Goal: Task Accomplishment & Management: Use online tool/utility

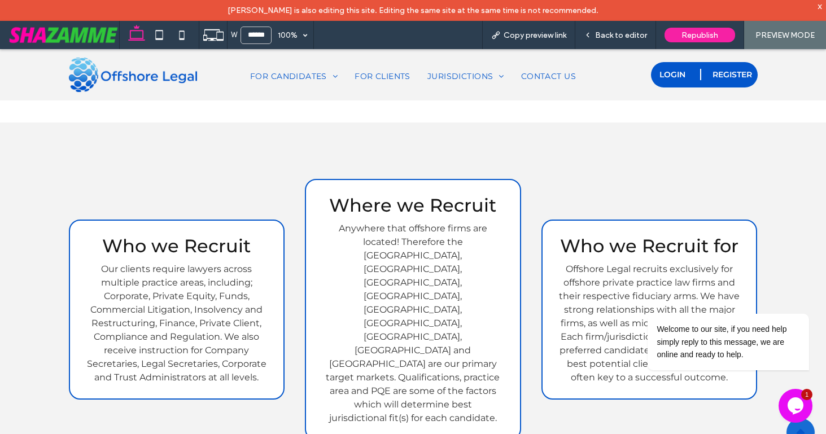
scroll to position [619, 0]
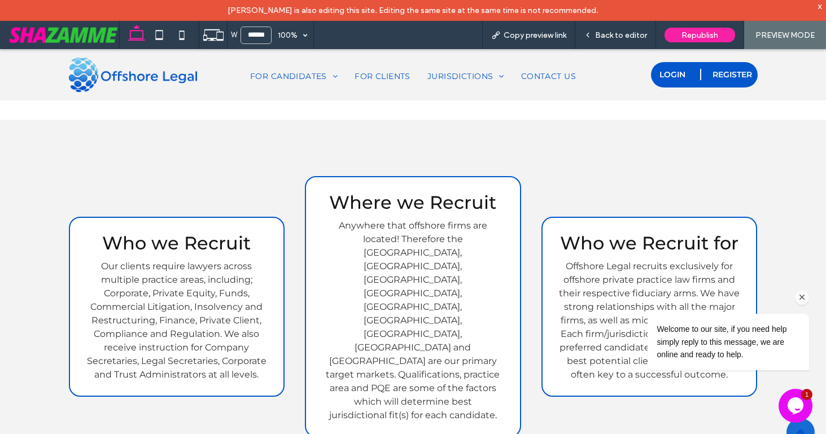
click at [801, 296] on icon "Chat attention grabber" at bounding box center [803, 298] width 10 height 10
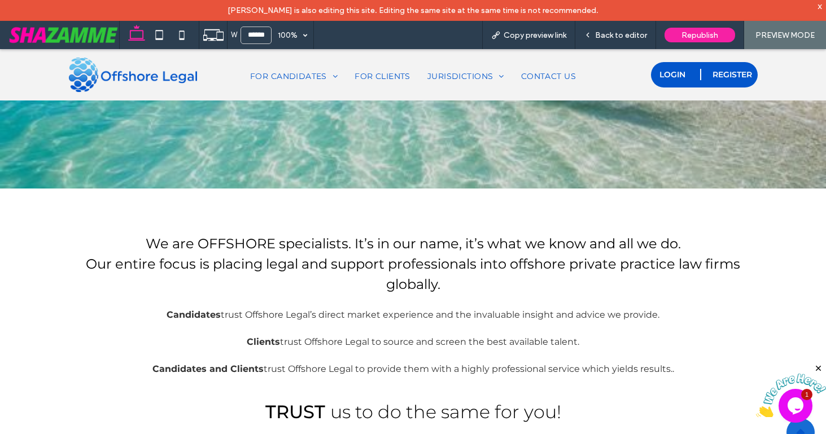
scroll to position [273, 0]
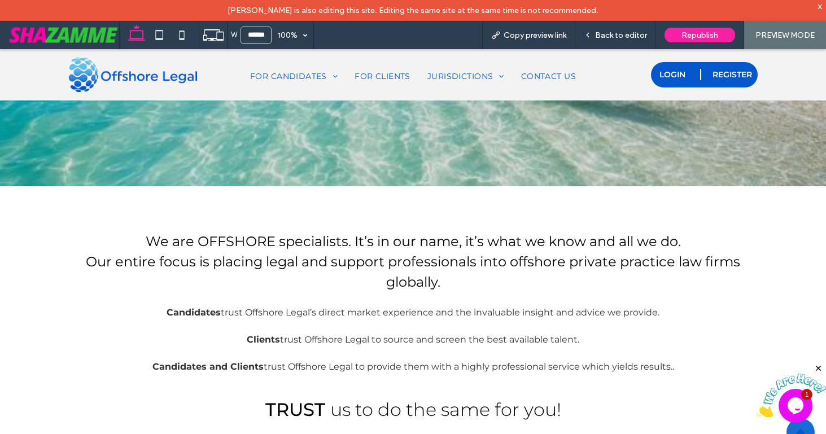
drag, startPoint x: 820, startPoint y: 367, endPoint x: 1474, endPoint y: 635, distance: 707.0
click at [820, 367] on icon "Close" at bounding box center [819, 369] width 10 height 10
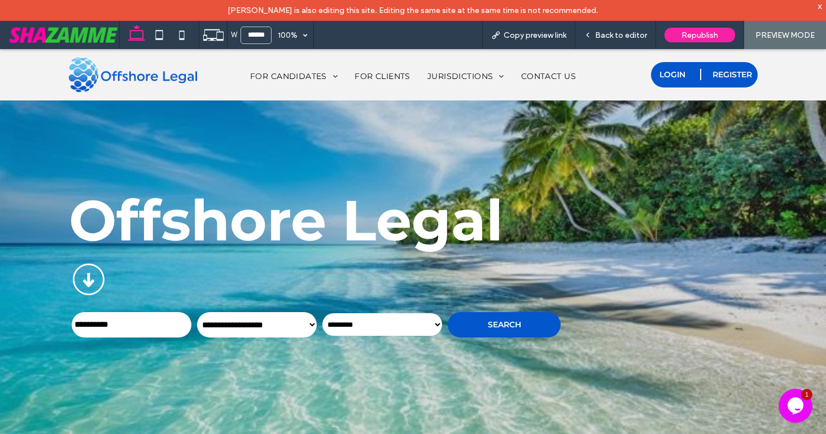
scroll to position [1, 0]
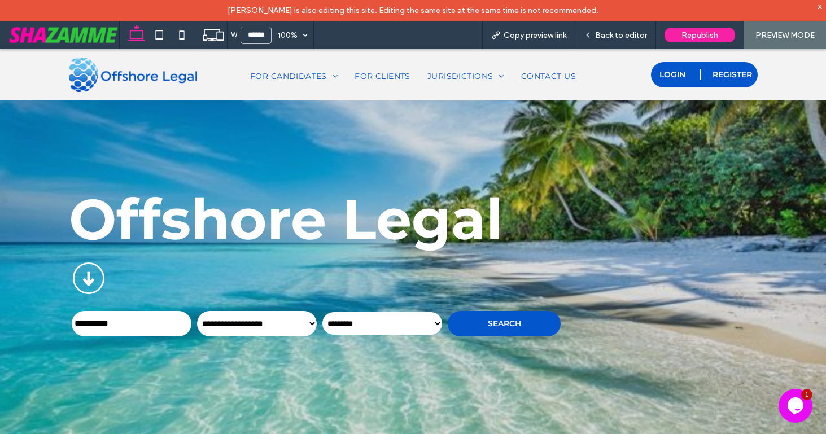
click at [698, 34] on span "Republish" at bounding box center [700, 36] width 37 height 10
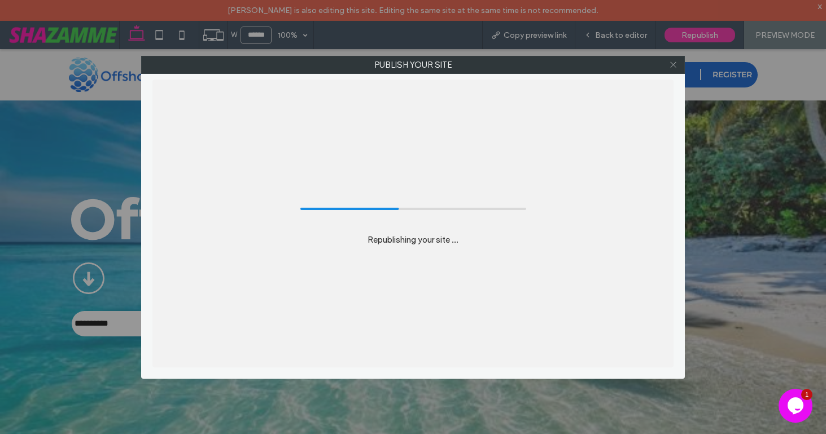
click at [674, 64] on icon at bounding box center [673, 64] width 8 height 8
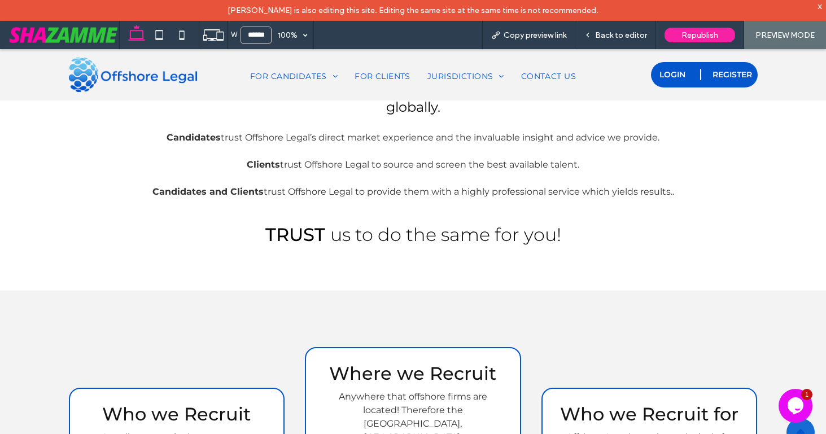
scroll to position [450, 0]
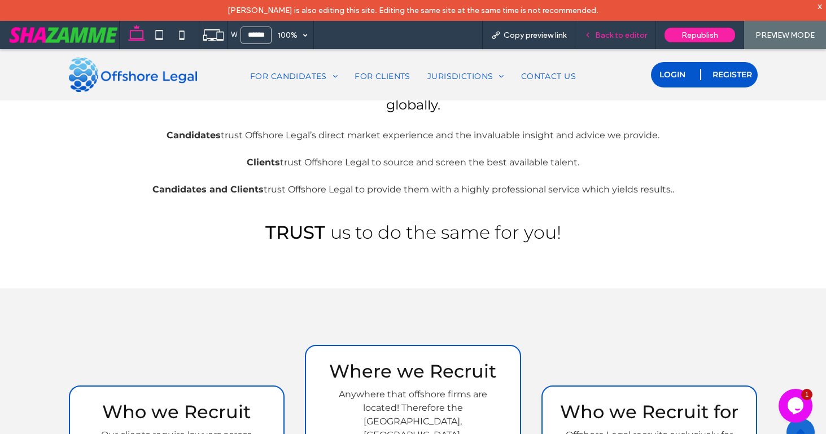
click at [639, 35] on span "Back to editor" at bounding box center [621, 36] width 52 height 10
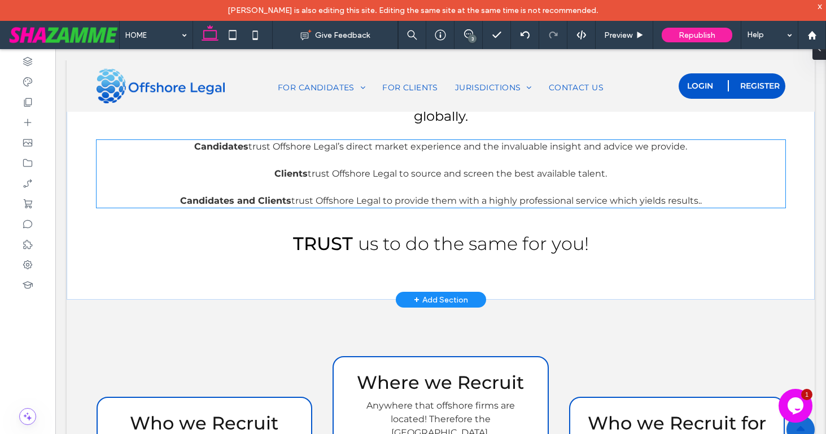
click at [524, 172] on span "trust Offshore Legal to source and screen the best available talent." at bounding box center [457, 173] width 299 height 11
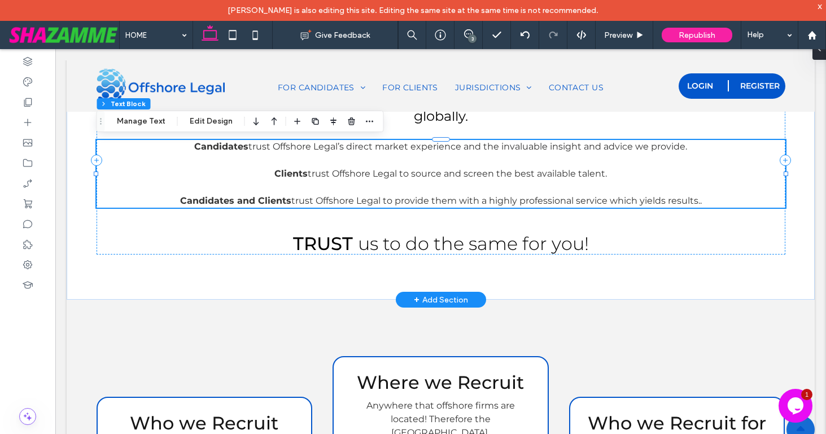
click at [524, 172] on div "Candidates trust Offshore Legal’s direct market experience and the invaluable i…" at bounding box center [441, 174] width 689 height 68
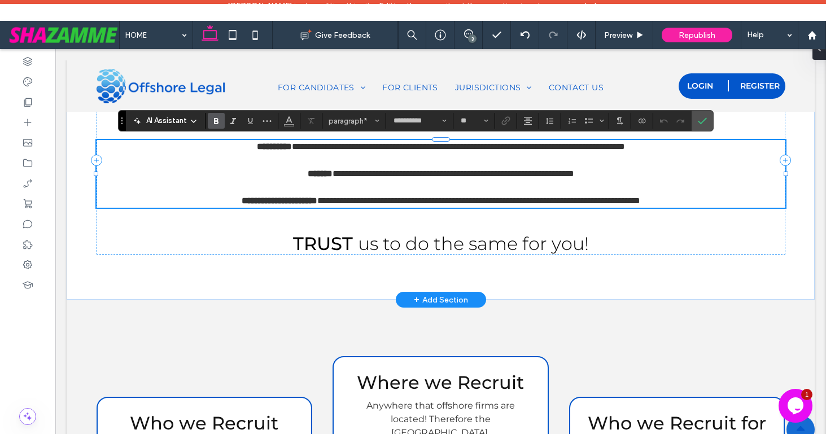
click at [524, 172] on span "**********" at bounding box center [454, 173] width 242 height 8
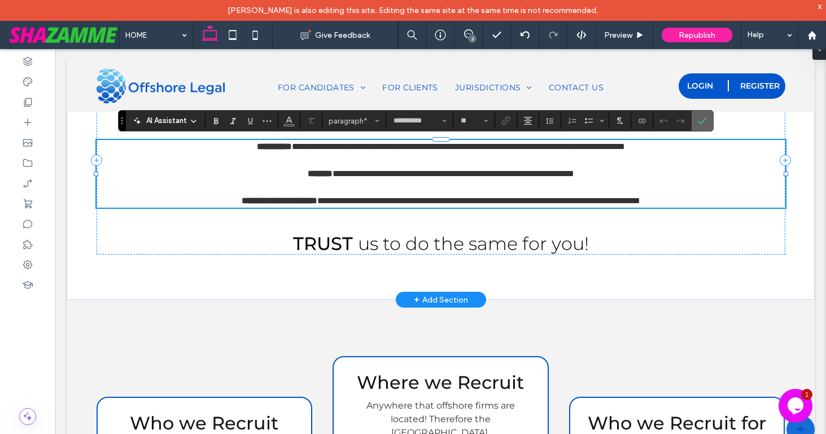
click at [701, 117] on icon "Confirm" at bounding box center [702, 120] width 9 height 9
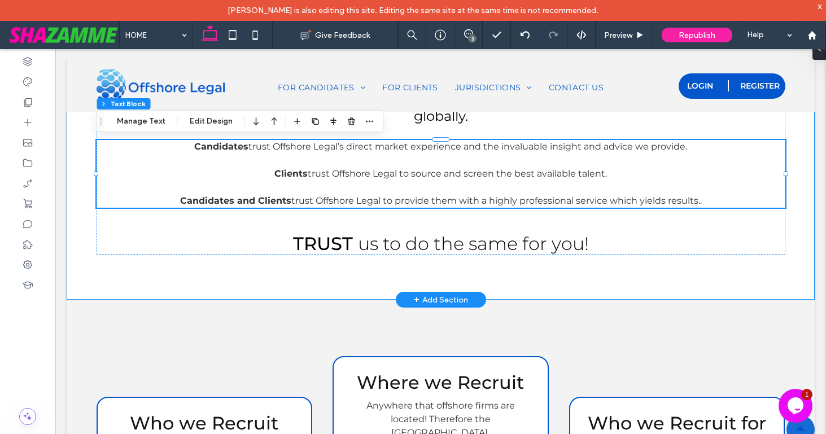
click at [670, 255] on div "We are OFFSHORE specialists. It’s in our name, it’s what we know and all we do.…" at bounding box center [441, 160] width 734 height 280
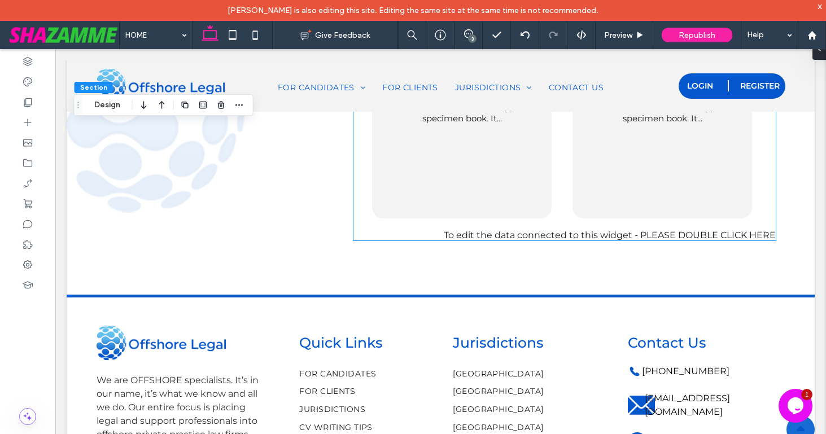
scroll to position [2134, 0]
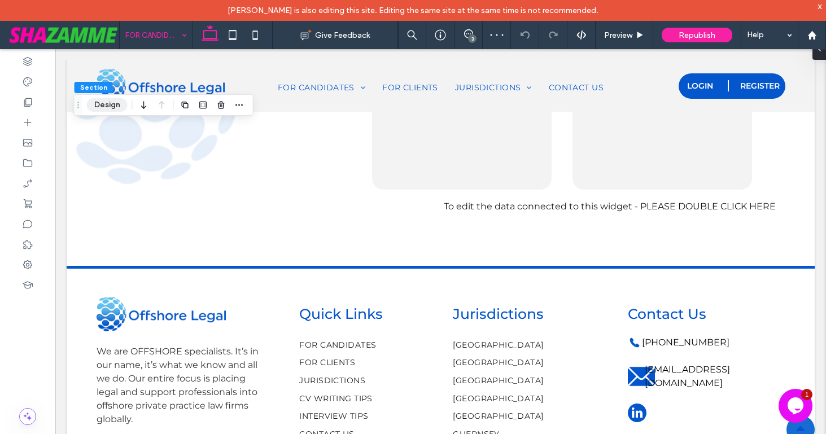
click at [108, 101] on button "Design" at bounding box center [107, 105] width 41 height 14
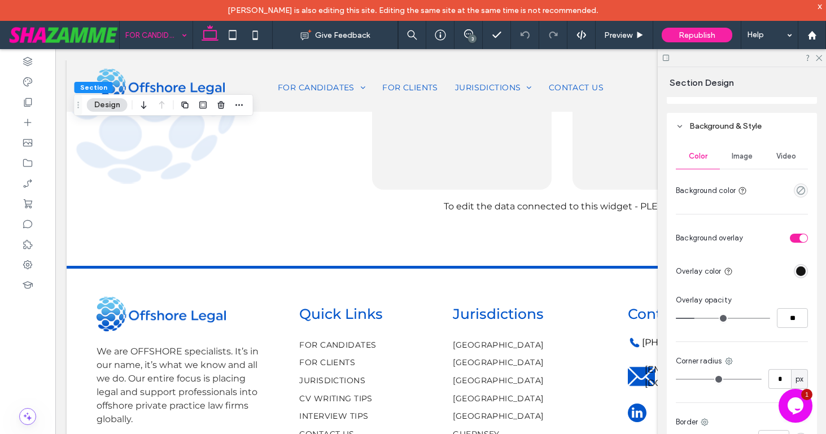
scroll to position [554, 0]
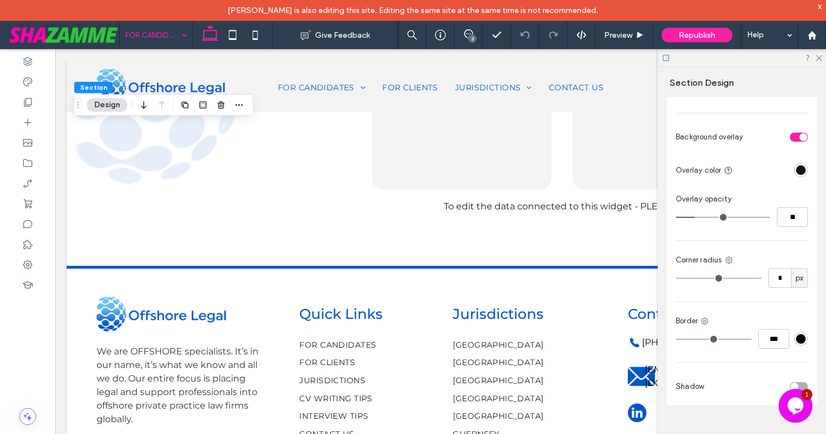
click at [796, 136] on div "toggle" at bounding box center [799, 137] width 18 height 9
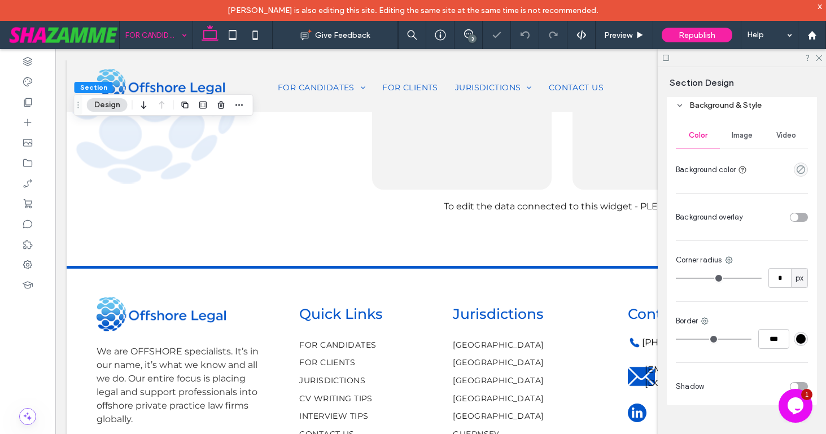
scroll to position [474, 0]
click at [804, 215] on div "toggle" at bounding box center [799, 217] width 18 height 9
click at [797, 171] on div "rgba(255, 255, 255, 1)" at bounding box center [801, 170] width 10 height 10
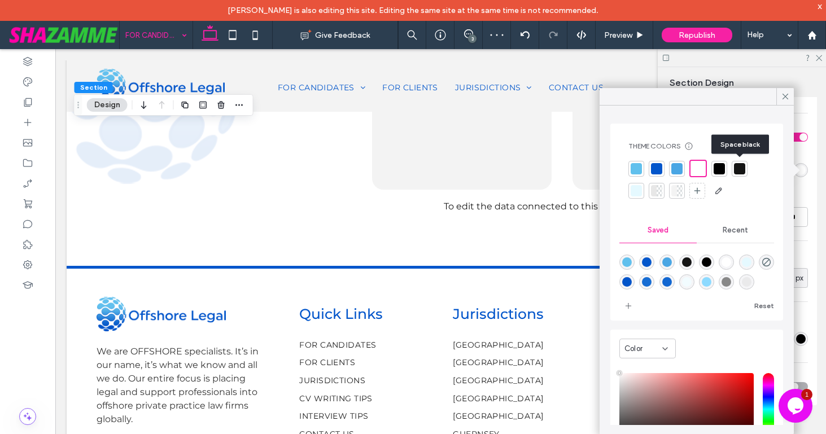
click at [739, 172] on div at bounding box center [739, 168] width 11 height 11
click at [781, 97] on icon at bounding box center [786, 97] width 10 height 10
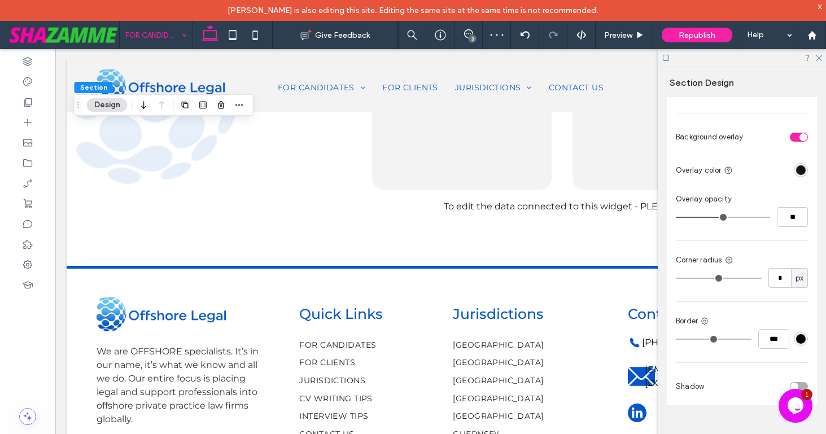
type input "**"
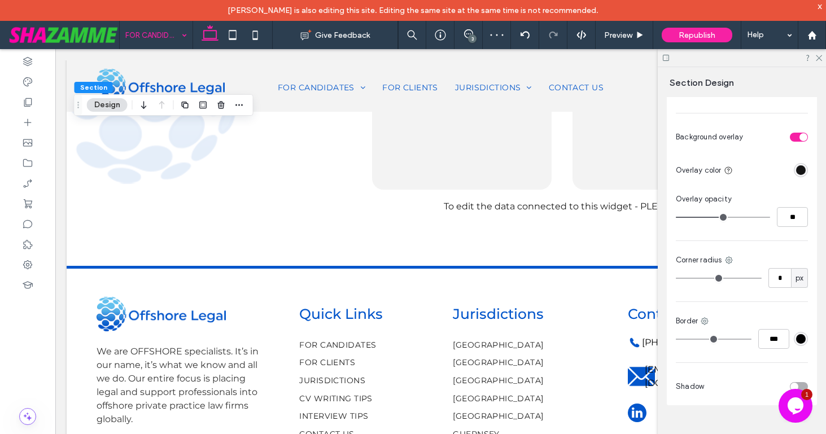
type input "**"
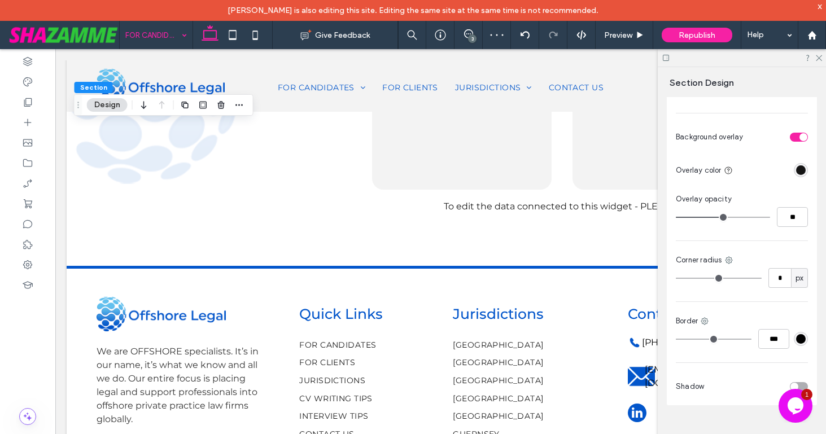
type input "**"
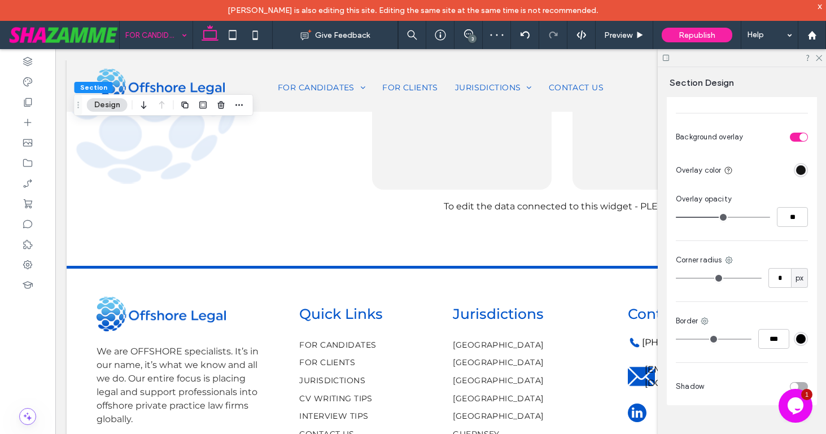
type input "**"
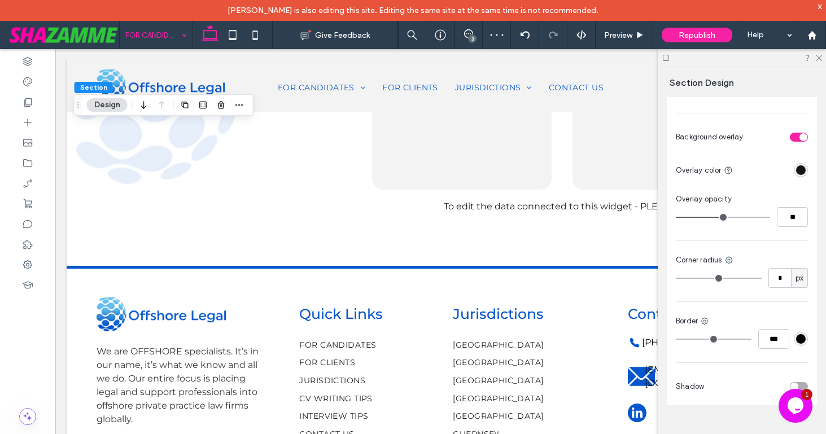
type input "**"
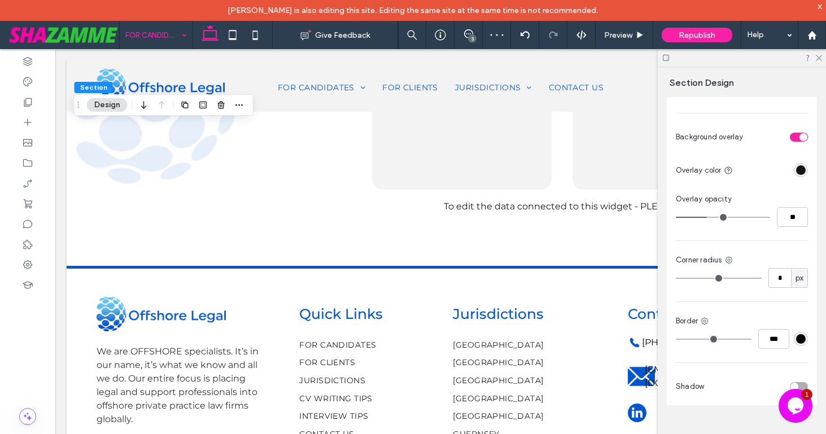
type input "**"
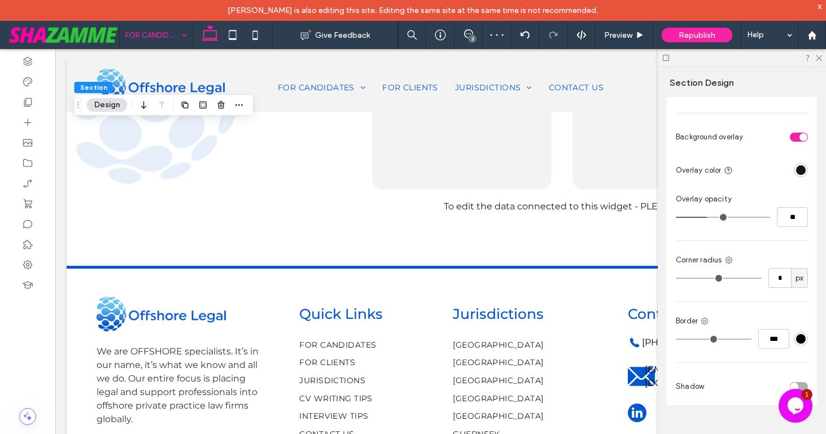
type input "**"
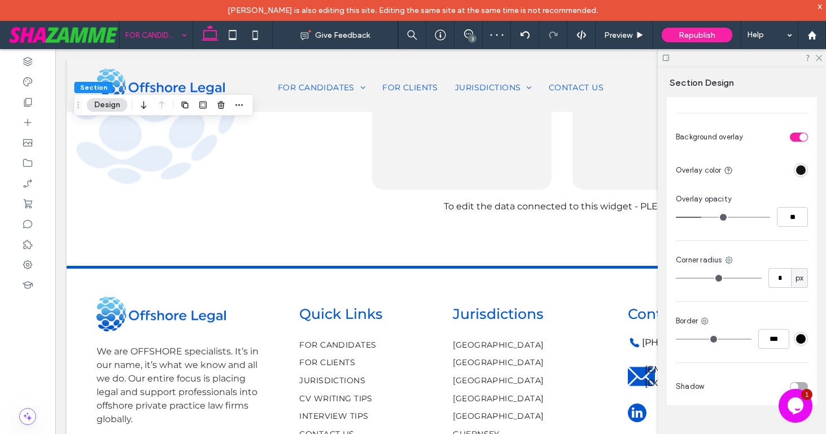
type input "**"
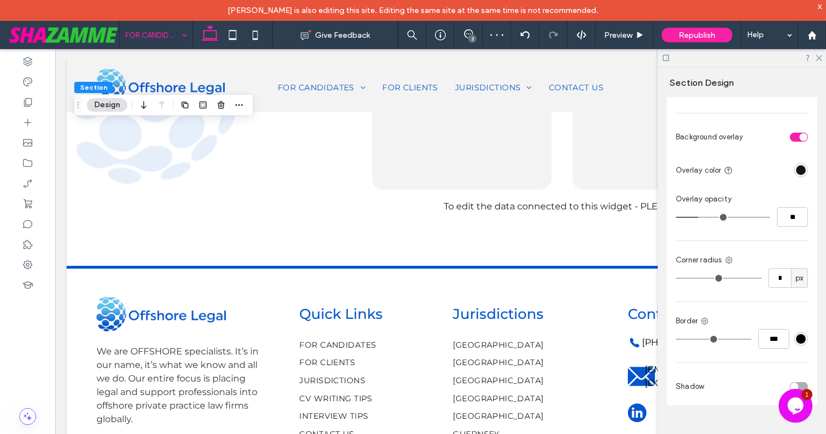
type input "**"
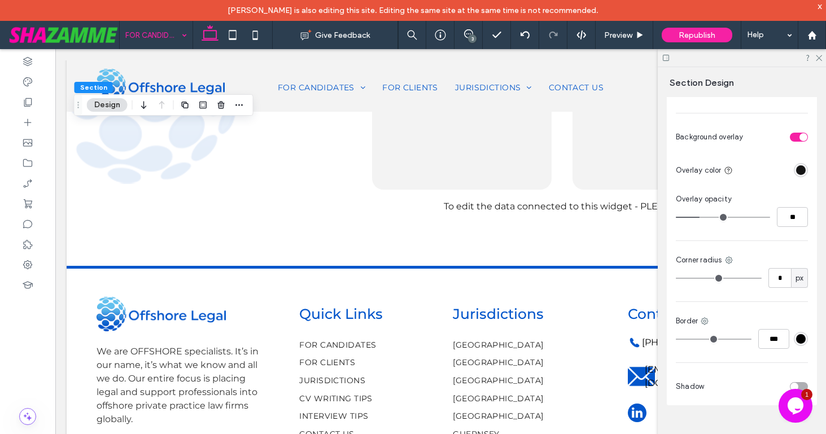
type input "**"
drag, startPoint x: 723, startPoint y: 216, endPoint x: 702, endPoint y: 216, distance: 21.5
type input "**"
click at [702, 217] on input "range" at bounding box center [723, 217] width 94 height 1
click at [822, 55] on icon at bounding box center [818, 57] width 7 height 7
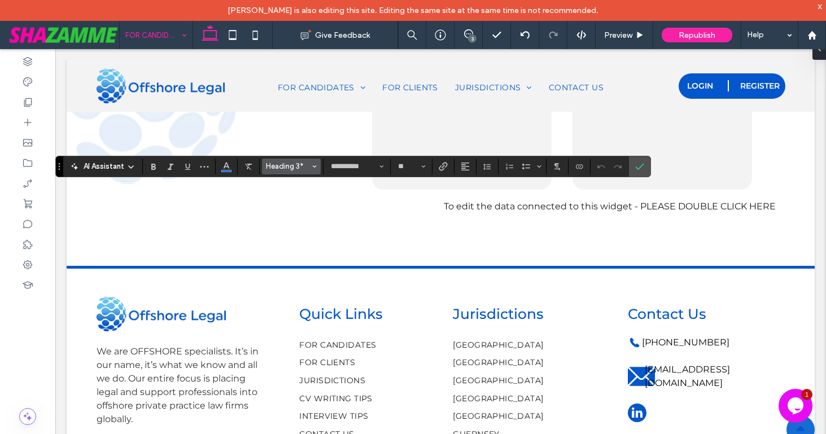
click at [291, 169] on span "Heading 3*" at bounding box center [288, 166] width 44 height 8
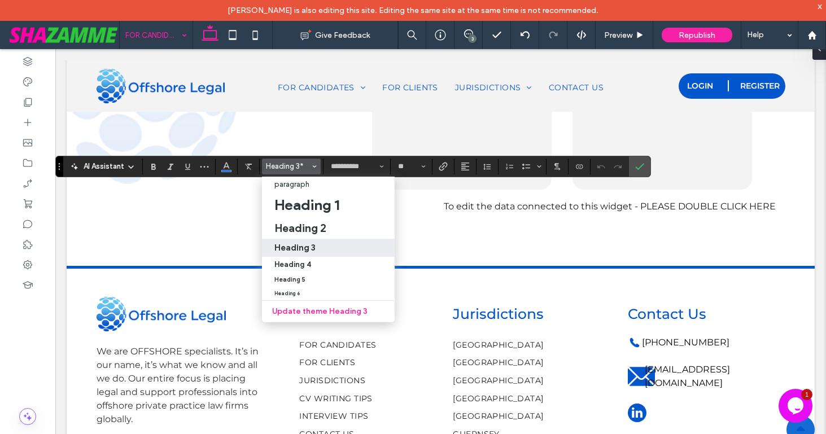
click at [288, 241] on label "Heading 3" at bounding box center [328, 248] width 133 height 18
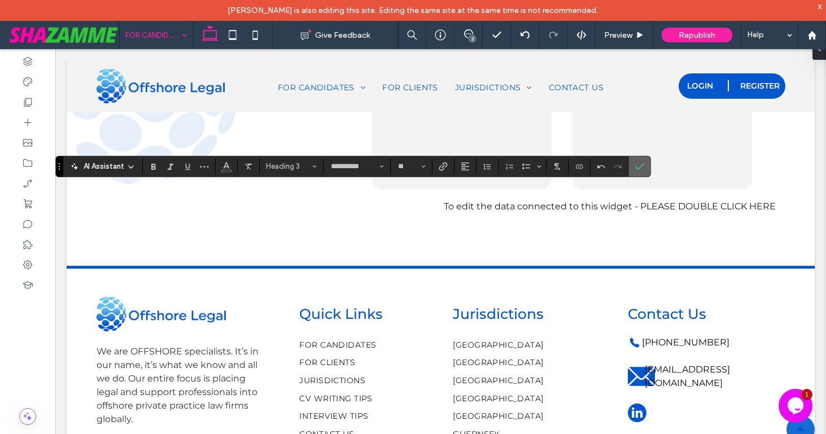
click at [647, 168] on label "Confirm" at bounding box center [639, 166] width 17 height 20
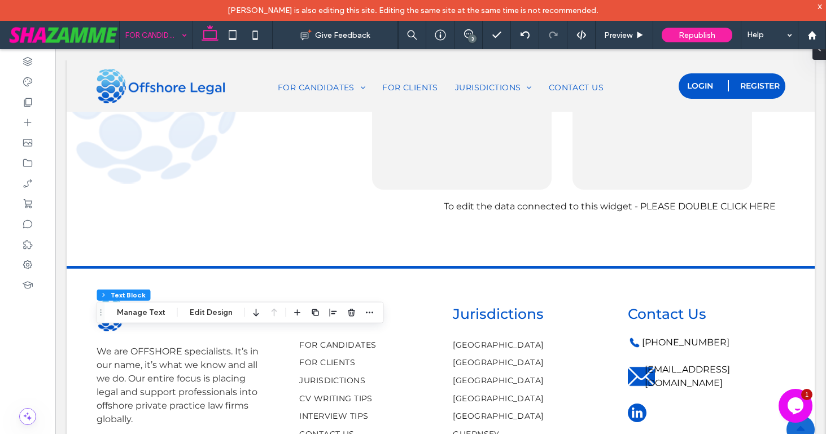
click at [469, 38] on div "3" at bounding box center [472, 38] width 8 height 8
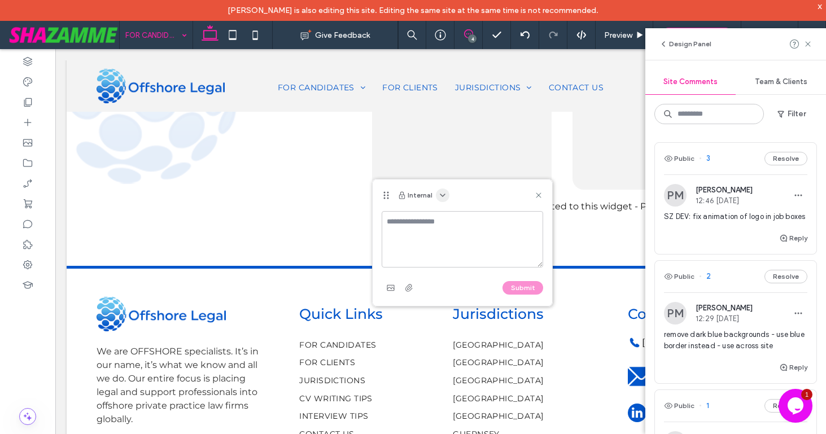
click at [443, 193] on icon "button" at bounding box center [442, 195] width 9 height 9
click at [446, 219] on span "Public - visible to clients & team" at bounding box center [498, 222] width 111 height 11
click at [446, 219] on textarea at bounding box center [463, 239] width 162 height 56
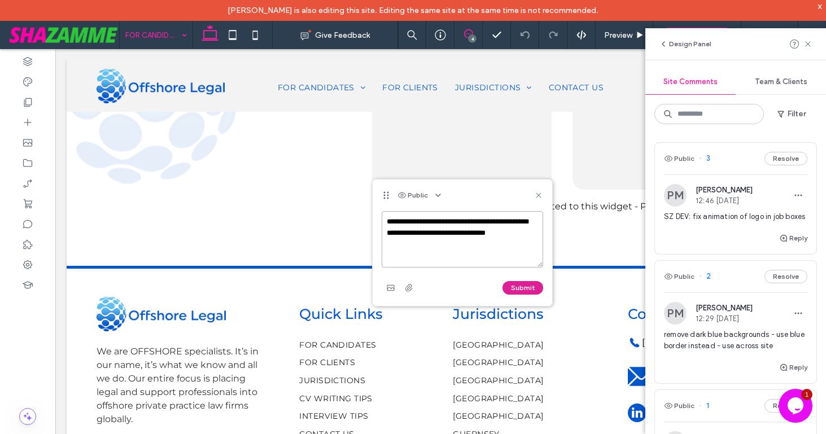
type textarea "**********"
click at [515, 287] on button "Submit" at bounding box center [523, 288] width 41 height 14
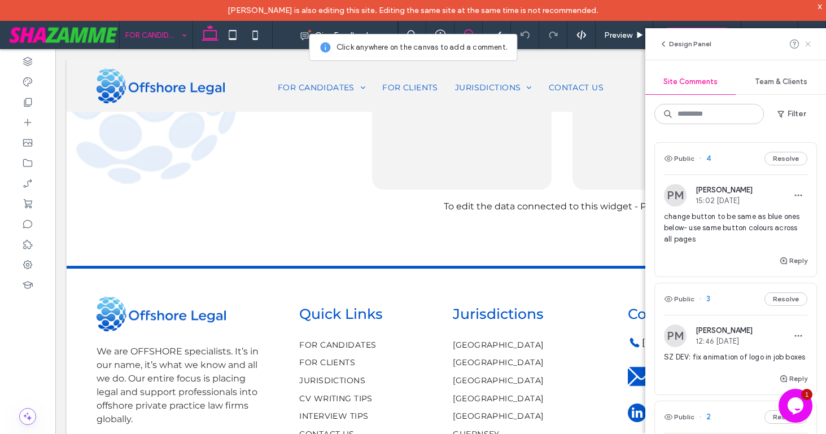
click at [811, 44] on icon at bounding box center [808, 44] width 9 height 9
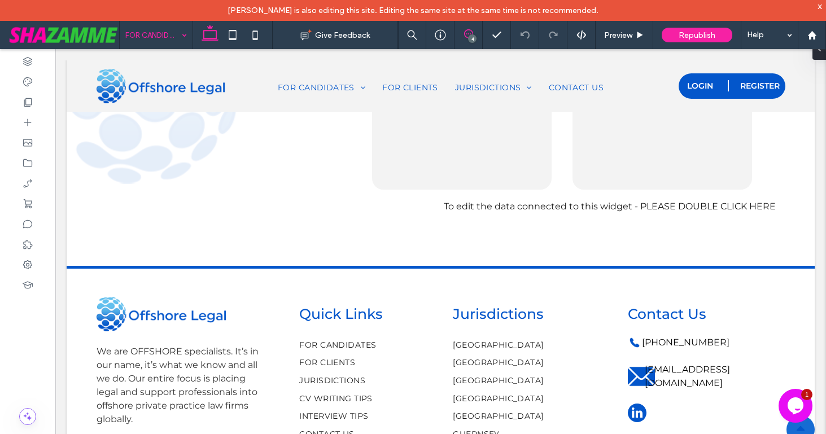
click at [464, 33] on use at bounding box center [468, 33] width 9 height 9
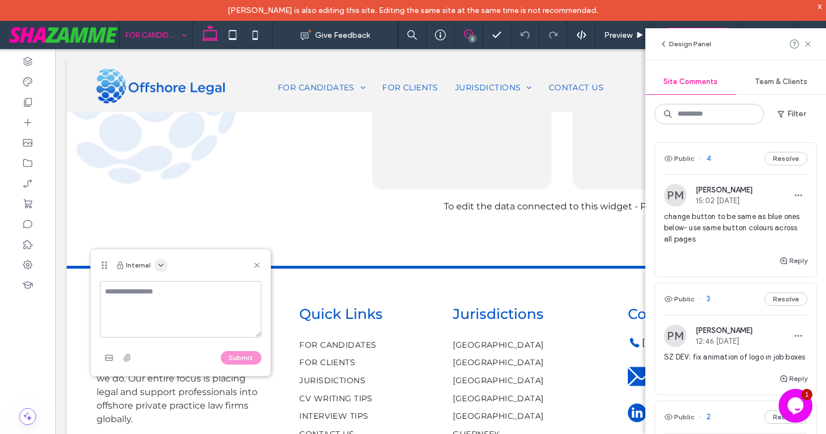
click at [159, 268] on icon "button" at bounding box center [160, 265] width 9 height 9
click at [162, 288] on span "Public - visible to clients & team" at bounding box center [216, 292] width 111 height 11
click at [161, 292] on textarea at bounding box center [181, 309] width 162 height 56
type textarea "**********"
click at [242, 358] on button "Submit" at bounding box center [241, 358] width 41 height 14
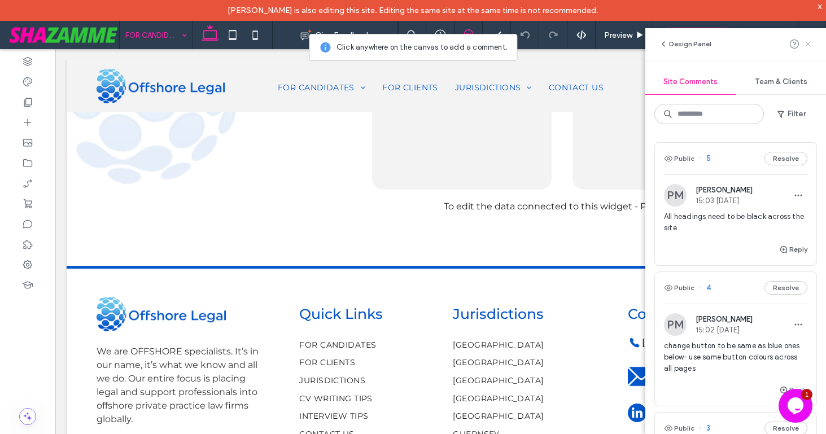
click at [807, 41] on icon at bounding box center [808, 44] width 9 height 9
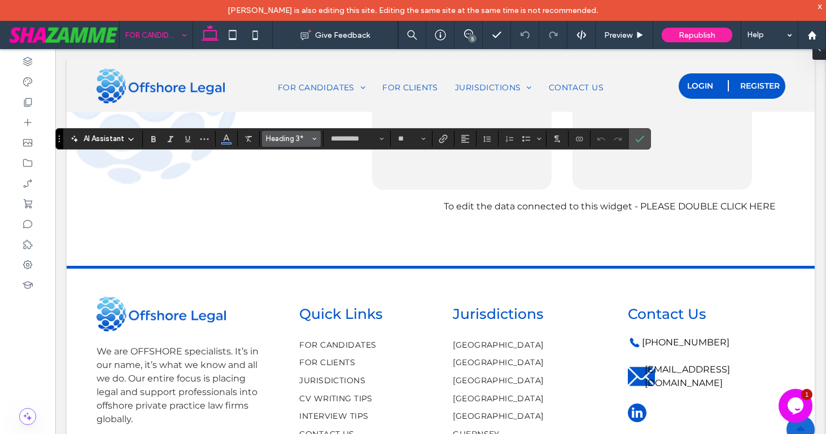
click at [295, 137] on span "Heading 3*" at bounding box center [288, 138] width 44 height 8
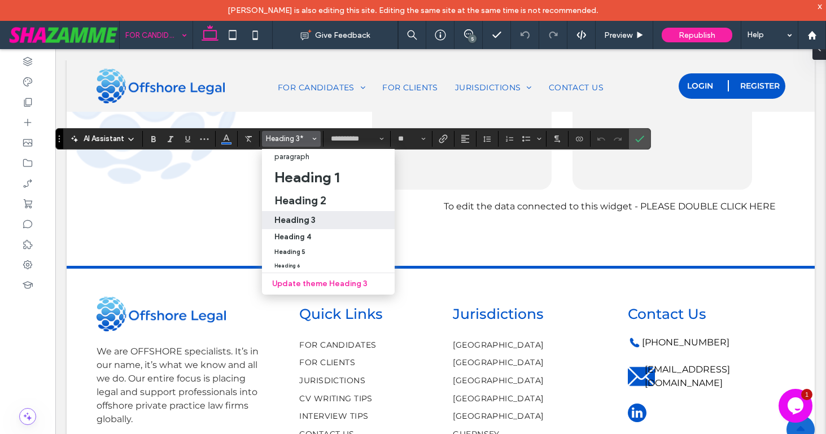
click at [290, 222] on h3 "Heading 3" at bounding box center [295, 220] width 41 height 11
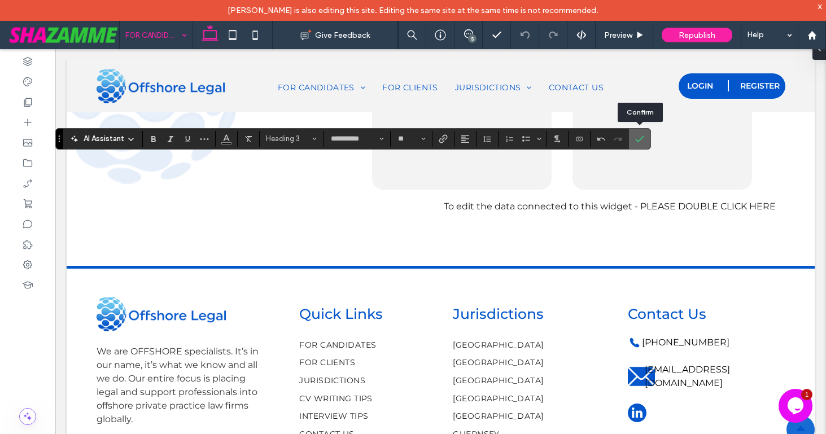
click at [635, 141] on label "Confirm" at bounding box center [639, 139] width 17 height 20
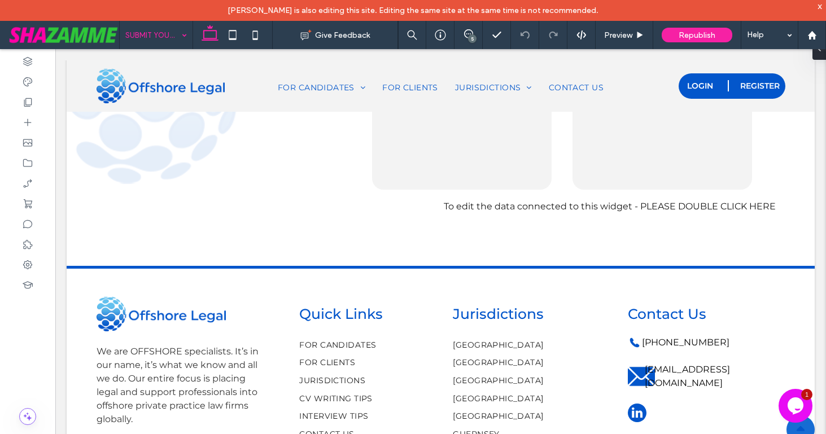
click at [145, 28] on input at bounding box center [153, 35] width 56 height 28
click at [175, 33] on input at bounding box center [153, 35] width 56 height 28
click at [99, 127] on button "Design" at bounding box center [107, 125] width 41 height 14
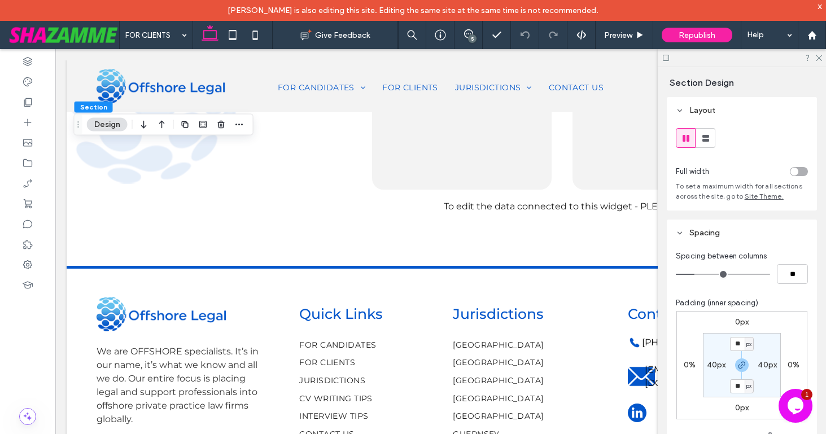
scroll to position [426, 0]
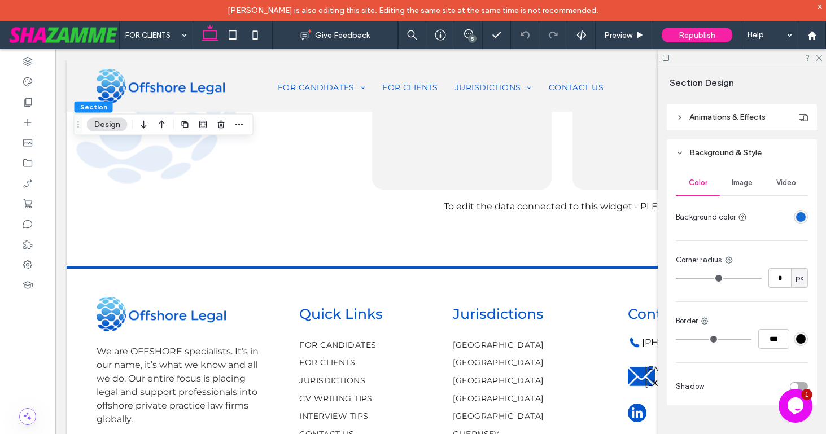
click at [803, 216] on div "rgba(22,108,211,1)" at bounding box center [801, 217] width 10 height 10
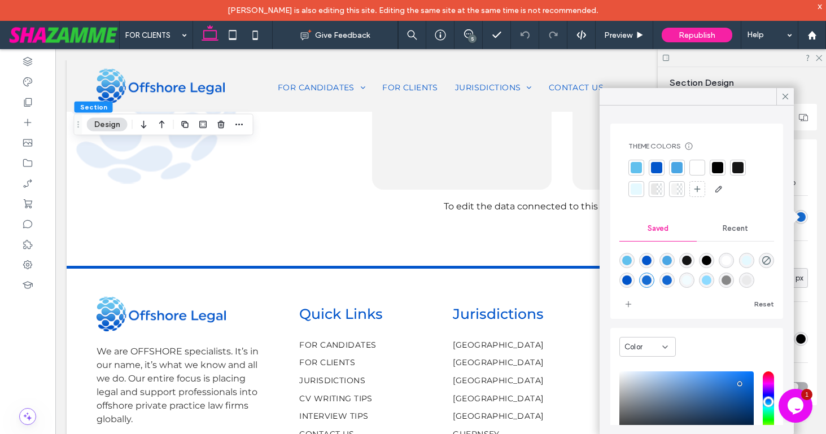
click at [678, 188] on div at bounding box center [680, 189] width 6 height 11
click at [785, 93] on icon at bounding box center [786, 97] width 10 height 10
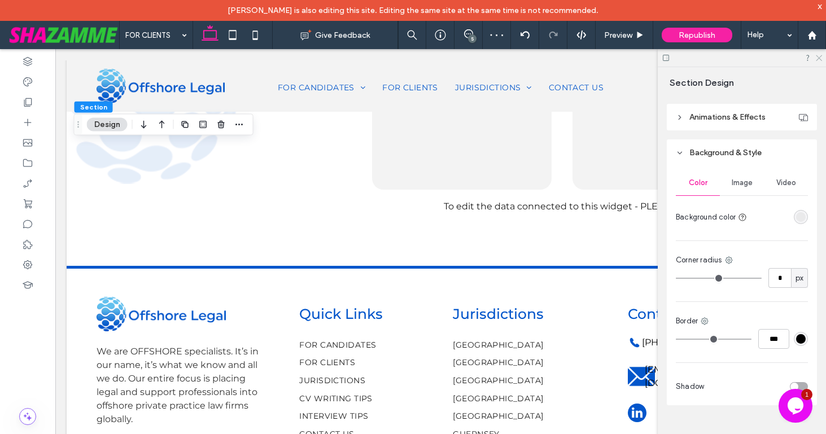
click at [820, 55] on icon at bounding box center [818, 57] width 7 height 7
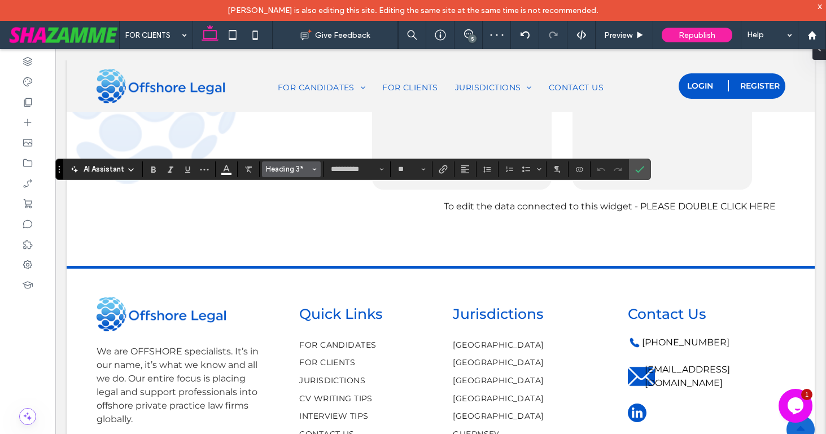
click at [289, 162] on button "Heading 3*" at bounding box center [291, 170] width 59 height 16
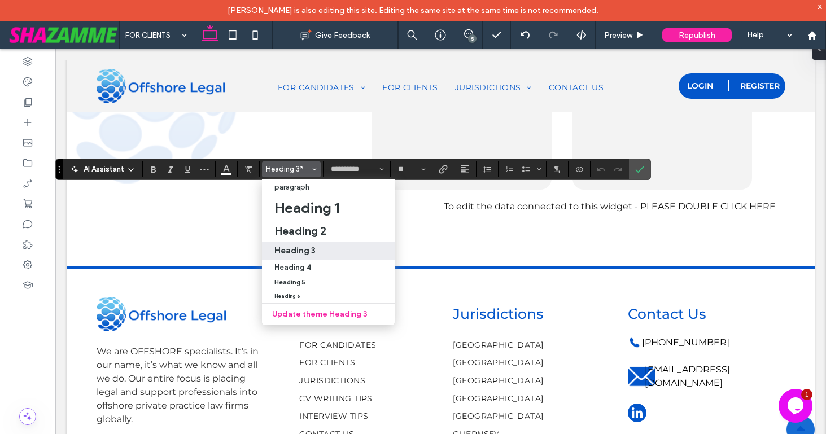
click at [284, 247] on h3 "Heading 3" at bounding box center [295, 250] width 41 height 11
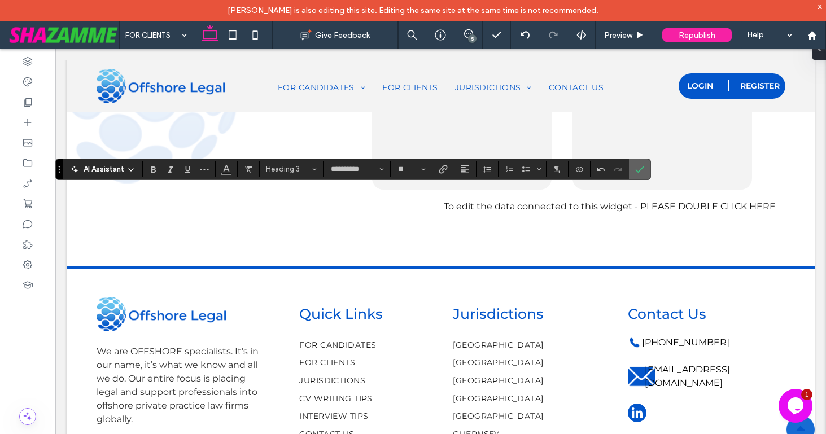
click at [635, 172] on label "Confirm" at bounding box center [639, 169] width 17 height 20
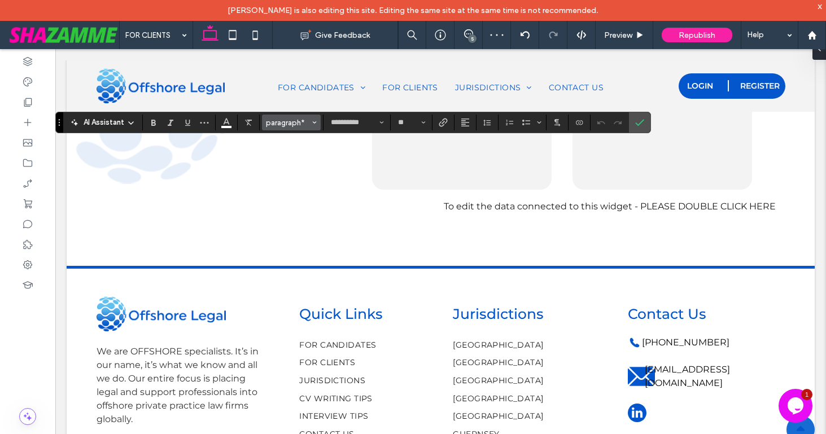
click at [297, 128] on button "paragraph*" at bounding box center [291, 123] width 59 height 16
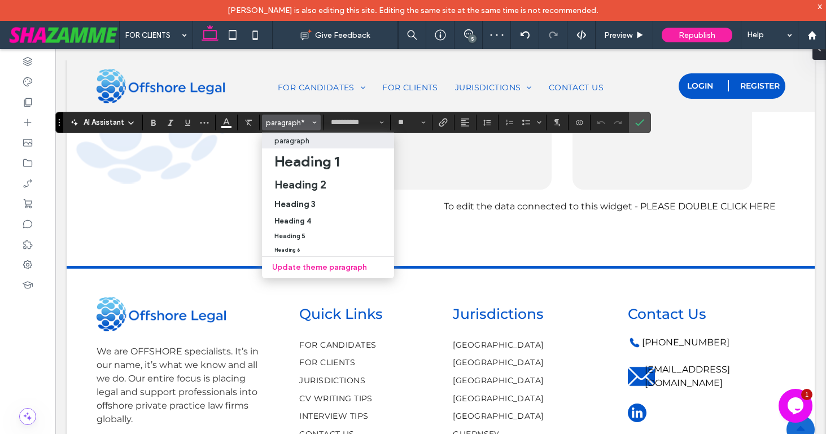
click at [291, 146] on label "paragraph" at bounding box center [328, 141] width 132 height 16
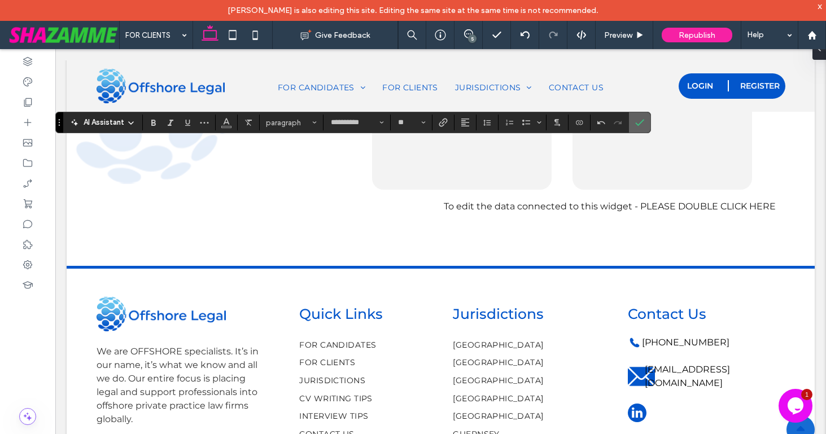
click at [639, 120] on icon "Confirm" at bounding box center [639, 122] width 9 height 9
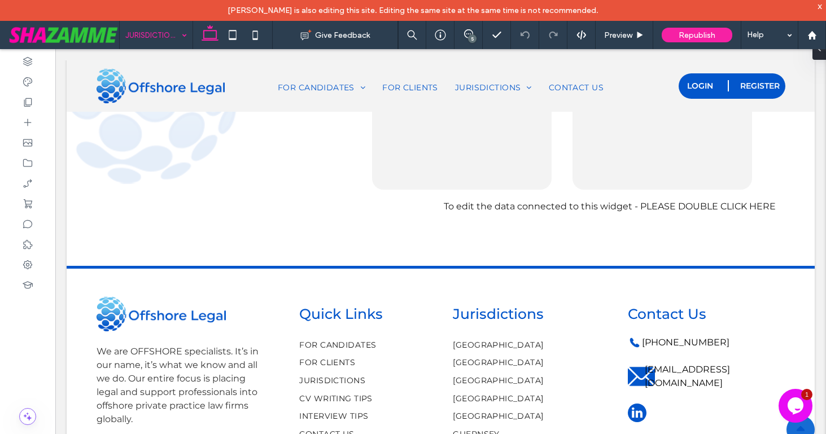
click at [156, 37] on input at bounding box center [153, 35] width 56 height 28
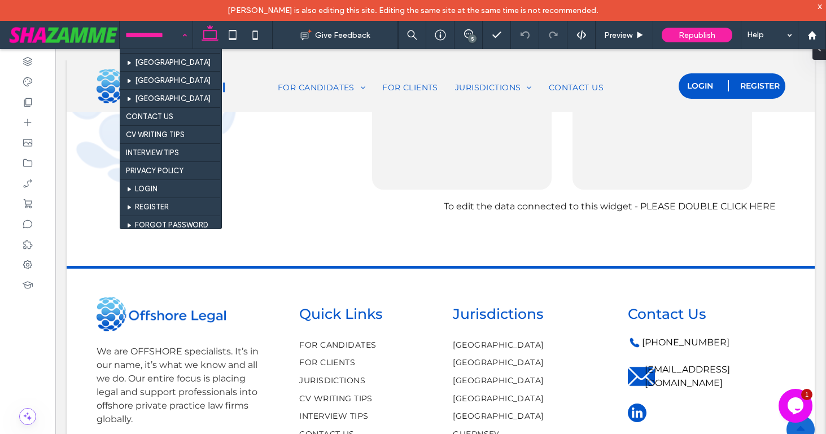
scroll to position [218, 0]
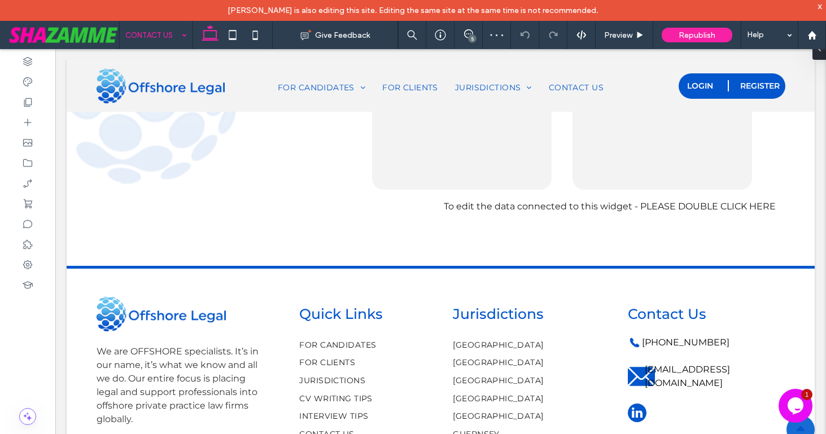
type input "**********"
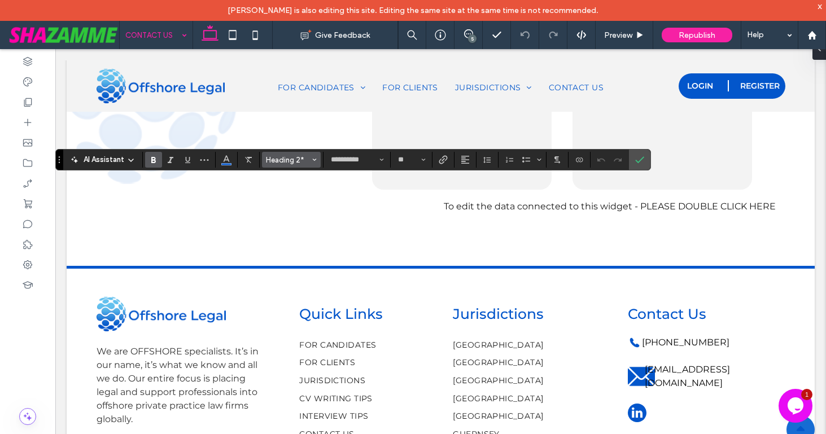
click at [295, 160] on span "Heading 2*" at bounding box center [288, 160] width 44 height 8
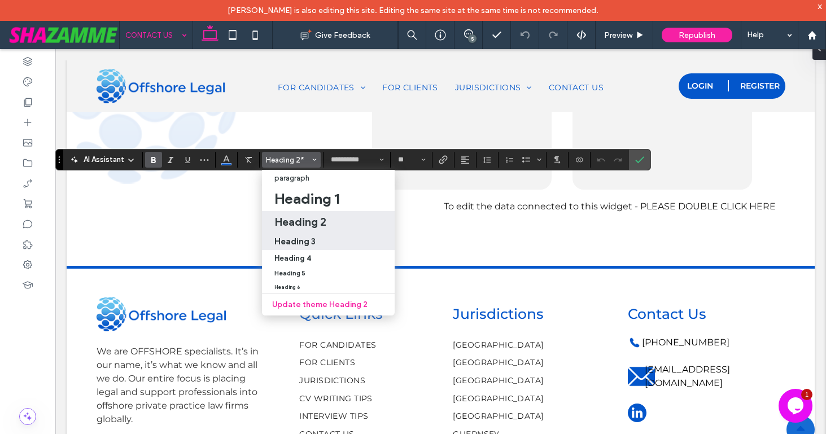
click at [291, 239] on h3 "Heading 3" at bounding box center [295, 241] width 41 height 11
type input "**"
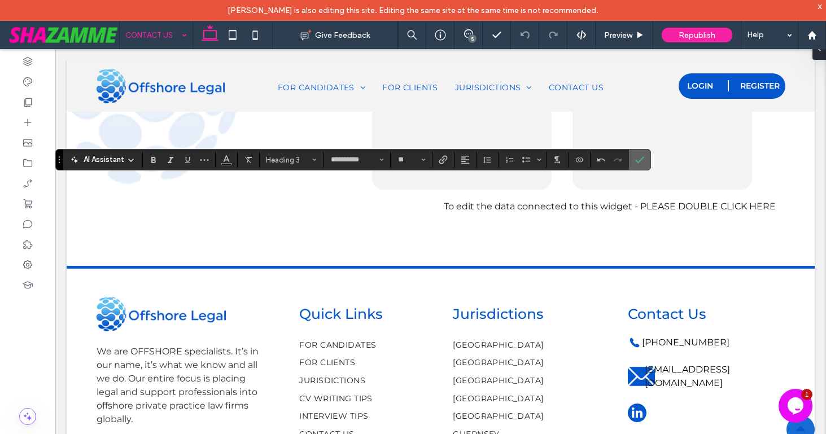
click at [637, 153] on span "Confirm" at bounding box center [637, 160] width 5 height 20
click at [275, 160] on span "Heading 3" at bounding box center [288, 160] width 44 height 8
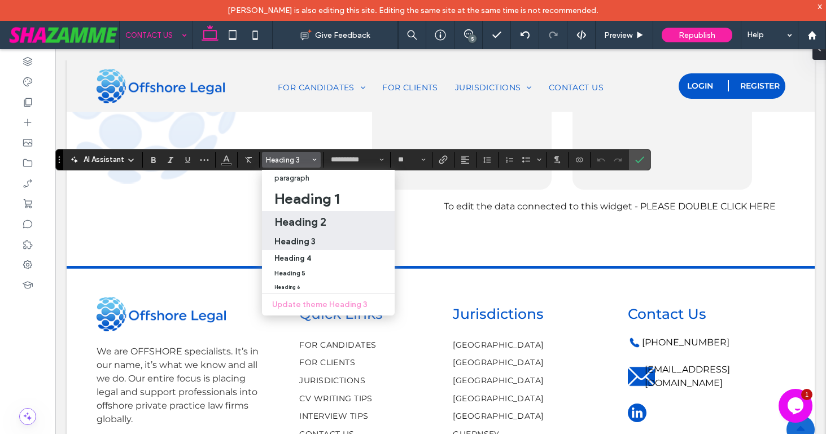
click at [281, 223] on h2 "Heading 2" at bounding box center [301, 222] width 52 height 14
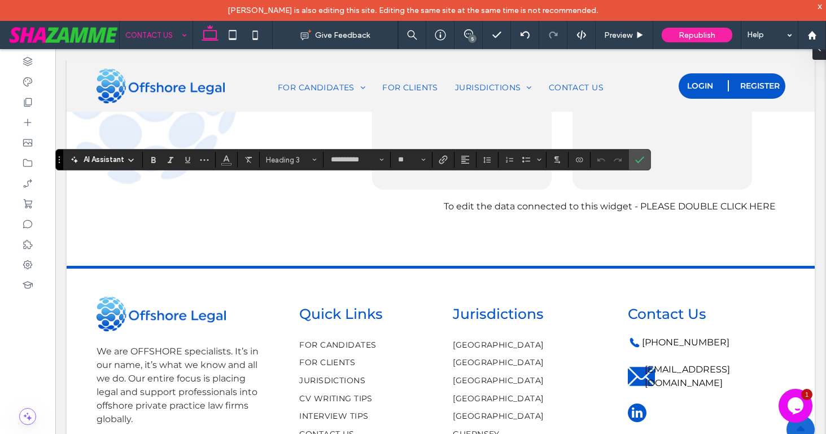
type input "**"
click at [643, 154] on span "Confirm" at bounding box center [639, 159] width 9 height 19
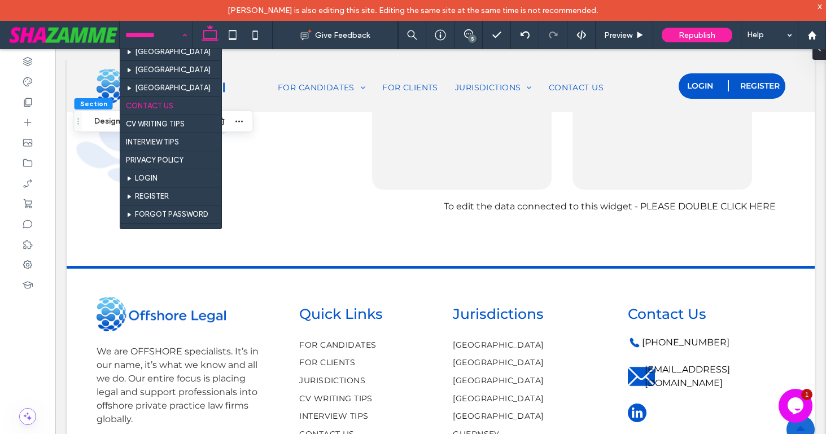
scroll to position [228, 0]
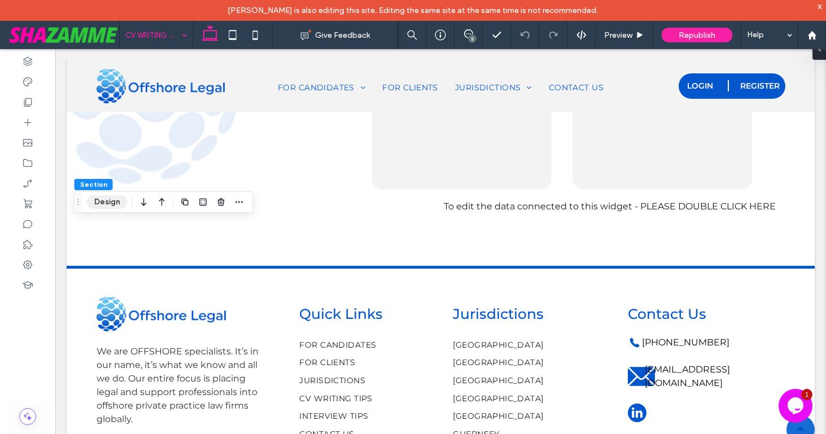
click at [119, 202] on button "Design" at bounding box center [107, 202] width 41 height 14
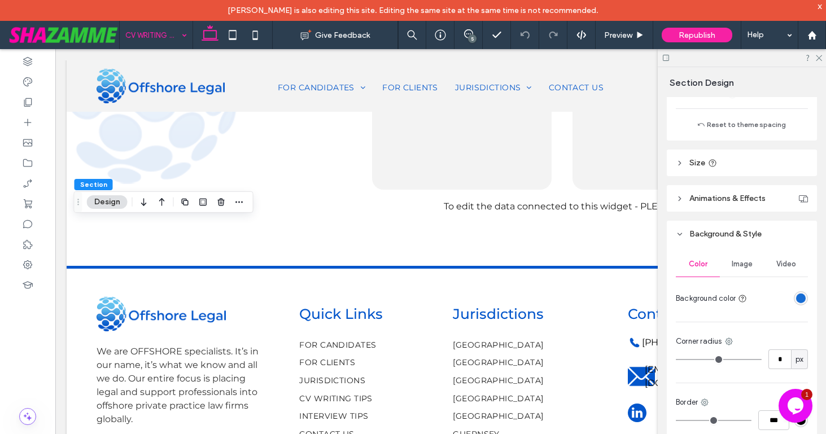
scroll to position [360, 0]
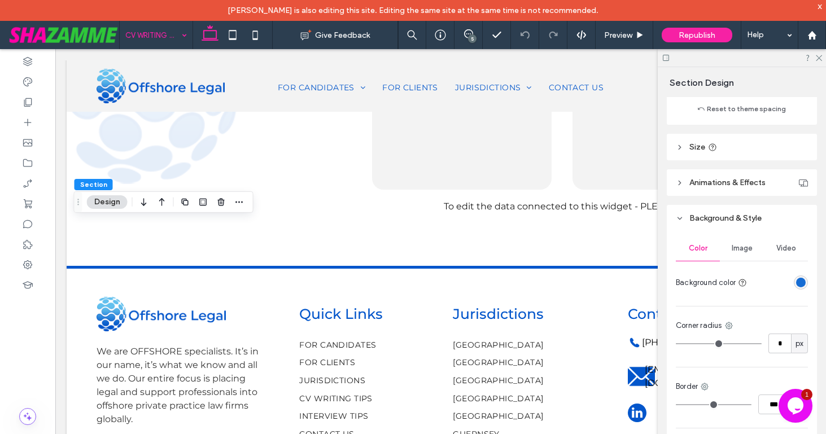
click at [799, 283] on div "rgba(22,108,211,1)" at bounding box center [801, 283] width 10 height 10
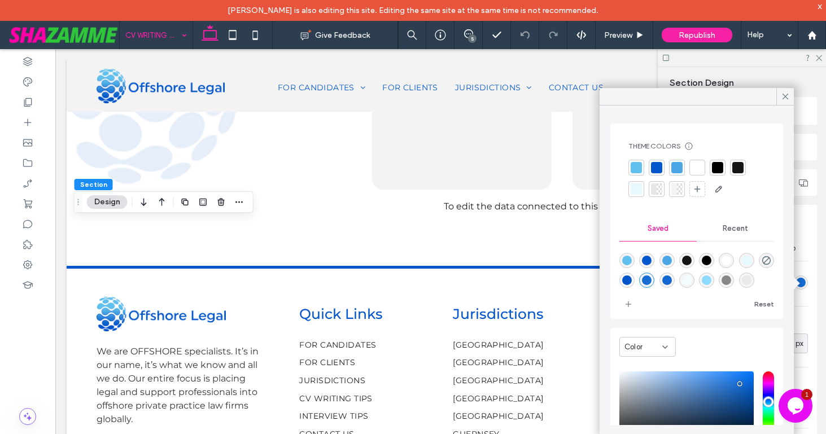
click at [672, 199] on div "Theme Colors Save time with Theme Colors Create a color palette to instantly ad…" at bounding box center [697, 170] width 155 height 75
click at [674, 194] on div at bounding box center [675, 189] width 6 height 11
click at [782, 95] on icon at bounding box center [786, 97] width 10 height 10
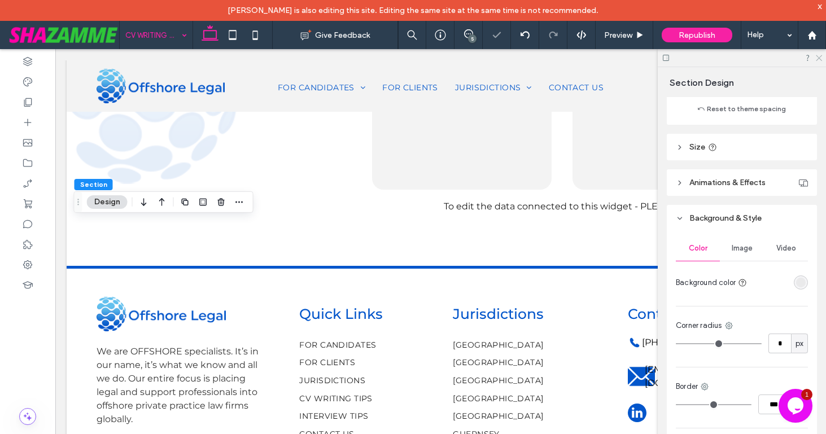
click at [818, 58] on use at bounding box center [819, 58] width 6 height 6
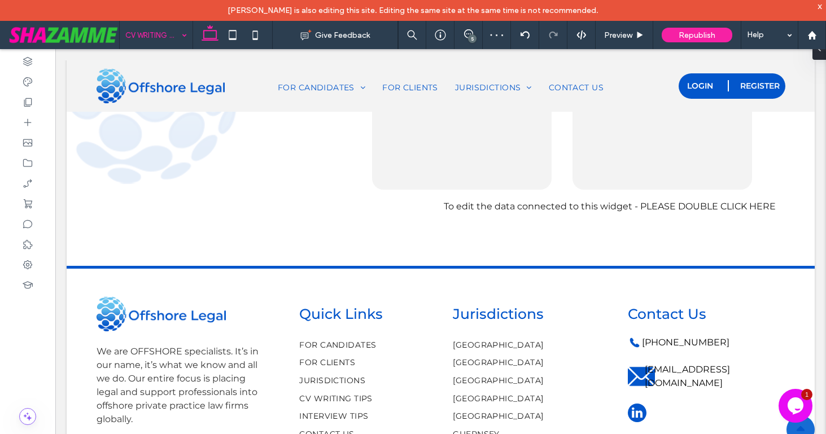
type input "**********"
type input "**"
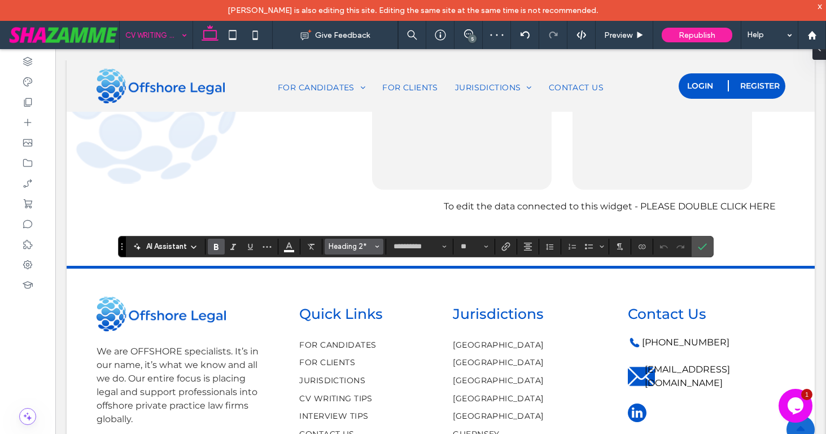
click at [371, 250] on span "Heading 2*" at bounding box center [351, 246] width 44 height 8
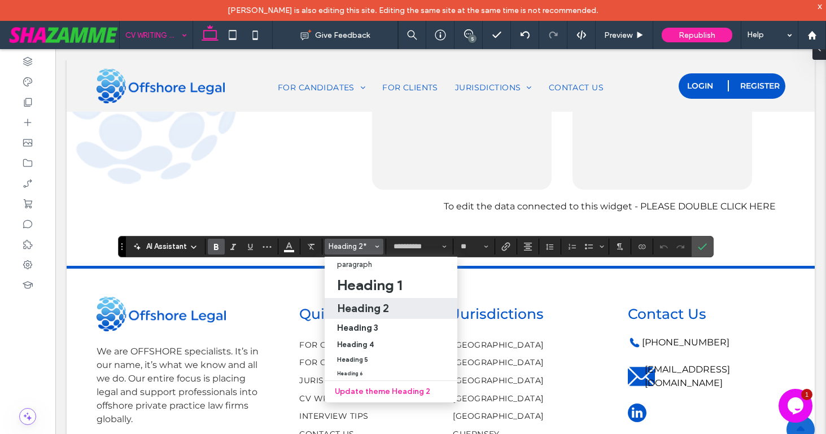
click at [371, 307] on h2 "Heading 2" at bounding box center [363, 309] width 52 height 14
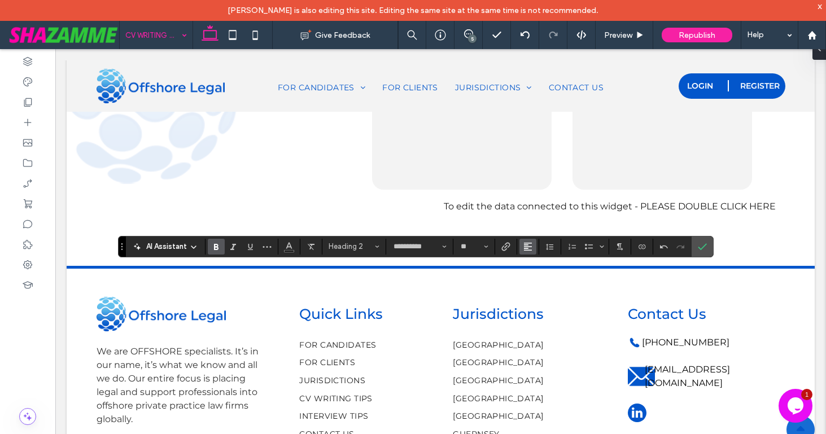
click at [524, 247] on icon "Alignment" at bounding box center [528, 246] width 9 height 9
click at [529, 285] on label "ui.textEditor.alignment.center" at bounding box center [540, 281] width 40 height 16
click at [702, 245] on icon "Confirm" at bounding box center [702, 246] width 9 height 9
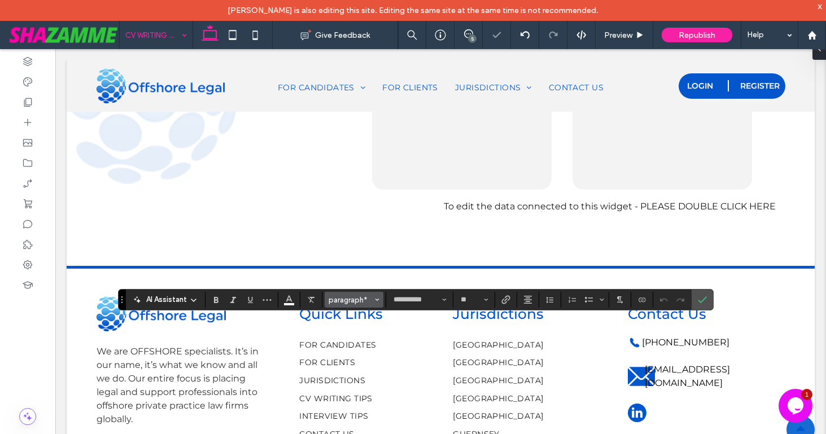
click at [350, 301] on span "paragraph*" at bounding box center [351, 300] width 44 height 8
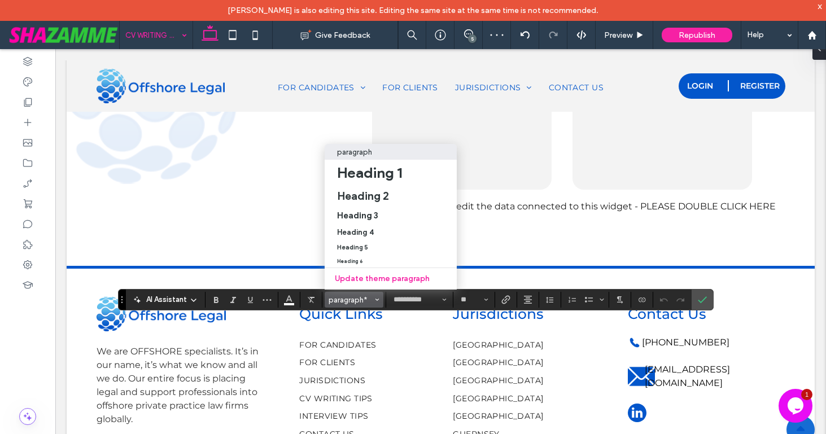
click at [401, 152] on div "paragraph" at bounding box center [390, 152] width 107 height 8
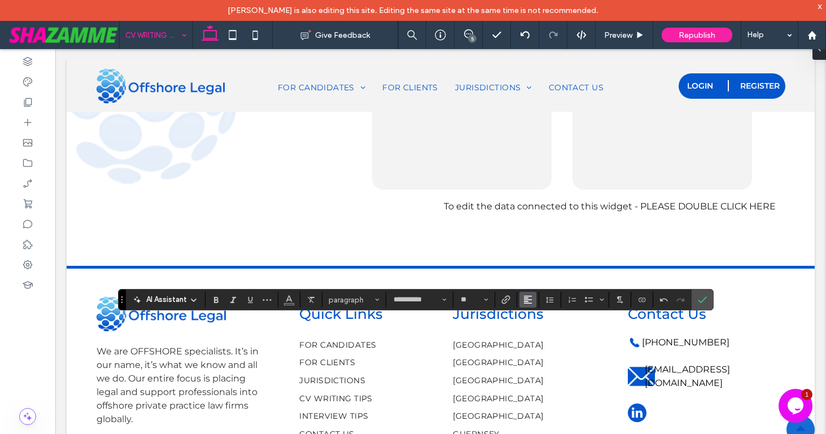
click at [525, 300] on icon "Alignment" at bounding box center [528, 299] width 9 height 9
click at [530, 245] on label "ui.textEditor.alignment.center" at bounding box center [540, 249] width 40 height 16
click at [702, 300] on icon "Confirm" at bounding box center [702, 299] width 9 height 9
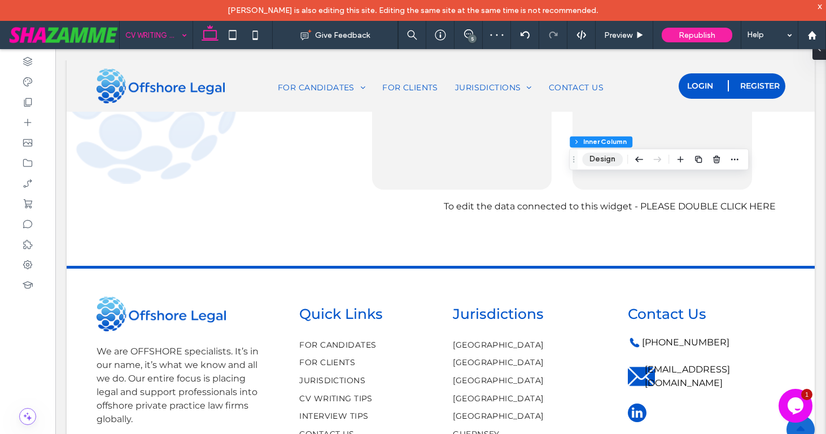
click at [596, 163] on button "Design" at bounding box center [602, 160] width 41 height 14
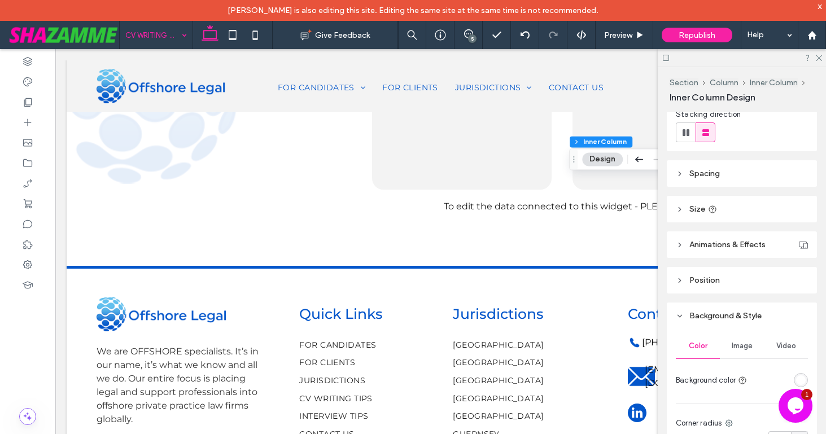
scroll to position [438, 0]
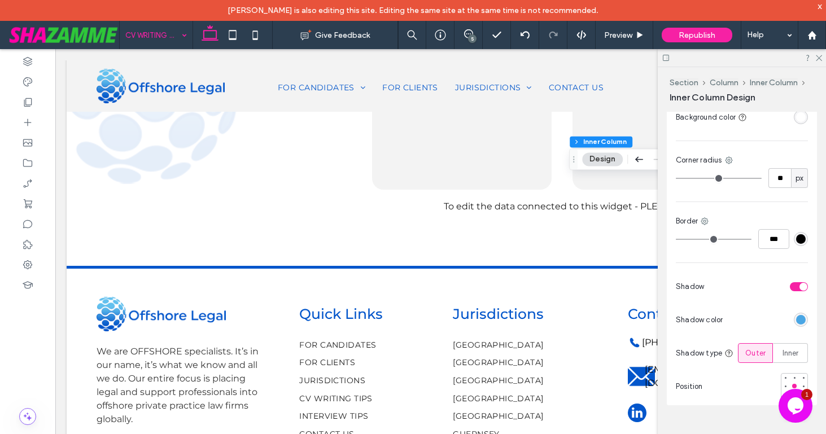
click at [796, 284] on div "toggle" at bounding box center [799, 286] width 18 height 9
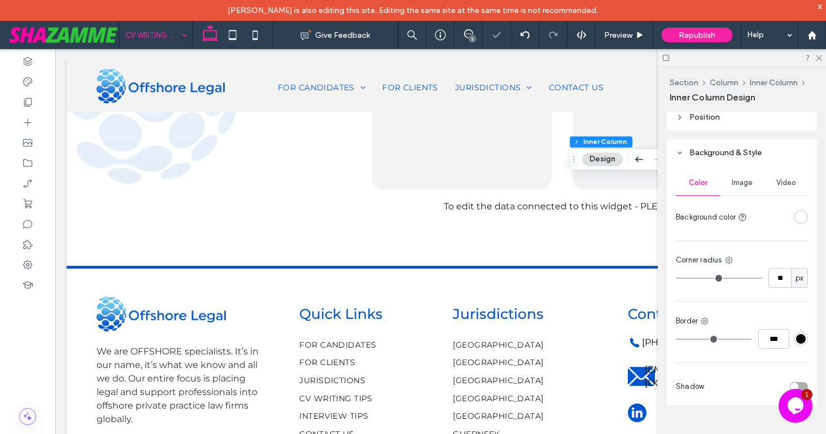
scroll to position [338, 0]
click at [819, 57] on icon at bounding box center [818, 57] width 7 height 7
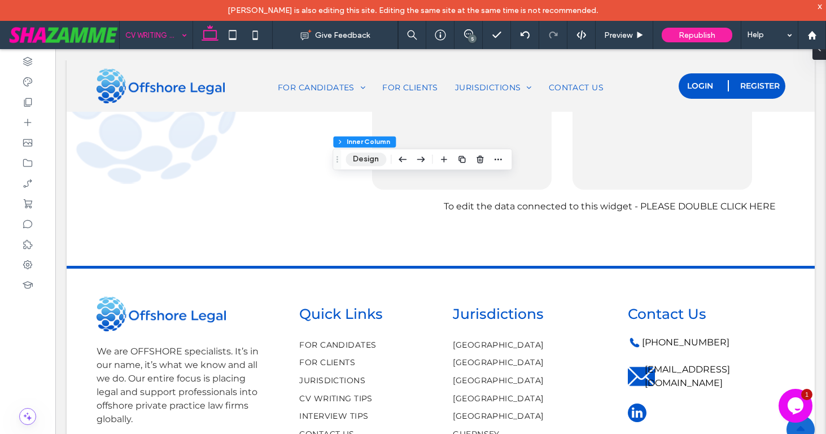
click at [374, 158] on button "Design" at bounding box center [366, 160] width 41 height 14
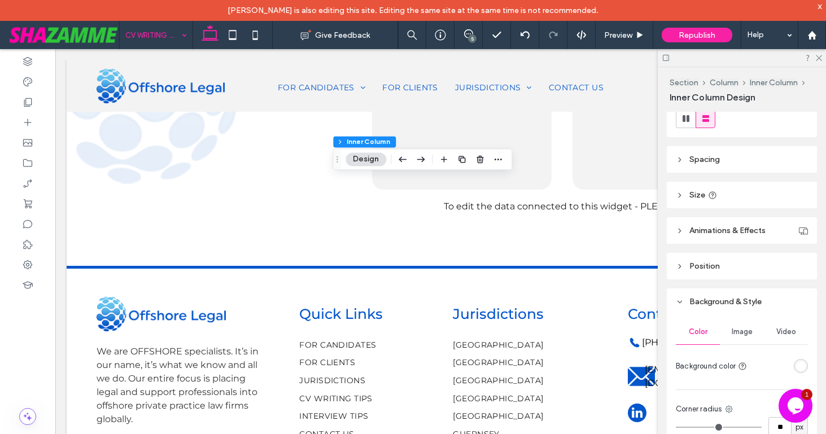
scroll to position [438, 0]
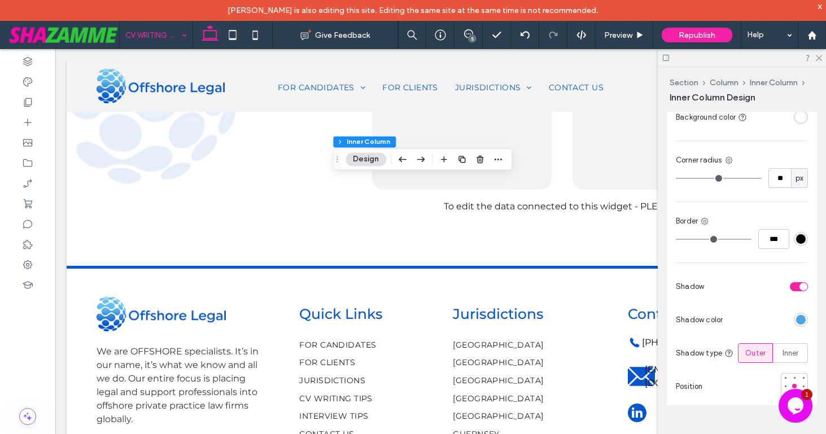
click at [796, 286] on div "toggle" at bounding box center [799, 286] width 18 height 9
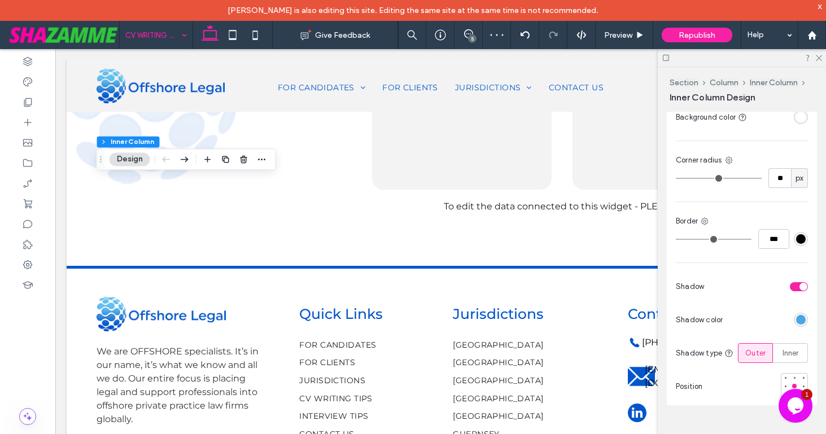
click at [796, 284] on div "toggle" at bounding box center [799, 286] width 18 height 9
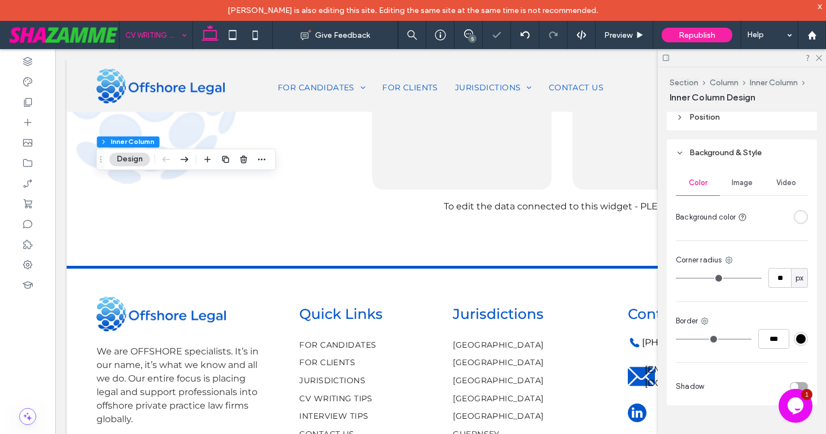
scroll to position [338, 0]
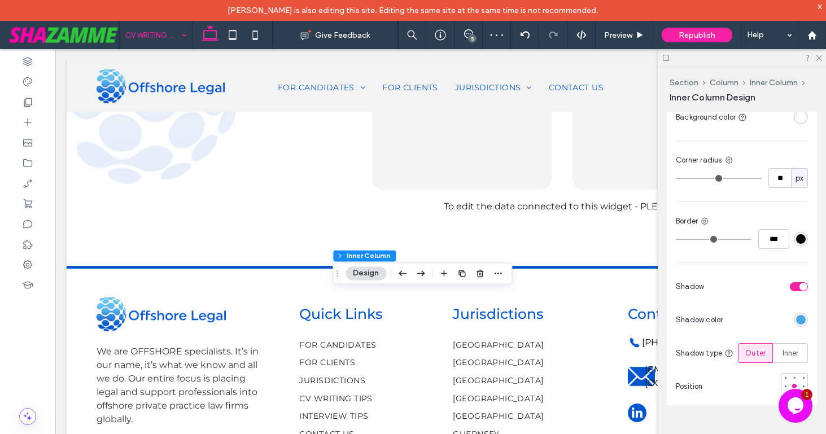
click at [796, 284] on div "toggle" at bounding box center [799, 286] width 18 height 9
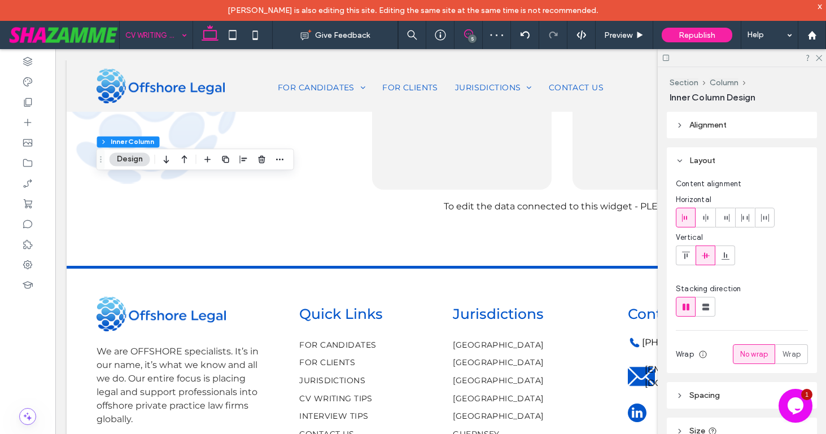
click at [465, 34] on icon at bounding box center [468, 33] width 9 height 9
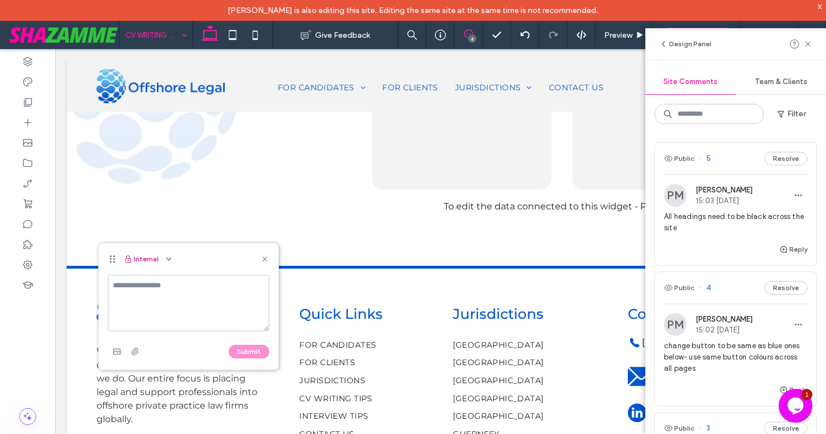
click at [148, 256] on button "Internal" at bounding box center [141, 259] width 35 height 14
click at [166, 262] on icon "button" at bounding box center [168, 259] width 9 height 9
click at [168, 285] on div "Public - visible to clients & team" at bounding box center [224, 286] width 129 height 21
click at [168, 285] on textarea at bounding box center [189, 303] width 162 height 56
type textarea "**********"
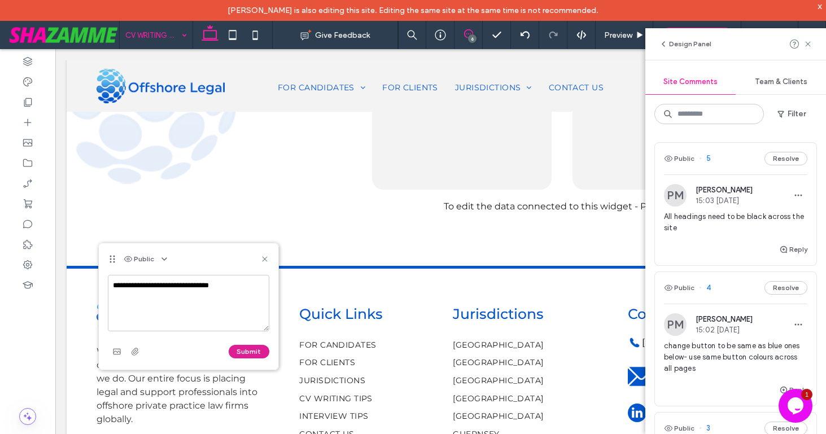
click at [245, 351] on button "Submit" at bounding box center [249, 352] width 41 height 14
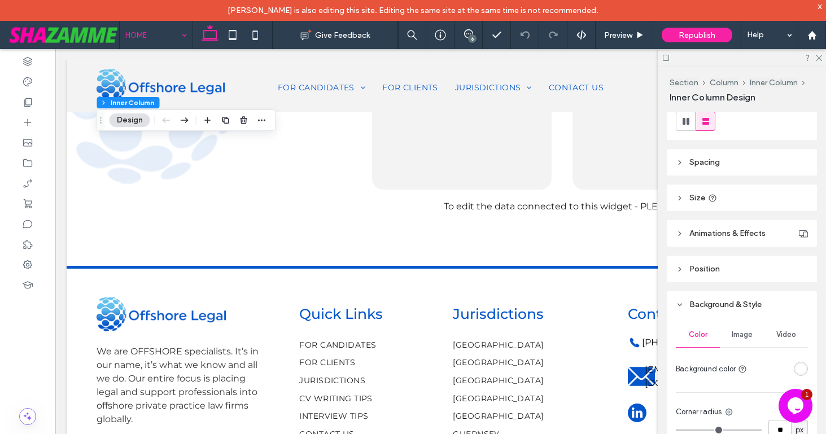
scroll to position [338, 0]
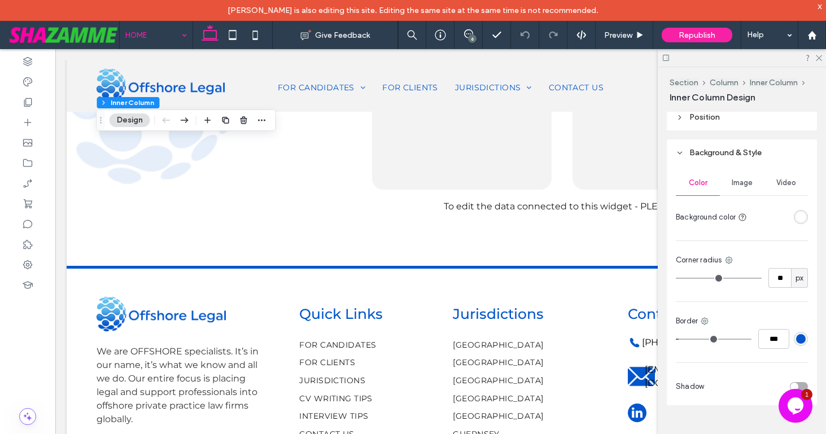
type input "*"
type input "***"
type input "*"
drag, startPoint x: 680, startPoint y: 340, endPoint x: 661, endPoint y: 336, distance: 19.7
click at [661, 336] on div "Section Column Inner Column Inner Column Design Alignment Layout Content alignm…" at bounding box center [742, 261] width 168 height 388
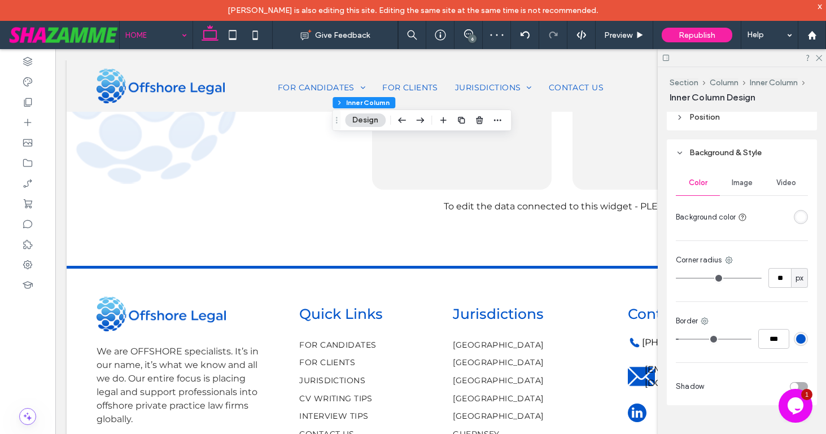
type input "*"
type input "***"
type input "*"
type input "***"
type input "*"
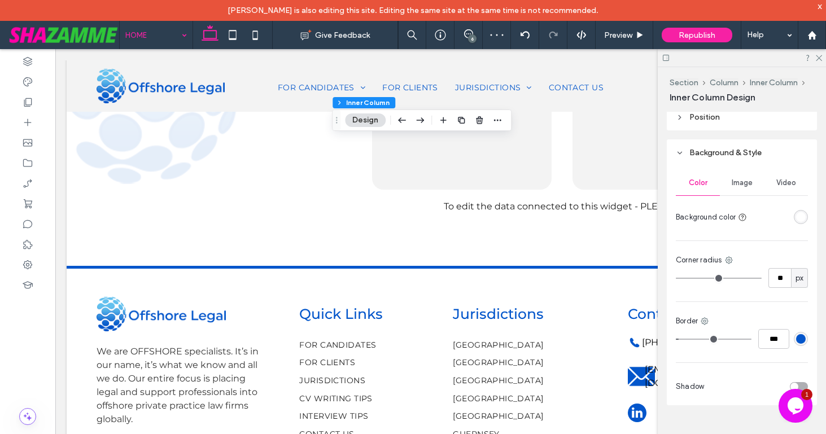
type input "***"
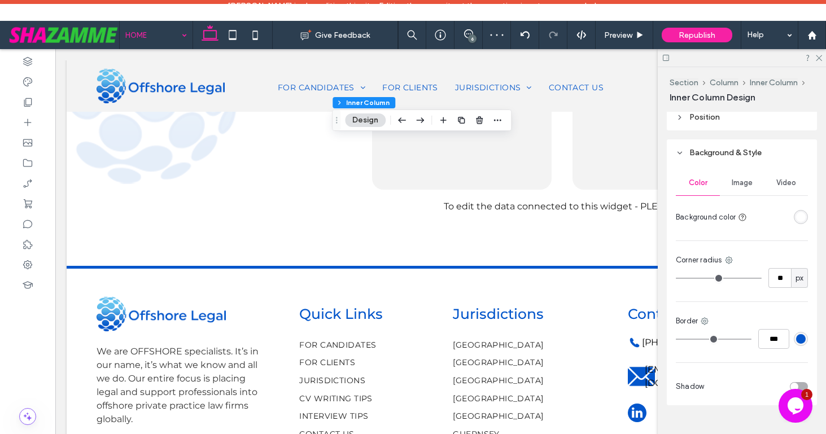
drag, startPoint x: 682, startPoint y: 341, endPoint x: 664, endPoint y: 335, distance: 19.5
type input "*"
click at [676, 339] on input "range" at bounding box center [714, 339] width 76 height 1
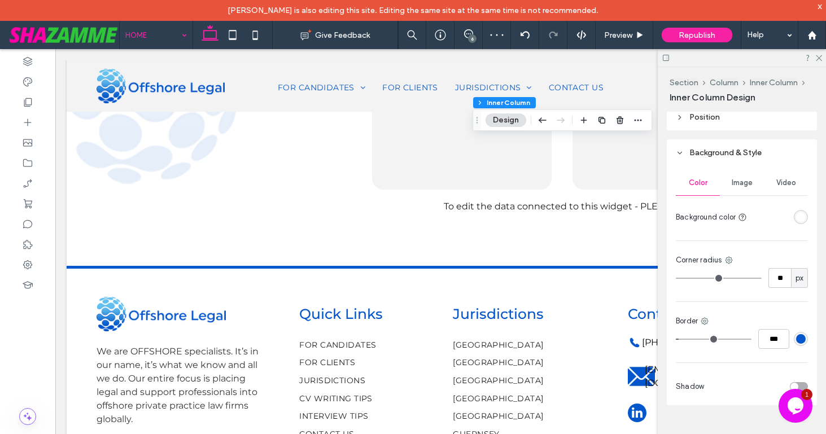
type input "*"
type input "***"
type input "*"
type input "***"
drag, startPoint x: 682, startPoint y: 336, endPoint x: 667, endPoint y: 333, distance: 15.4
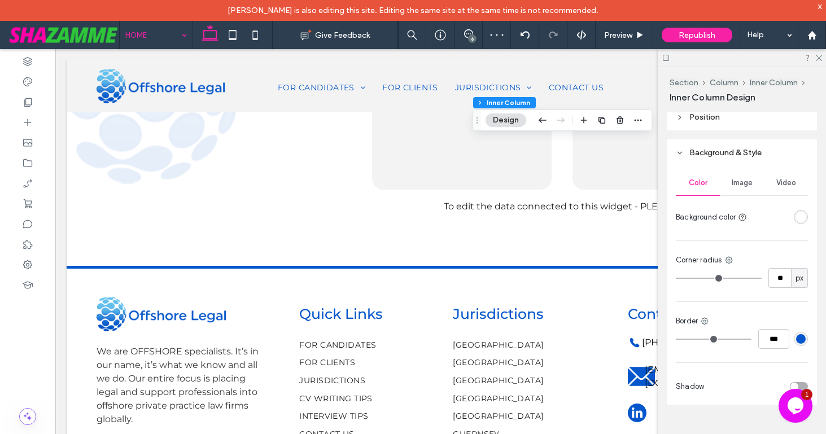
type input "*"
click at [676, 339] on input "range" at bounding box center [714, 339] width 76 height 1
click at [820, 57] on use at bounding box center [819, 58] width 6 height 6
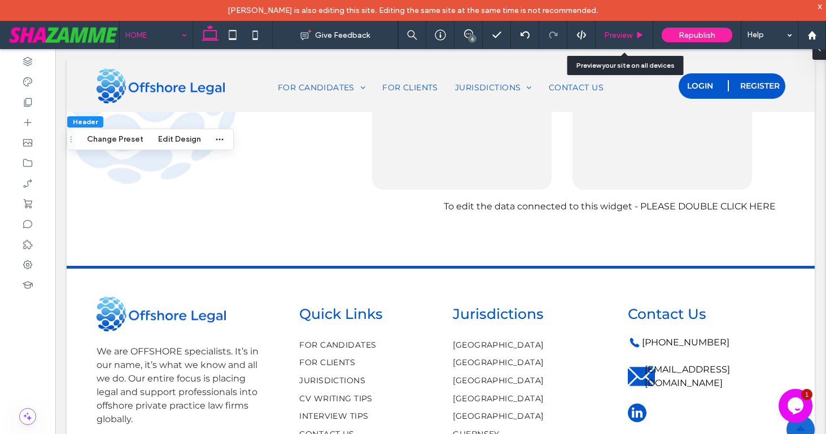
click at [634, 24] on div "Preview" at bounding box center [625, 35] width 58 height 28
click at [624, 34] on span "Preview" at bounding box center [618, 36] width 28 height 10
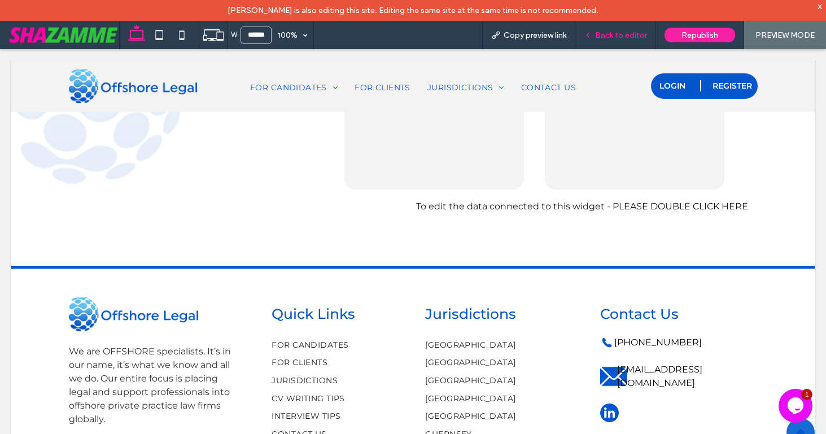
click at [609, 34] on span "Back to editor" at bounding box center [621, 36] width 52 height 10
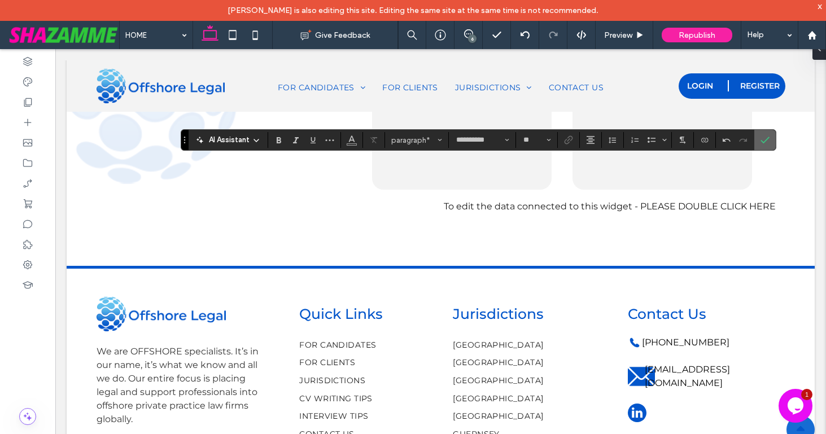
click at [766, 140] on icon "Confirm" at bounding box center [765, 140] width 9 height 9
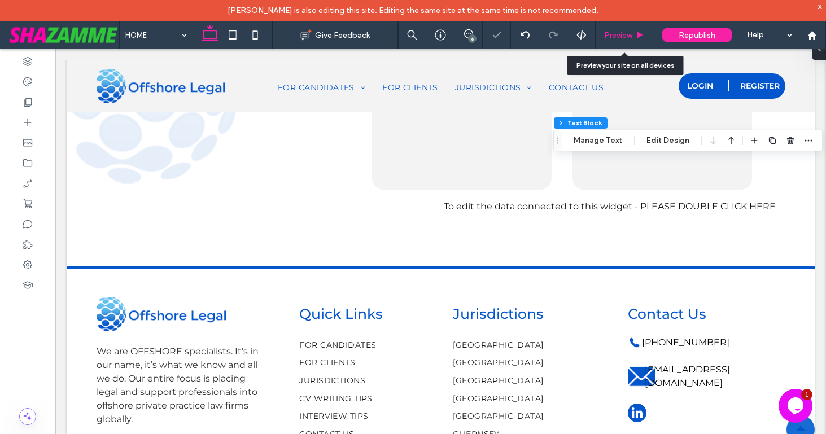
click at [622, 34] on span "Preview" at bounding box center [618, 36] width 28 height 10
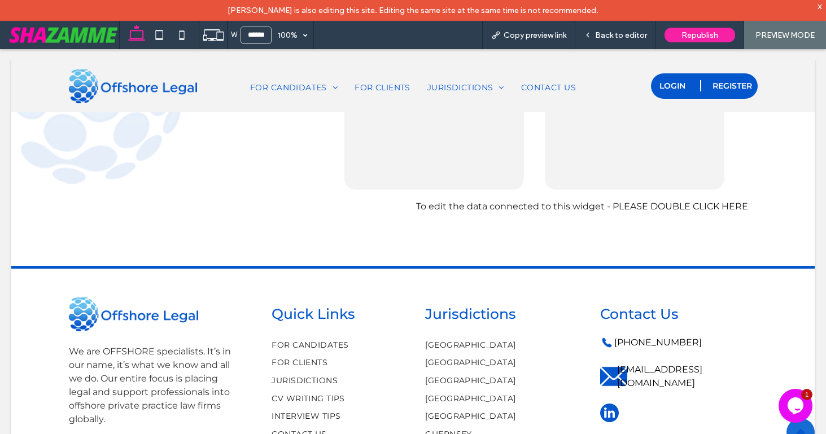
click at [622, 34] on span "Back to editor" at bounding box center [621, 36] width 52 height 10
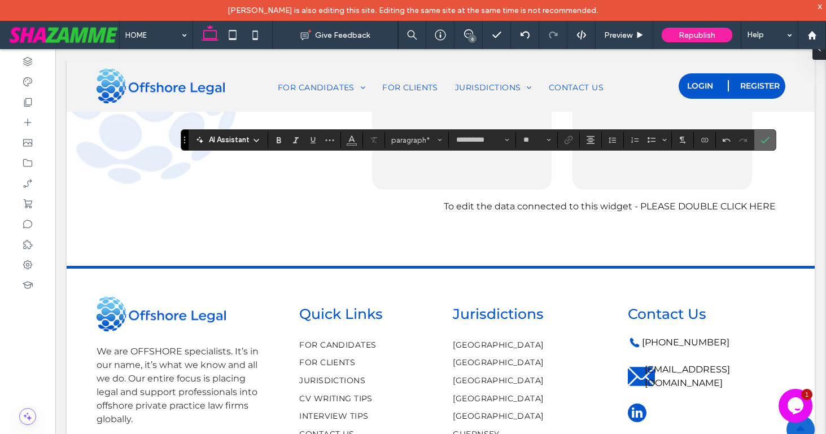
click at [759, 139] on label "Confirm" at bounding box center [765, 140] width 17 height 20
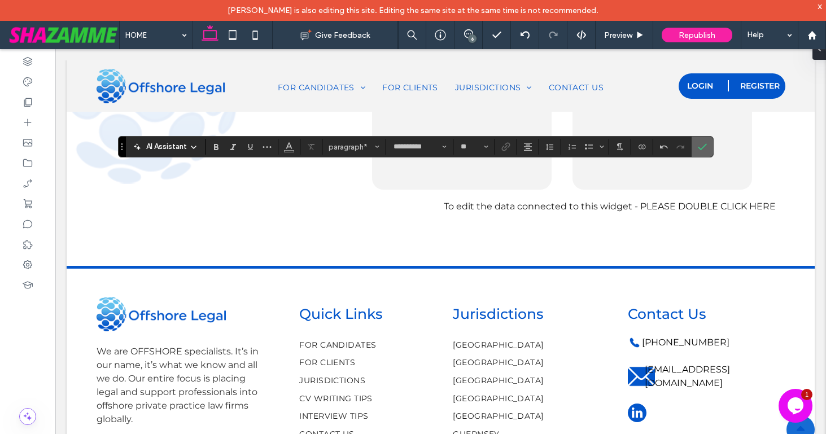
click at [704, 147] on use "Confirm" at bounding box center [702, 146] width 9 height 7
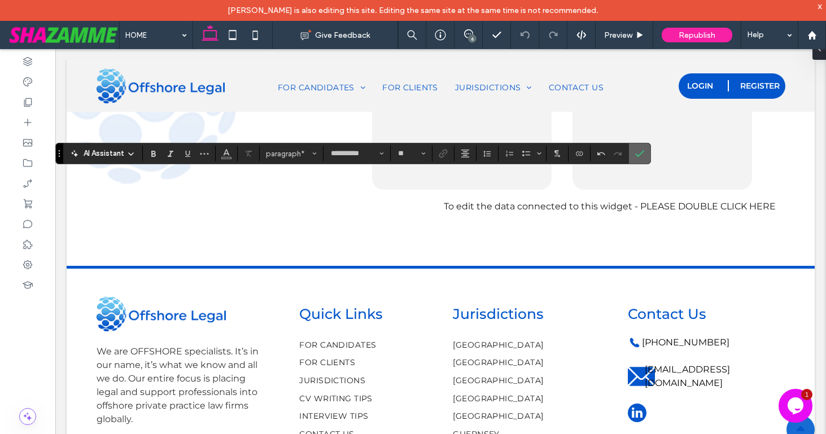
click at [639, 154] on icon "Confirm" at bounding box center [639, 153] width 9 height 9
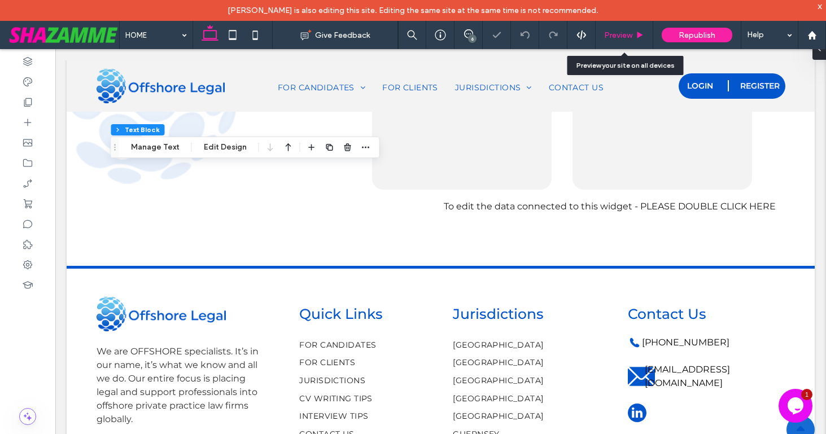
click at [617, 43] on div "Preview" at bounding box center [625, 35] width 58 height 28
click at [621, 34] on span "Preview" at bounding box center [618, 36] width 28 height 10
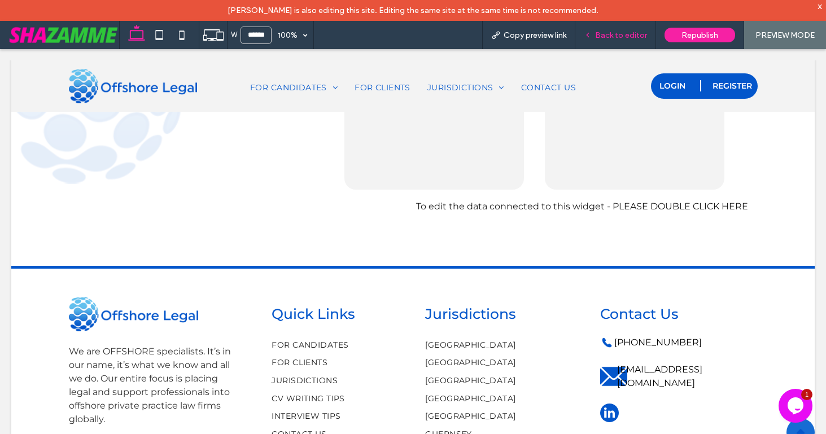
click at [621, 33] on span "Back to editor" at bounding box center [621, 36] width 52 height 10
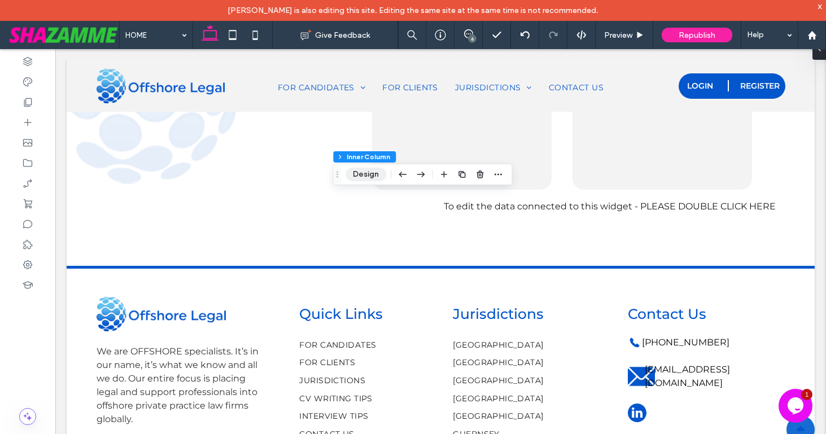
click at [366, 173] on button "Design" at bounding box center [366, 175] width 41 height 14
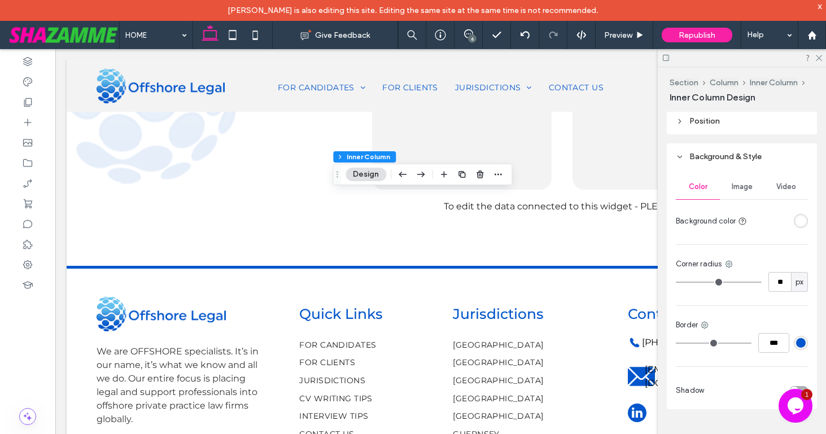
scroll to position [338, 0]
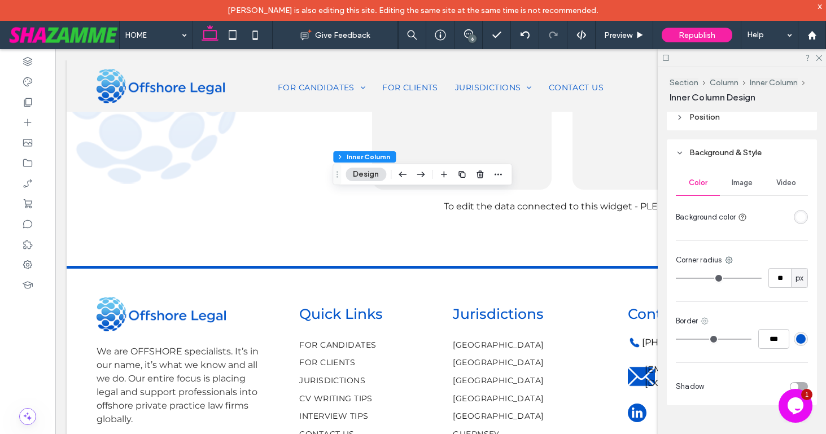
click at [704, 320] on icon at bounding box center [704, 321] width 9 height 9
click at [728, 276] on span "Right border" at bounding box center [746, 274] width 43 height 11
type input "*"
type input "***"
type input "*"
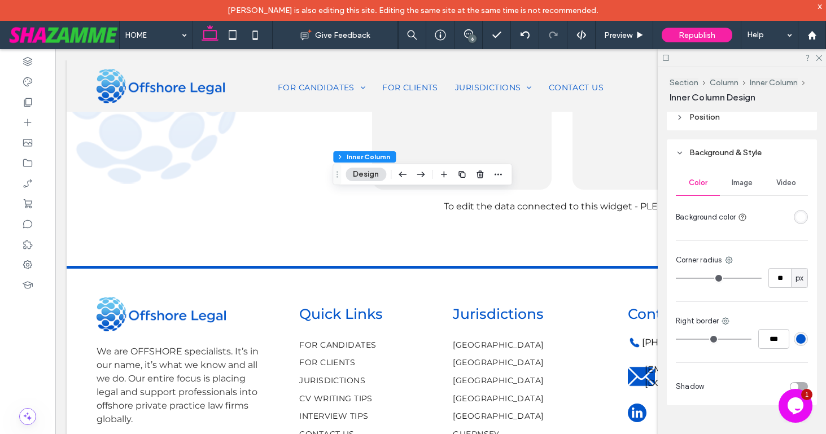
type input "***"
type input "*"
type input "***"
type input "*"
type input "***"
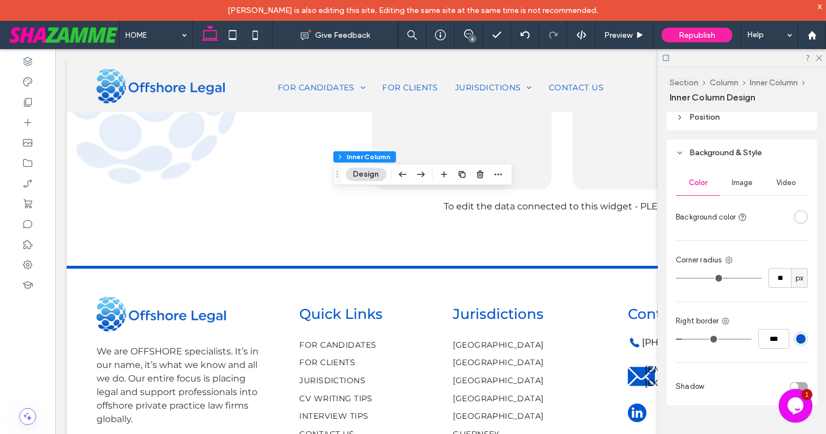
type input "*"
type input "***"
type input "*"
click at [685, 339] on input "range" at bounding box center [714, 339] width 76 height 1
click at [820, 56] on icon at bounding box center [818, 57] width 7 height 7
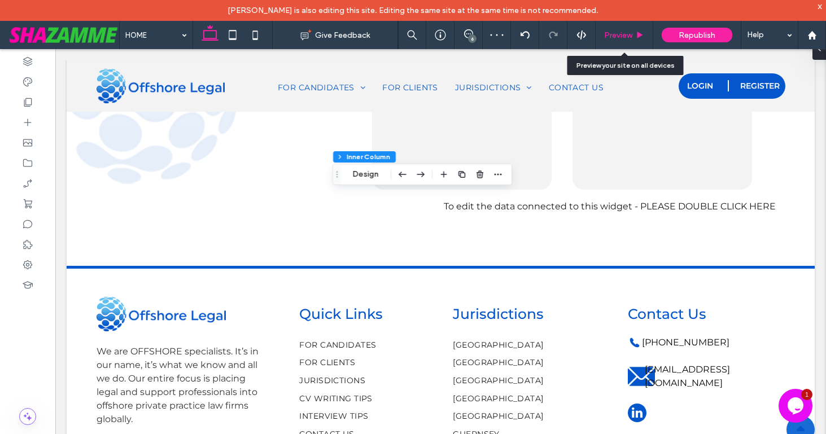
click at [629, 32] on span "Preview" at bounding box center [618, 36] width 28 height 10
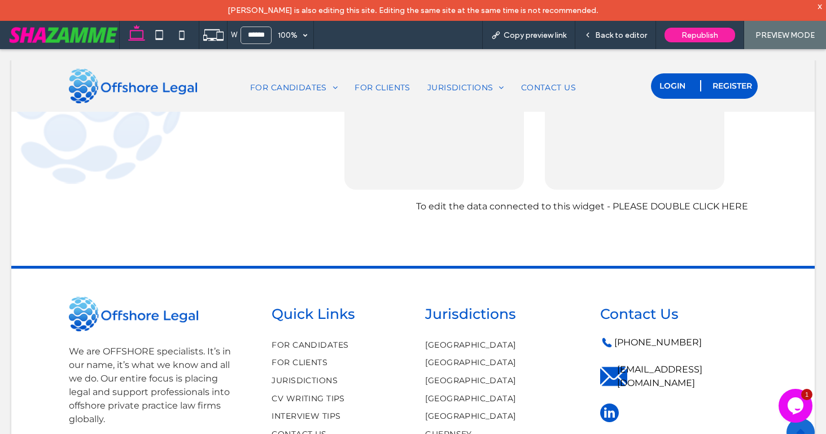
click at [629, 32] on span "Back to editor" at bounding box center [621, 36] width 52 height 10
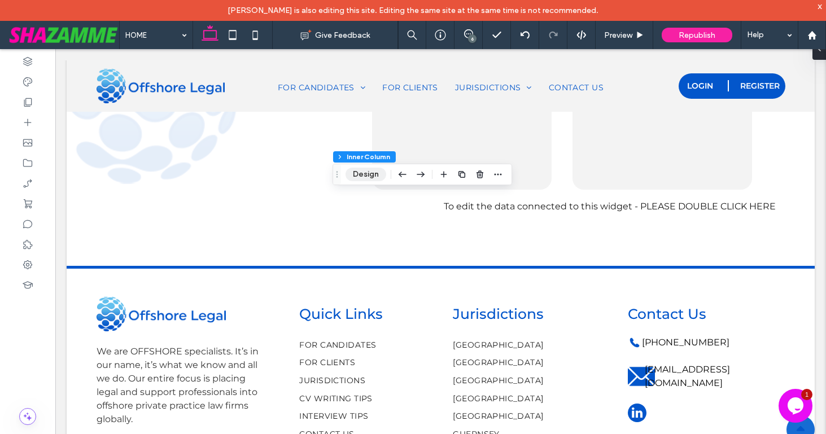
click at [371, 177] on button "Design" at bounding box center [366, 175] width 41 height 14
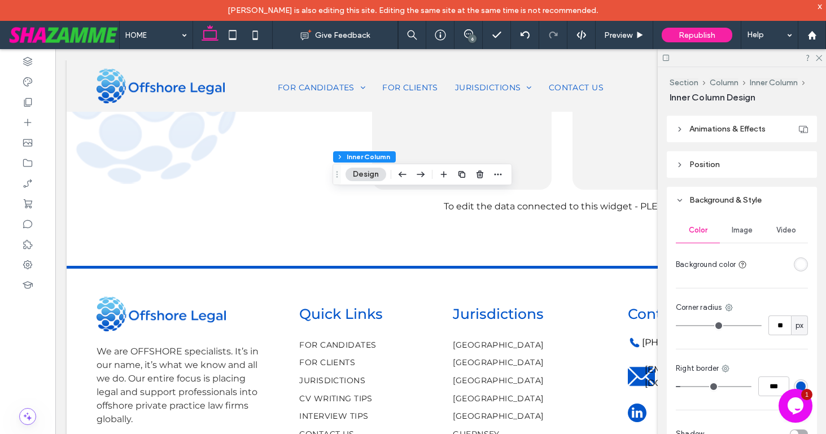
scroll to position [318, 0]
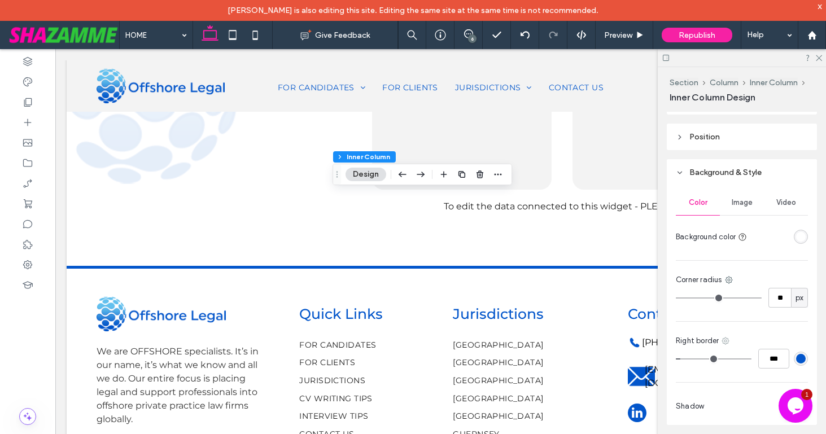
click at [725, 342] on icon at bounding box center [725, 341] width 9 height 9
click at [750, 273] on span "Bottom border" at bounding box center [769, 273] width 50 height 11
type input "*"
type input "***"
type input "*"
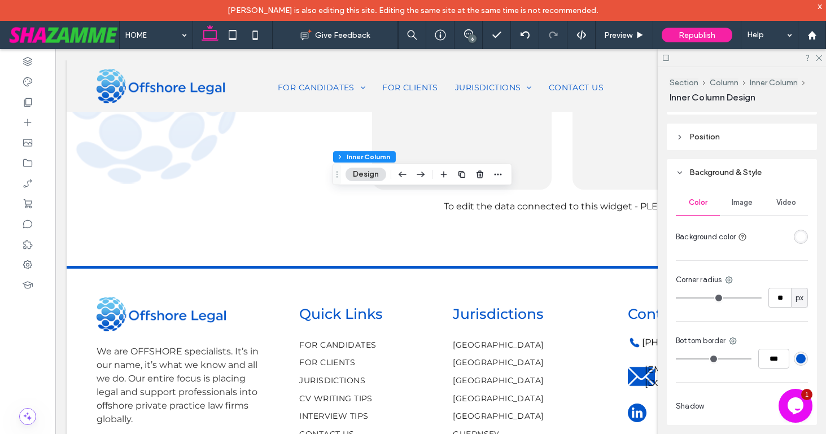
type input "***"
type input "*"
type input "***"
type input "*"
type input "***"
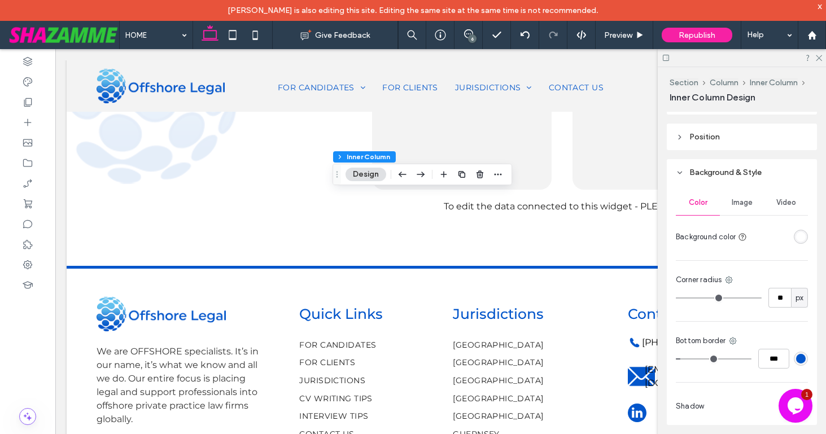
type input "*"
click at [685, 359] on input "range" at bounding box center [714, 359] width 76 height 1
click at [818, 55] on icon at bounding box center [818, 57] width 7 height 7
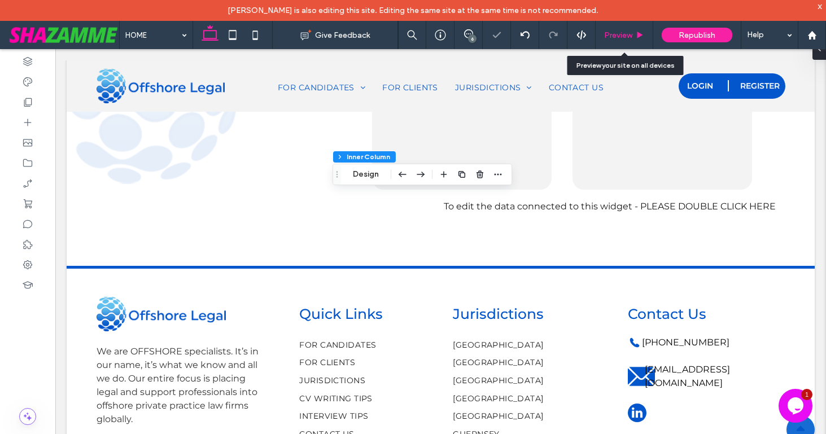
click at [622, 35] on span "Preview" at bounding box center [618, 36] width 28 height 10
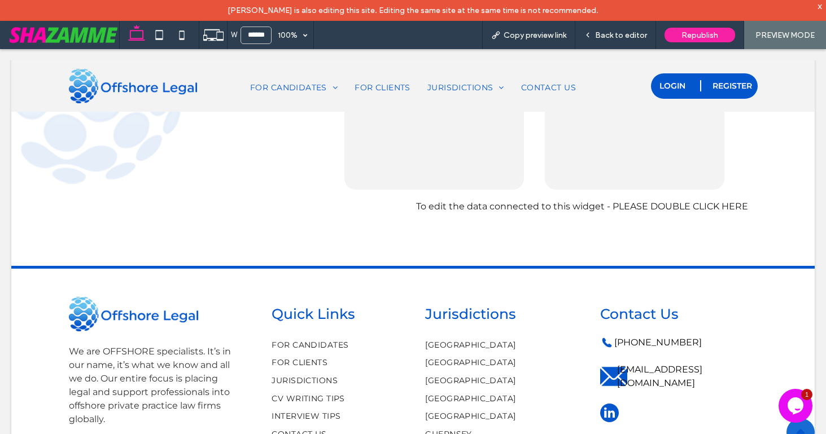
click at [622, 35] on span "Back to editor" at bounding box center [621, 36] width 52 height 10
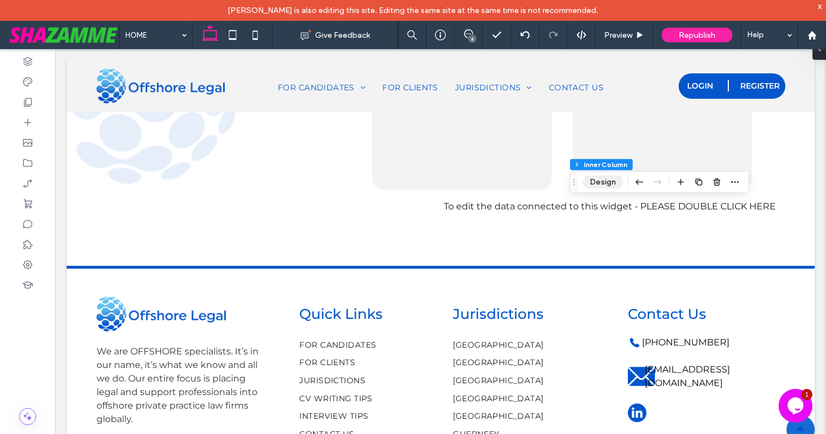
click at [596, 187] on button "Design" at bounding box center [603, 183] width 41 height 14
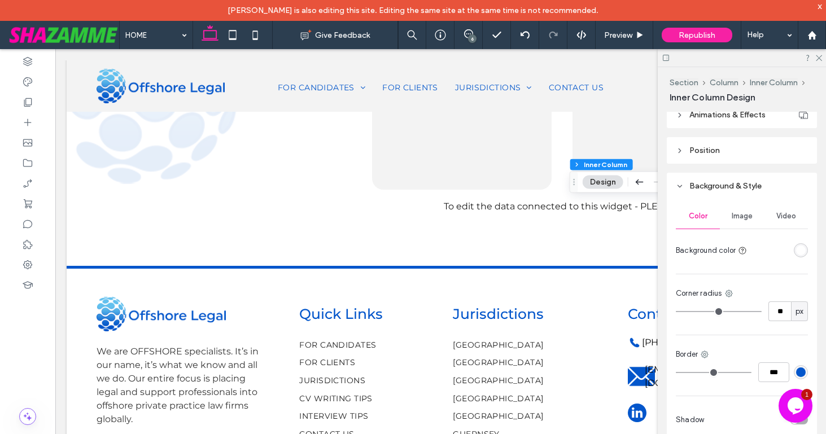
scroll to position [328, 0]
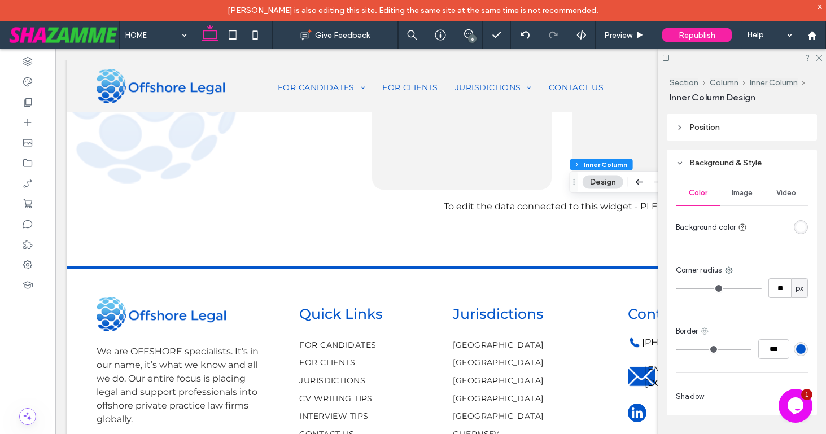
click at [705, 330] on icon at bounding box center [704, 331] width 9 height 9
click at [718, 264] on use at bounding box center [715, 264] width 9 height 9
click at [763, 347] on input "***" at bounding box center [774, 349] width 31 height 20
type input "*"
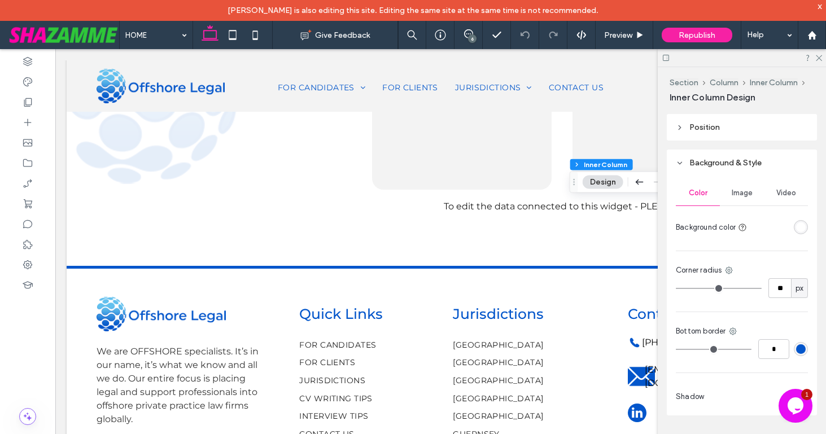
type input "***"
click at [763, 313] on div "Color Image Video Background color Corner radius ** px Bottom border *** Shadow" at bounding box center [742, 295] width 150 height 239
click at [733, 332] on icon at bounding box center [733, 331] width 9 height 9
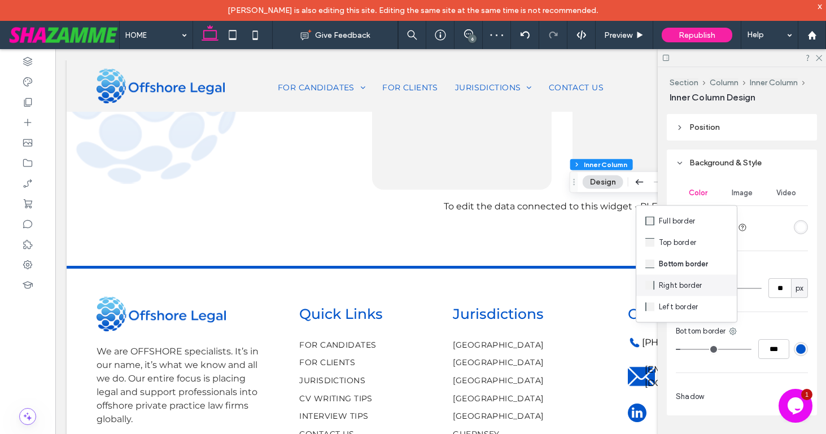
click at [691, 284] on span "Right border" at bounding box center [680, 285] width 43 height 11
type input "*"
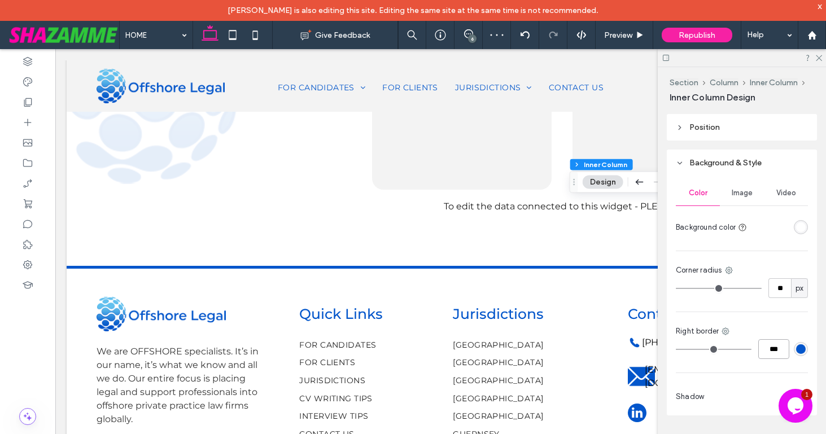
click at [774, 352] on input "***" at bounding box center [774, 349] width 31 height 20
type input "*"
type input "***"
click at [764, 367] on div "Color Image Video Background color Corner radius ** px Right border *** Shadow" at bounding box center [742, 295] width 150 height 239
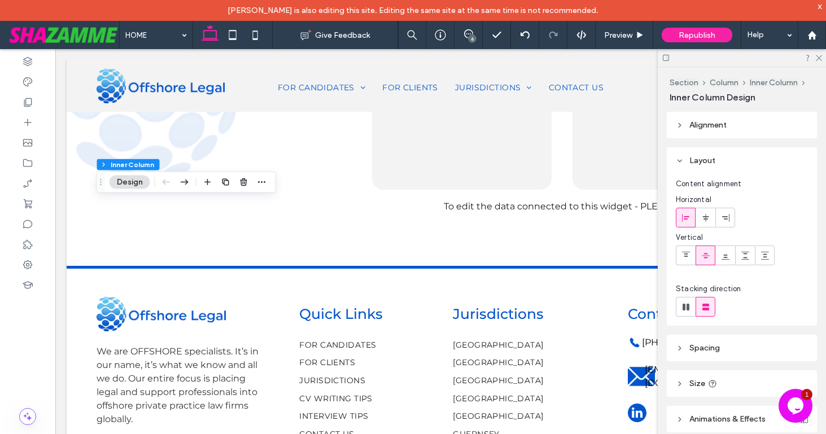
scroll to position [338, 0]
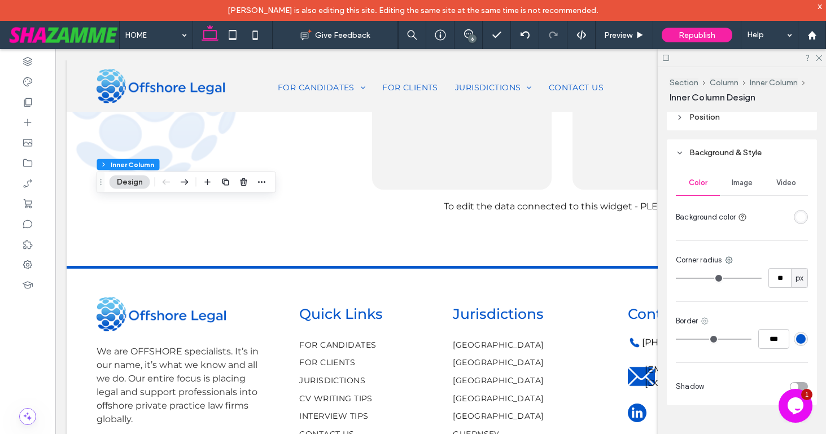
click at [707, 318] on icon at bounding box center [704, 321] width 9 height 9
click at [720, 283] on div "Right border" at bounding box center [752, 274] width 101 height 21
click at [766, 337] on input "***" at bounding box center [774, 339] width 31 height 20
type input "*"
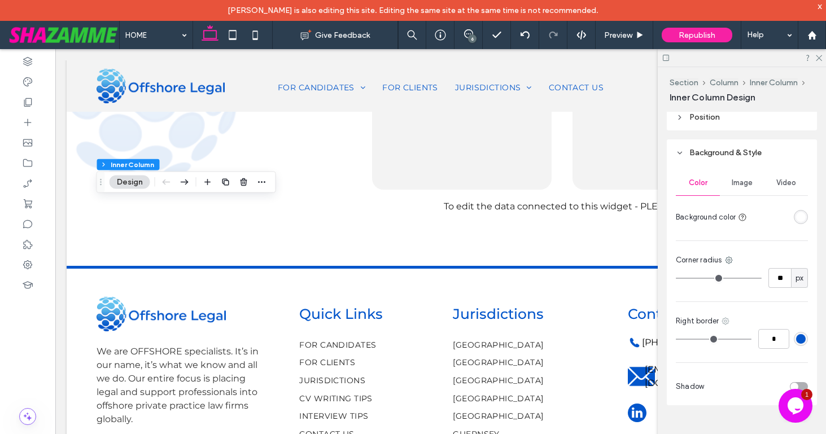
type input "***"
click at [724, 321] on use at bounding box center [725, 321] width 7 height 7
click at [744, 254] on span at bounding box center [738, 253] width 14 height 12
type input "*"
click at [768, 342] on input "***" at bounding box center [774, 339] width 31 height 20
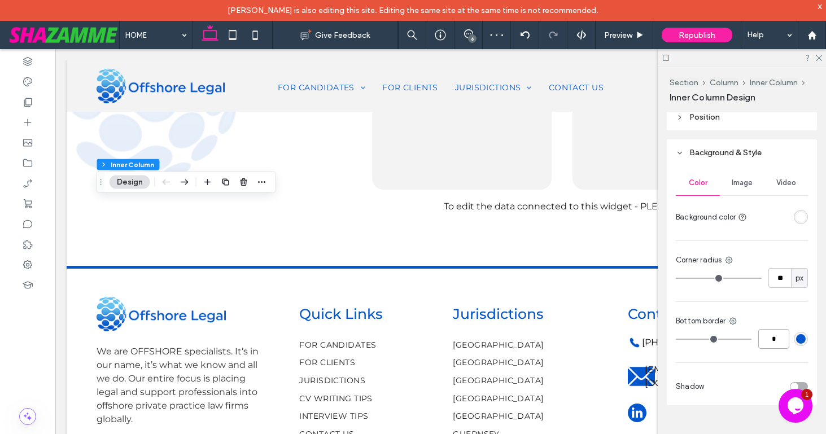
type input "*"
type input "***"
click at [748, 365] on div "Color Image Video Background color Corner radius ** px Bottom border *** Shadow" at bounding box center [742, 285] width 150 height 239
click at [823, 55] on div at bounding box center [742, 58] width 168 height 18
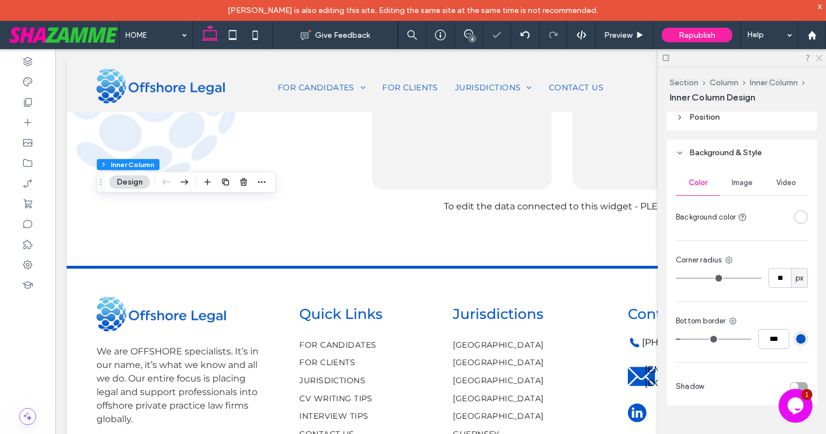
click at [819, 58] on use at bounding box center [819, 58] width 6 height 6
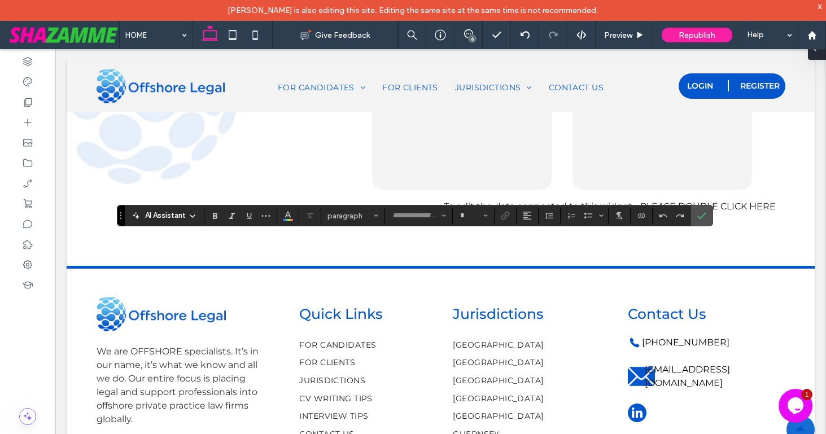
type input "**********"
type input "**"
click at [698, 212] on icon "Confirm" at bounding box center [702, 215] width 9 height 9
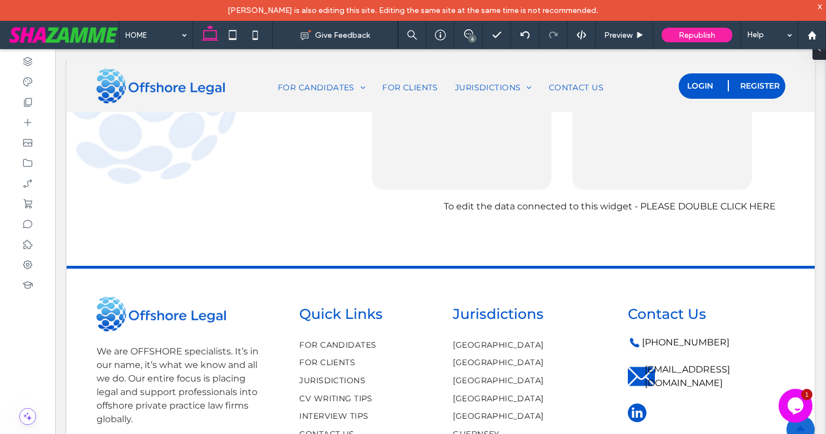
type input "***"
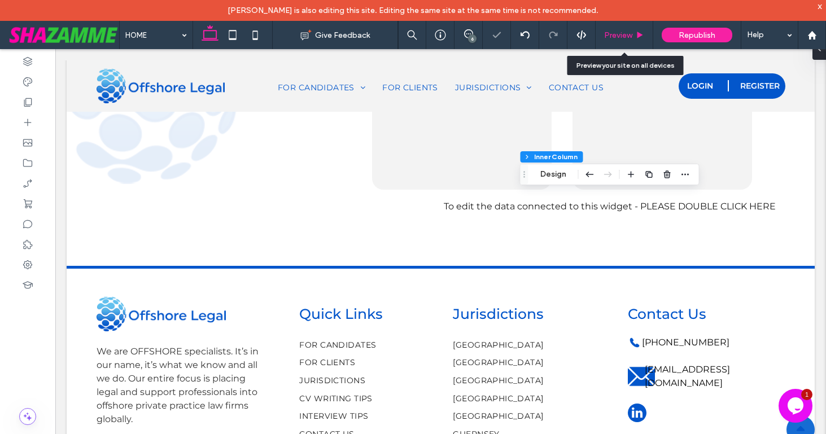
click at [618, 29] on div "Preview" at bounding box center [625, 35] width 58 height 28
click at [617, 34] on span "Preview" at bounding box center [618, 36] width 28 height 10
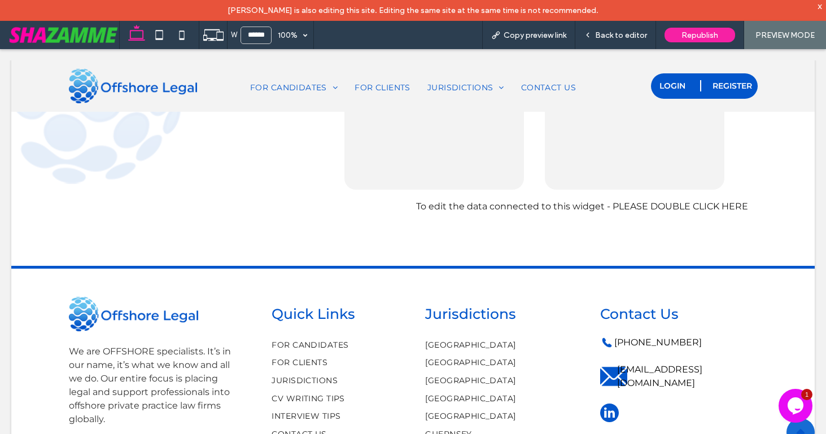
click at [617, 34] on span "Back to editor" at bounding box center [621, 36] width 52 height 10
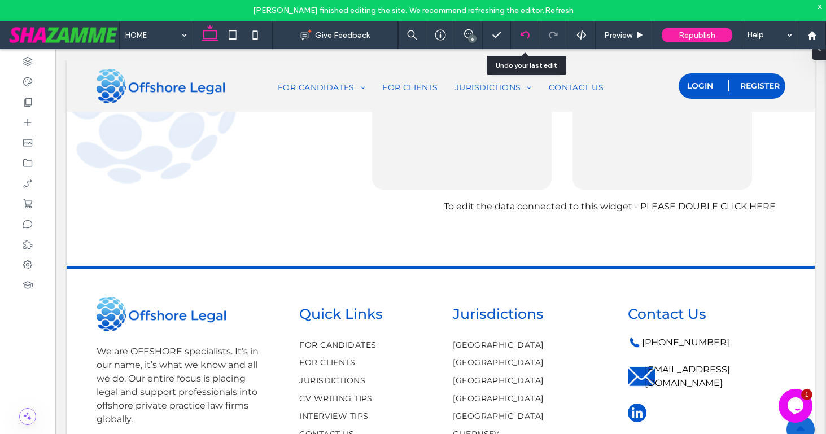
click at [524, 40] on div at bounding box center [525, 35] width 28 height 28
click at [526, 34] on icon at bounding box center [525, 35] width 9 height 9
type input "***"
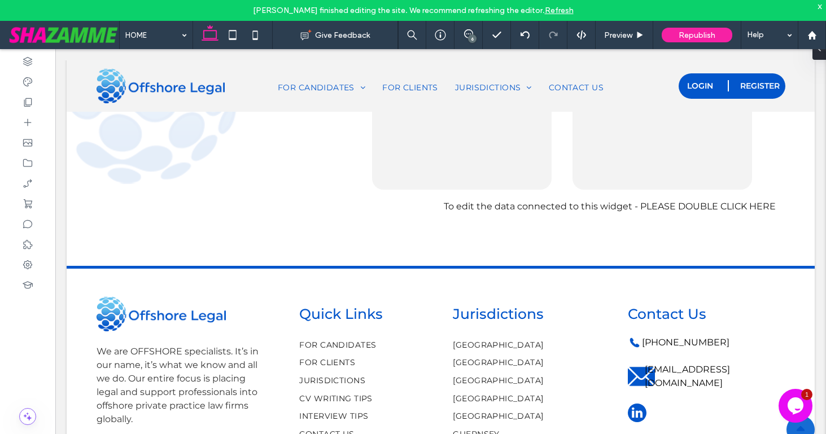
type input "***"
click at [123, 102] on button "Design" at bounding box center [130, 105] width 41 height 14
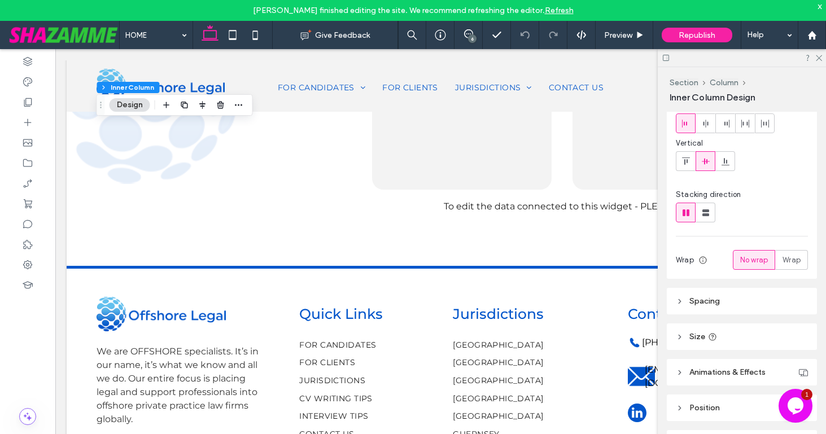
scroll to position [98, 0]
click at [692, 297] on span "Spacing" at bounding box center [705, 298] width 31 height 10
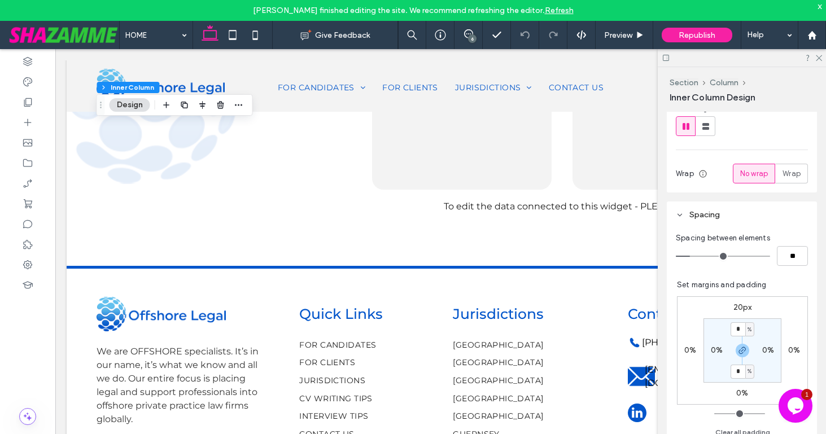
scroll to position [197, 0]
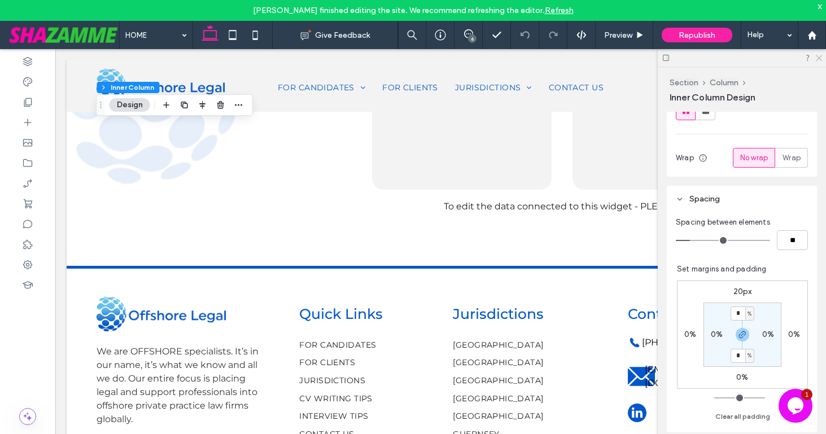
click at [820, 56] on icon at bounding box center [818, 57] width 7 height 7
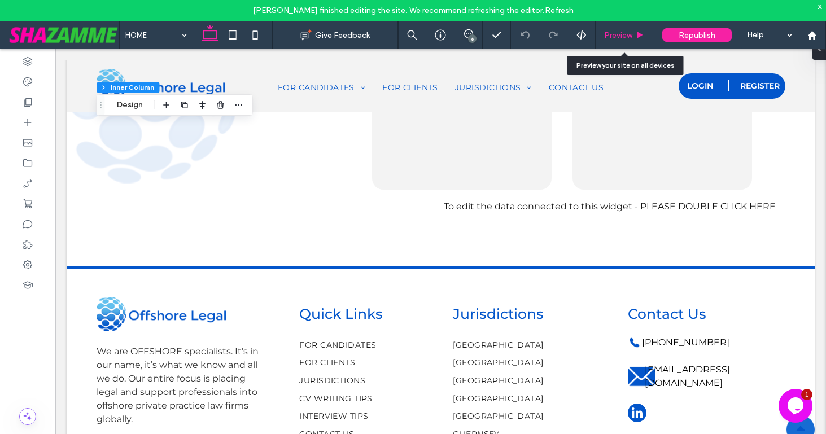
click at [625, 33] on span "Preview" at bounding box center [618, 36] width 28 height 10
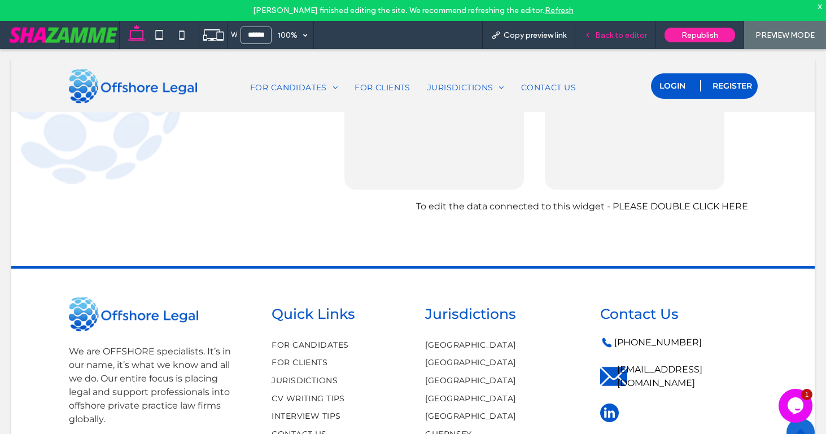
click at [618, 27] on div "Back to editor" at bounding box center [616, 35] width 81 height 28
click at [618, 35] on span "Back to editor" at bounding box center [621, 36] width 52 height 10
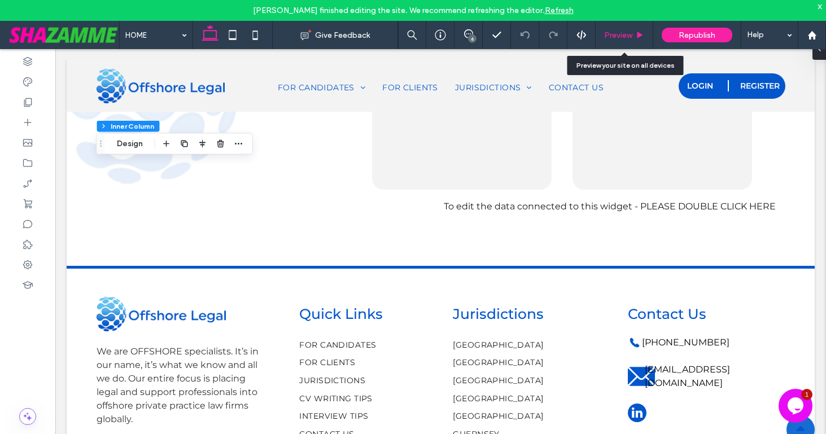
click at [628, 33] on span "Preview" at bounding box center [618, 36] width 28 height 10
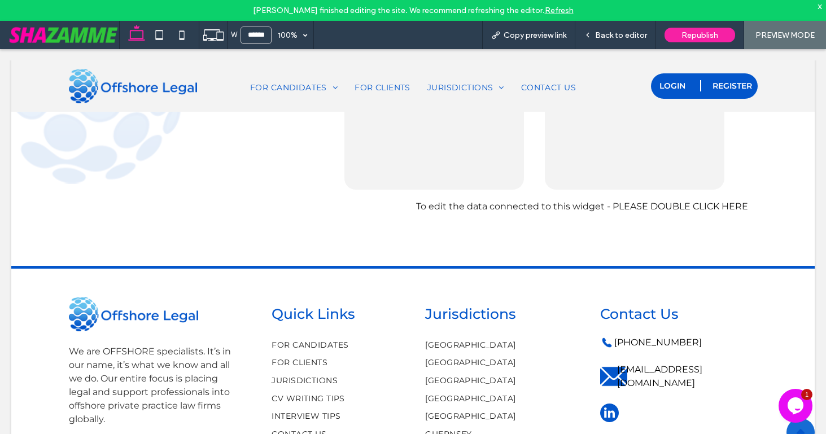
click at [555, 10] on link "Refresh" at bounding box center [559, 11] width 29 height 10
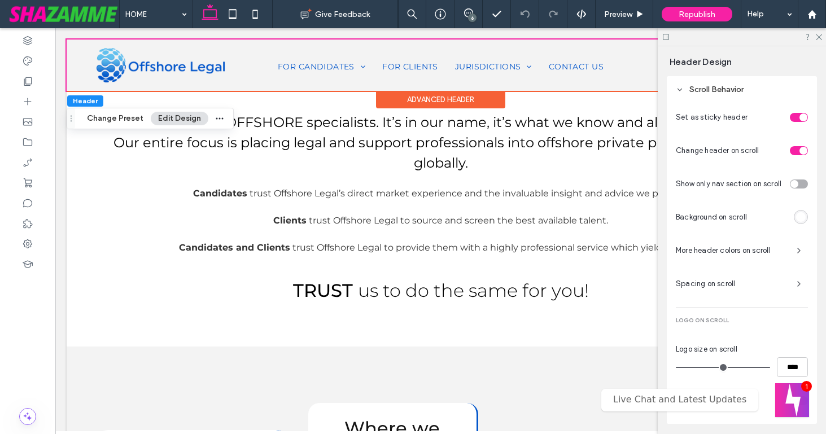
click at [816, 40] on div at bounding box center [742, 37] width 168 height 18
click at [817, 37] on icon at bounding box center [818, 36] width 7 height 7
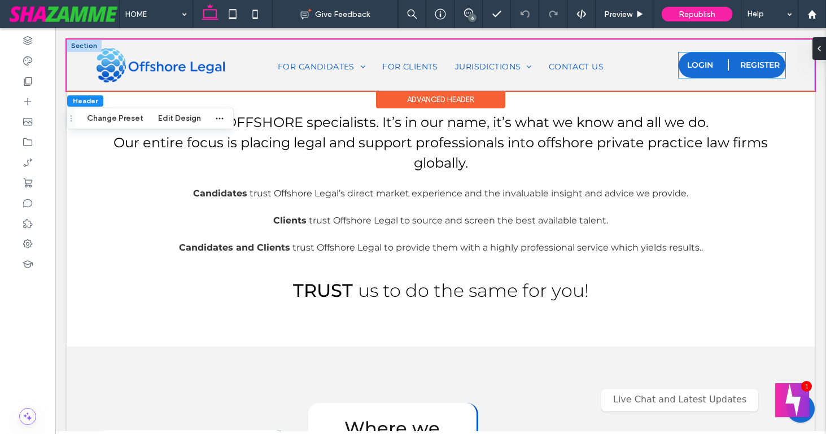
click at [744, 58] on link "REGISTER" at bounding box center [760, 65] width 51 height 25
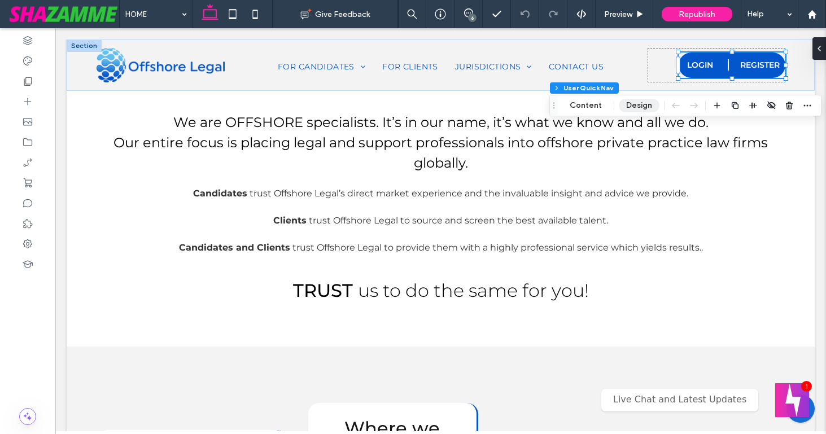
click at [627, 105] on button "Design" at bounding box center [639, 106] width 41 height 14
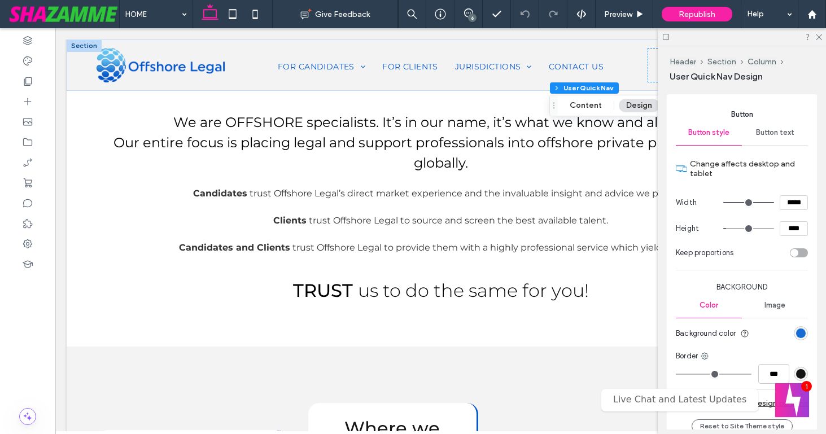
scroll to position [202, 0]
click at [777, 133] on span "Button text" at bounding box center [775, 133] width 38 height 9
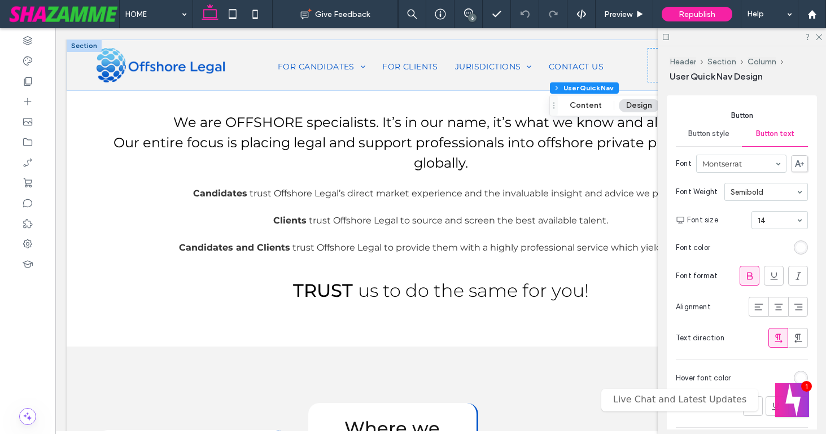
click at [750, 273] on icon at bounding box center [749, 276] width 11 height 11
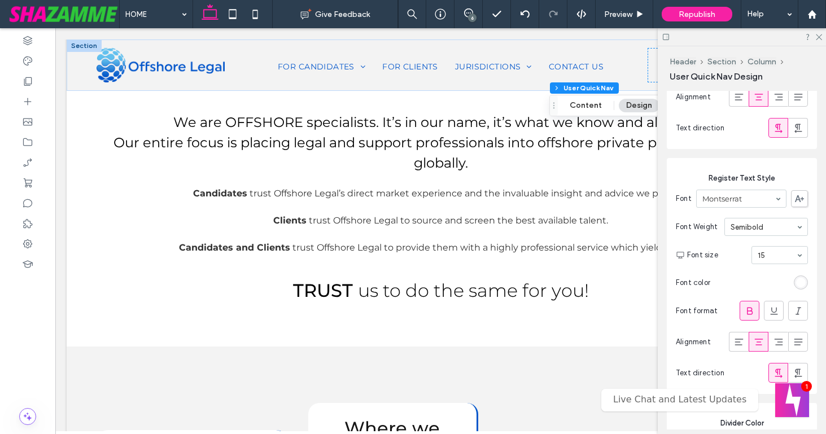
scroll to position [767, 0]
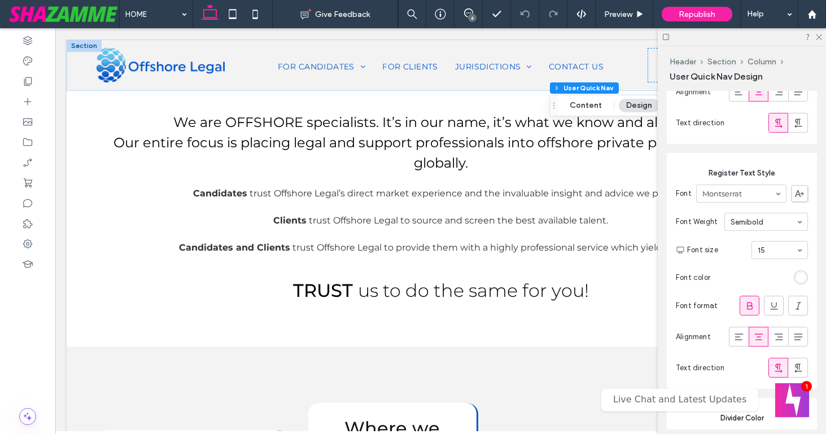
click at [668, 37] on icon at bounding box center [666, 37] width 8 height 8
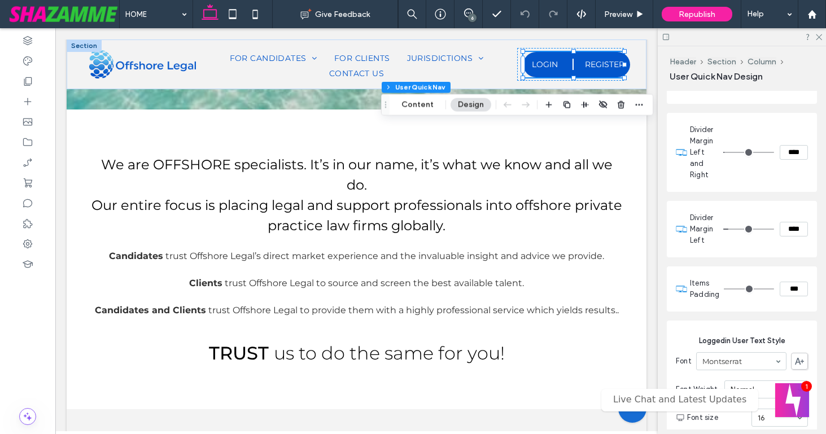
scroll to position [1257, 0]
type input "*"
type input "***"
type input "*"
type input "***"
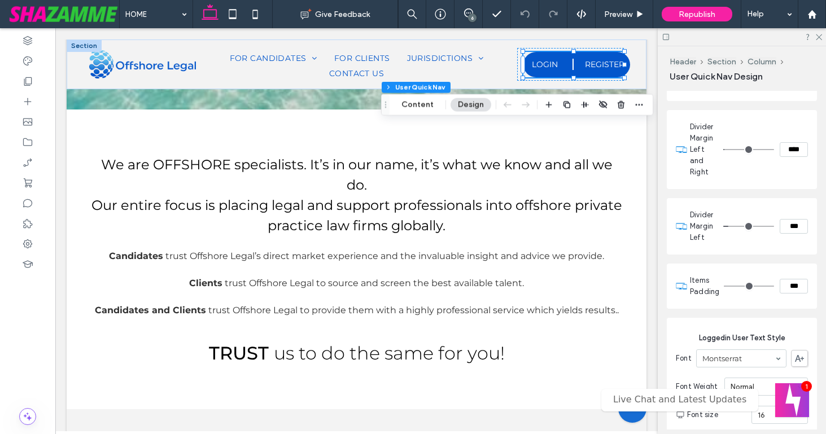
type input "*"
type input "***"
type input "*"
type input "***"
drag, startPoint x: 731, startPoint y: 214, endPoint x: 719, endPoint y: 214, distance: 11.9
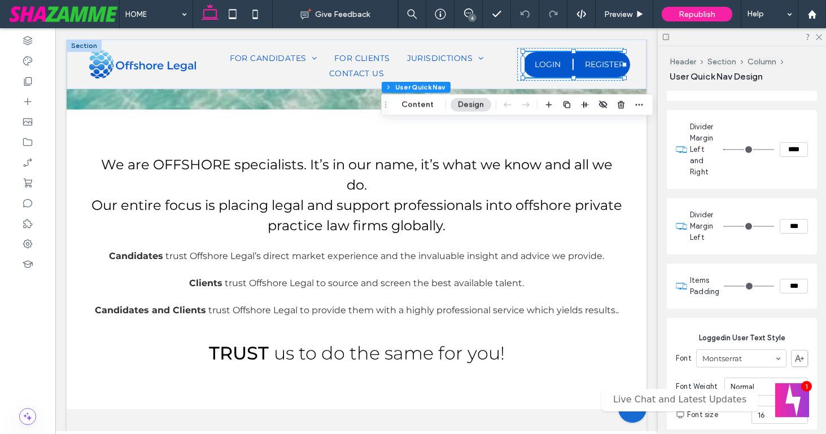
type input "*"
click at [724, 226] on input "range" at bounding box center [749, 226] width 51 height 1
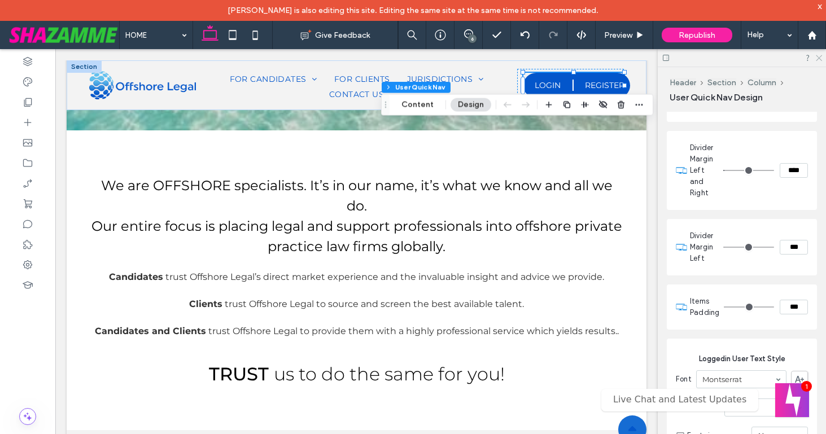
click at [818, 58] on icon at bounding box center [818, 57] width 7 height 7
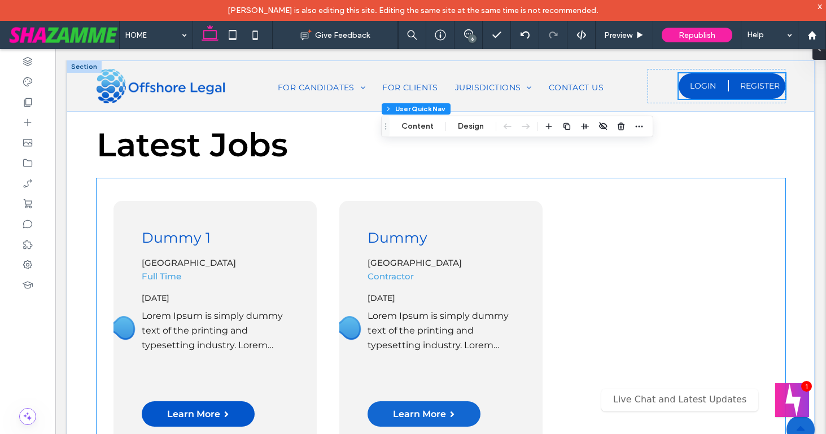
scroll to position [1114, 0]
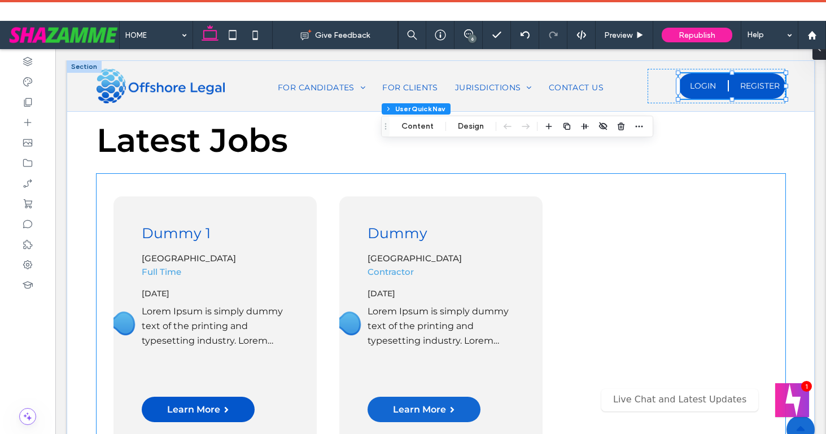
click at [524, 243] on div "Dummy Bermuda Contractor 02-Aug-2025 Learn More" at bounding box center [440, 324] width 203 height 254
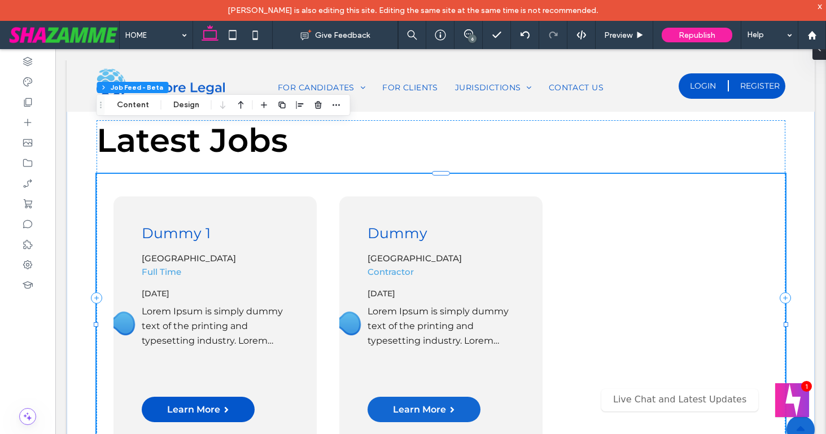
click at [524, 243] on div "Dummy Bermuda Contractor 02-Aug-2025 Learn More" at bounding box center [440, 324] width 203 height 254
click at [485, 225] on div "Dummy Bermuda Contractor 02-Aug-2025" at bounding box center [441, 292] width 147 height 134
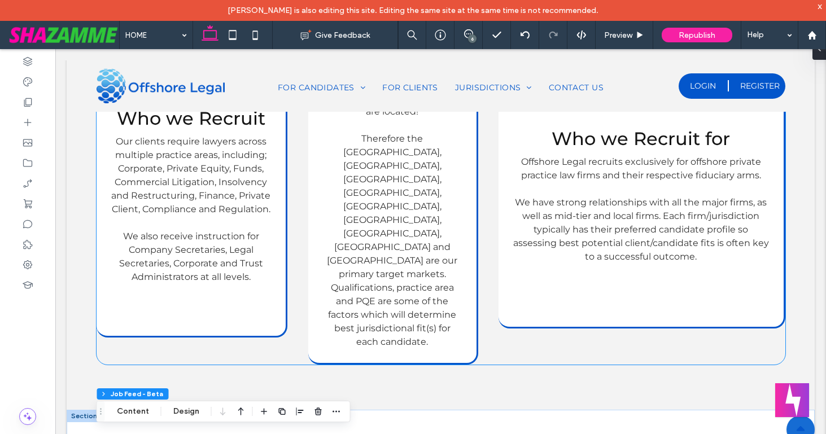
scroll to position [778, 0]
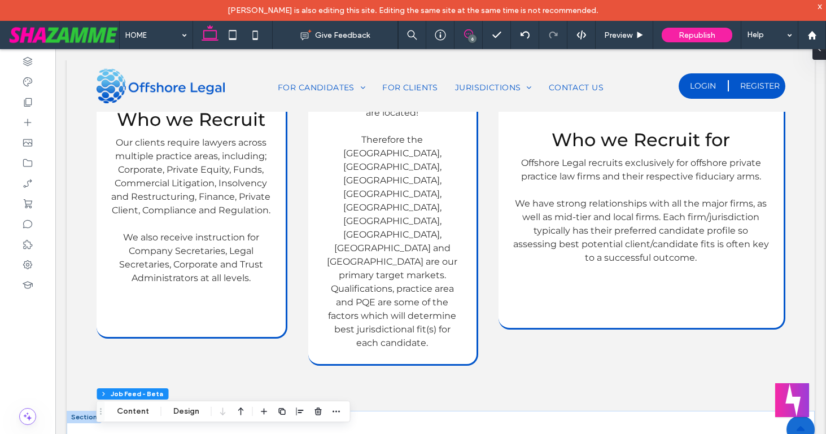
click at [469, 33] on icon at bounding box center [468, 33] width 9 height 9
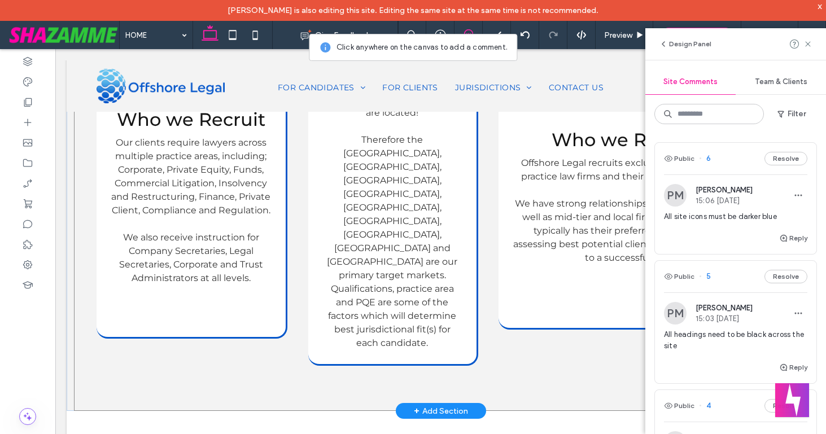
click at [80, 211] on div "Who we Recruit Our clients require lawyers across multiple practice areas, incl…" at bounding box center [441, 191] width 734 height 439
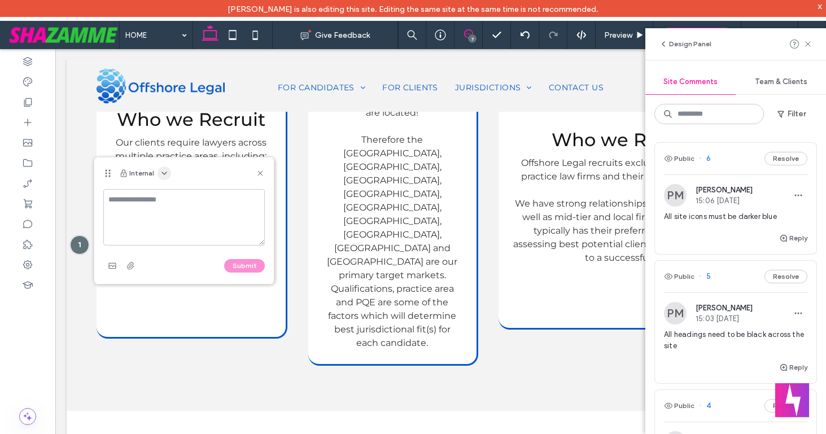
click at [163, 170] on icon "button" at bounding box center [164, 173] width 9 height 9
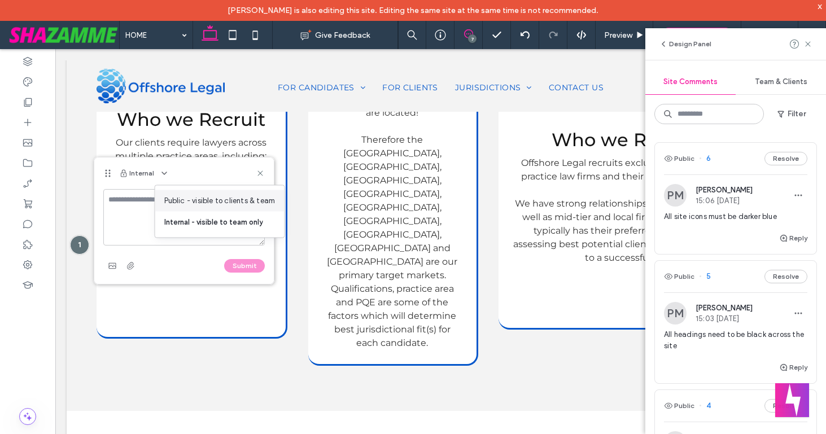
click at [167, 197] on span "Public - visible to clients & team" at bounding box center [219, 200] width 111 height 11
click at [167, 198] on textarea at bounding box center [184, 217] width 162 height 56
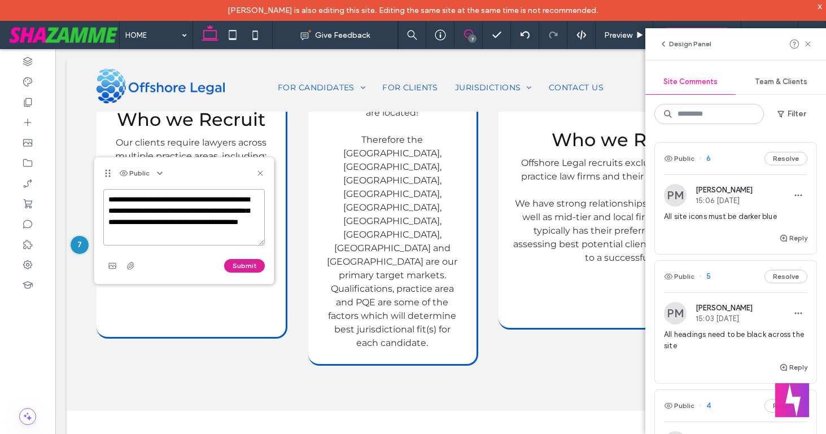
type textarea "**********"
click at [239, 265] on button "Submit" at bounding box center [244, 266] width 41 height 14
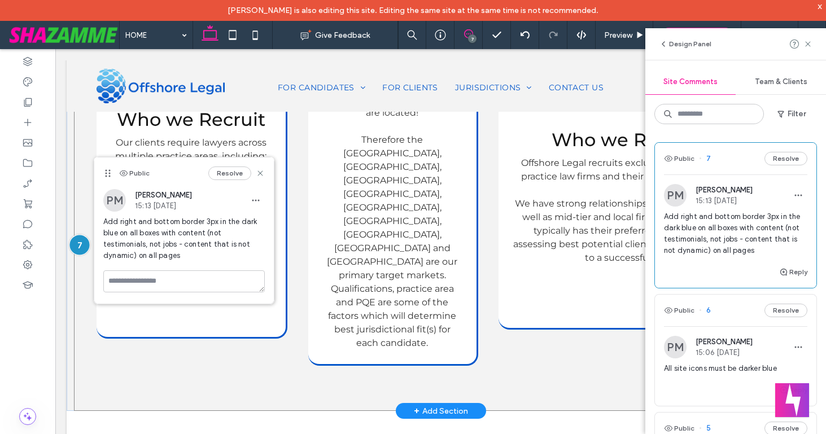
click at [84, 234] on div at bounding box center [79, 244] width 21 height 21
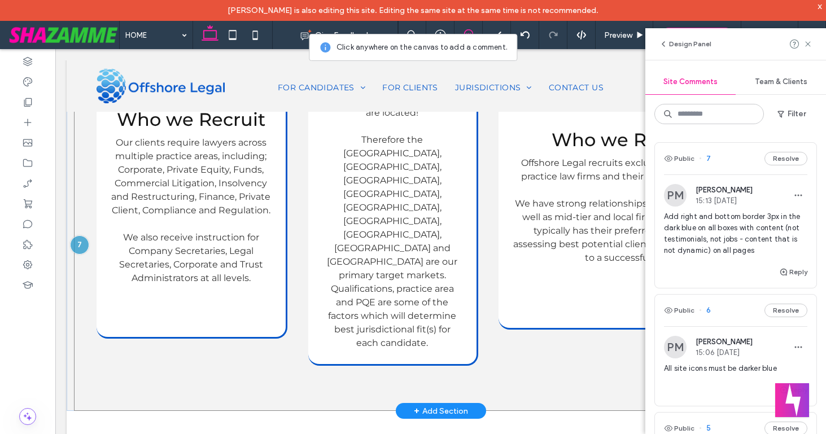
click at [96, 347] on div "Who we Recruit Our clients require lawyers across multiple practice areas, incl…" at bounding box center [441, 191] width 734 height 439
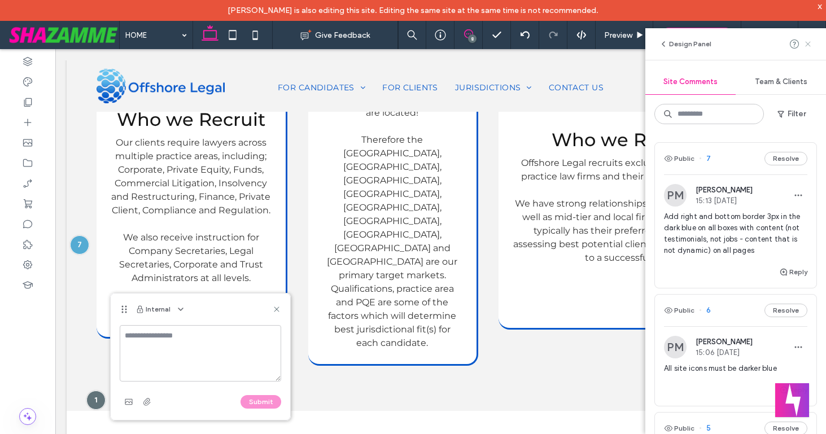
click at [808, 41] on icon at bounding box center [808, 44] width 9 height 9
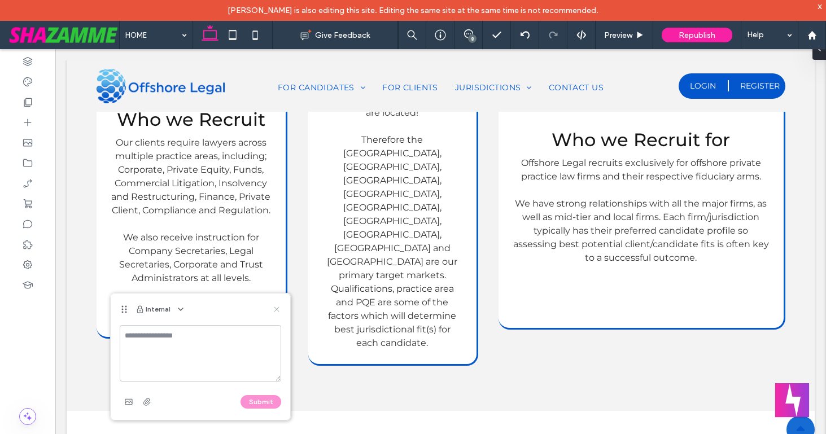
click at [276, 308] on use at bounding box center [276, 309] width 5 height 5
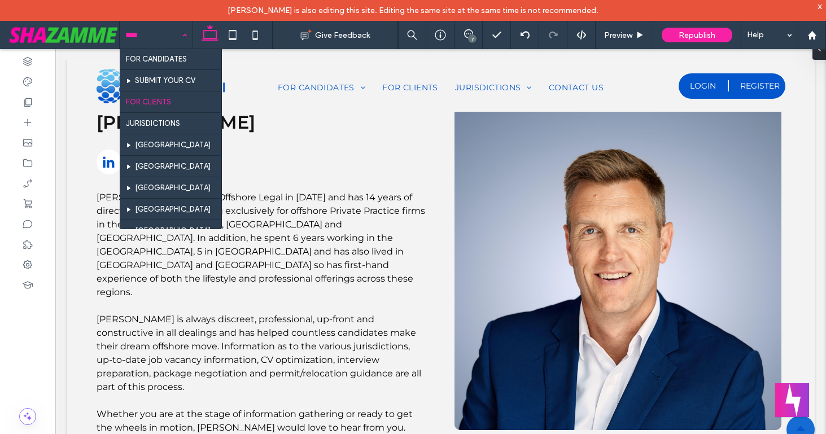
scroll to position [33, 0]
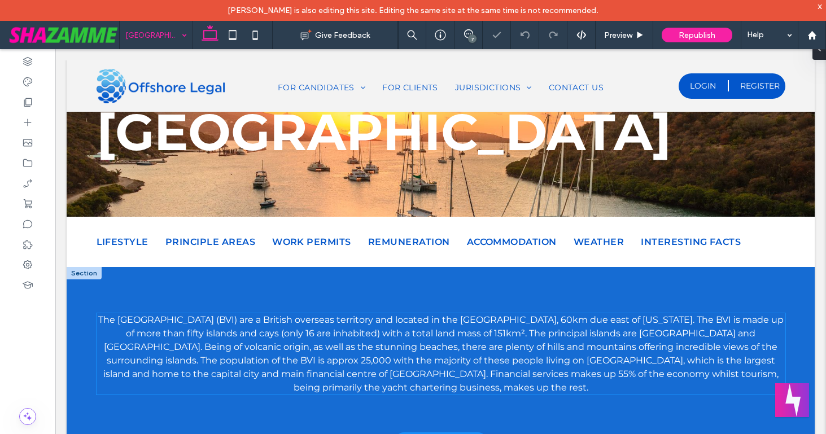
scroll to position [74, 0]
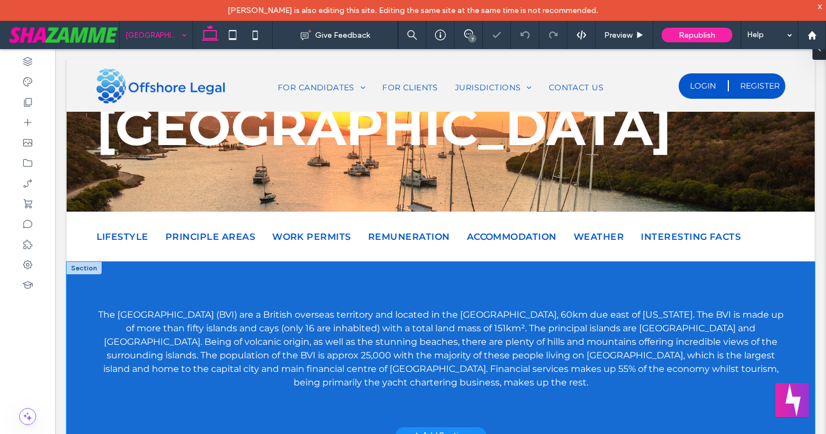
click at [215, 282] on div "The British Virgin Islands (BVI) are a British overseas territory and located i…" at bounding box center [441, 348] width 734 height 173
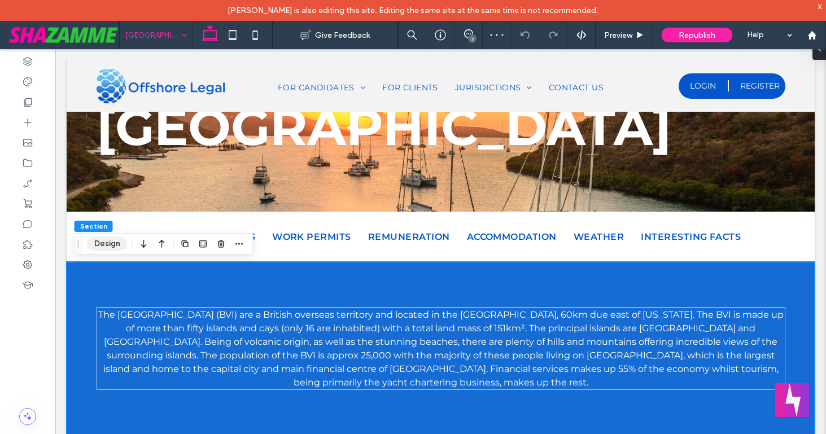
click at [115, 241] on button "Design" at bounding box center [107, 244] width 41 height 14
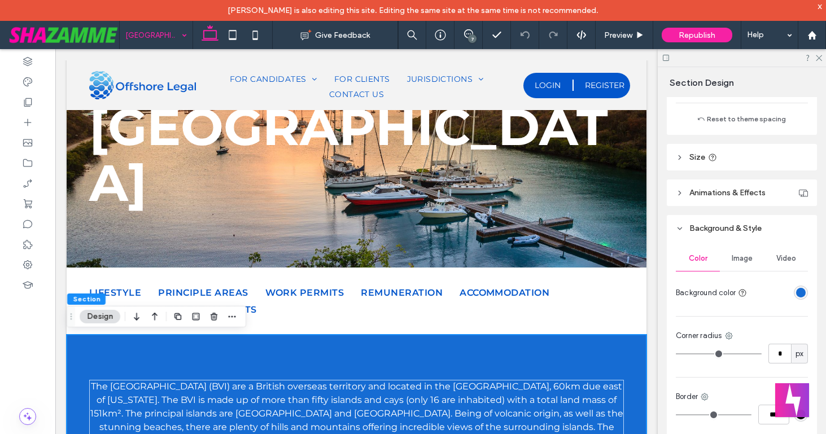
scroll to position [426, 0]
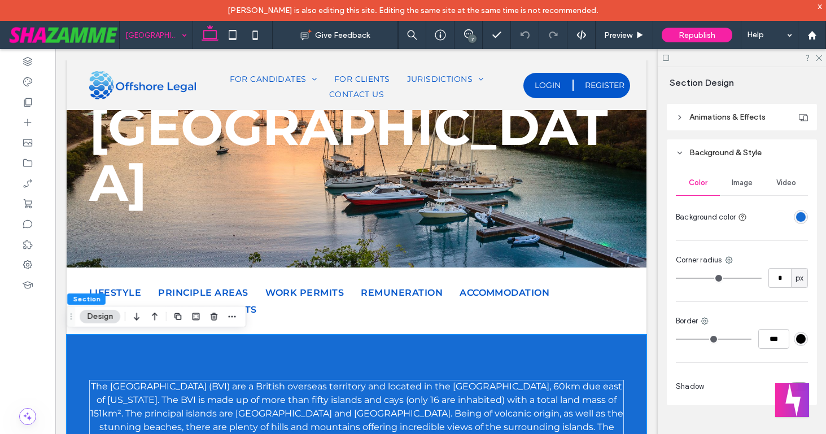
click at [801, 214] on div "rgba(22,108,211,1)" at bounding box center [801, 217] width 10 height 10
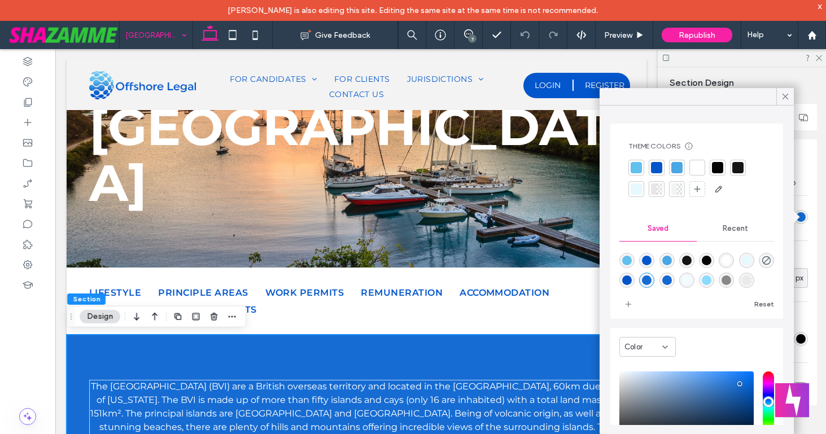
click at [680, 190] on div at bounding box center [680, 189] width 6 height 11
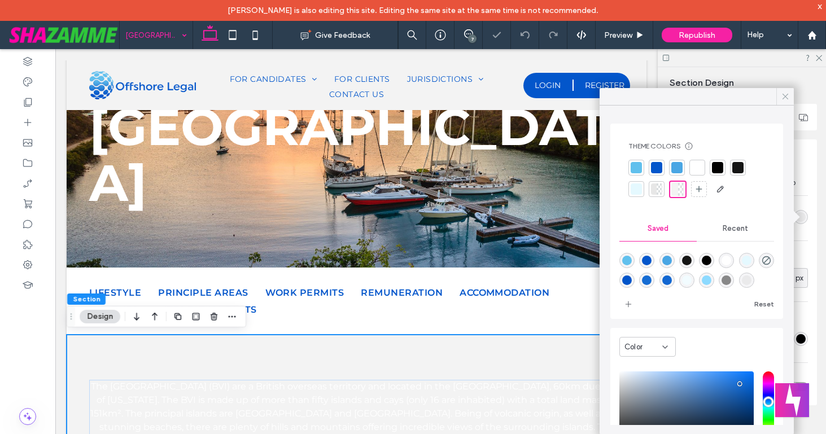
click at [782, 98] on icon at bounding box center [786, 97] width 10 height 10
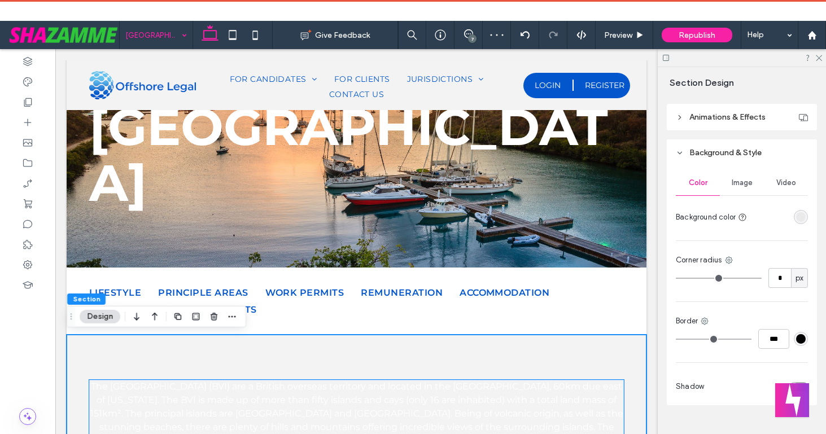
click at [465, 387] on span "The British Virgin Islands (BVI) are a British overseas territory and located i…" at bounding box center [356, 427] width 533 height 92
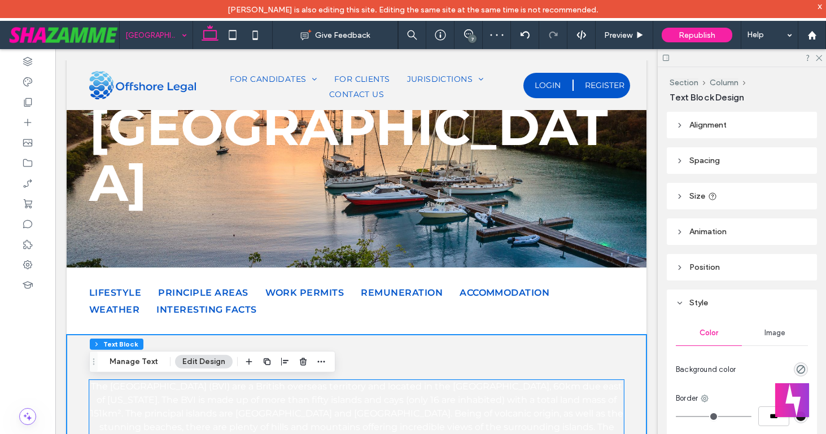
click at [465, 387] on span "The British Virgin Islands (BVI) are a British overseas territory and located i…" at bounding box center [356, 427] width 533 height 92
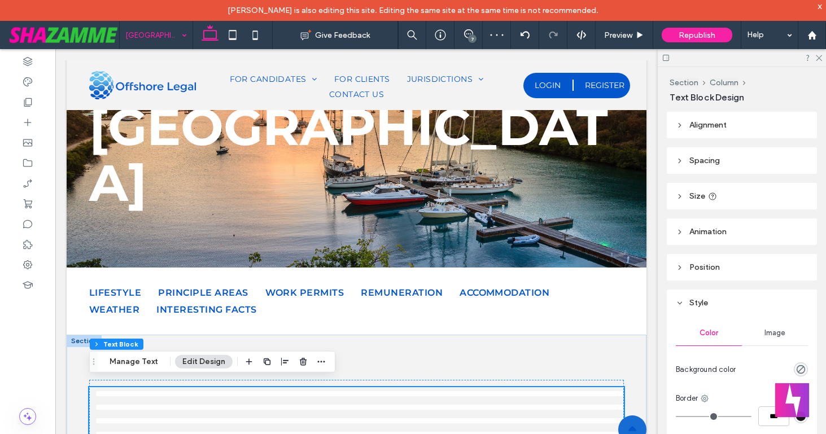
scroll to position [251, 0]
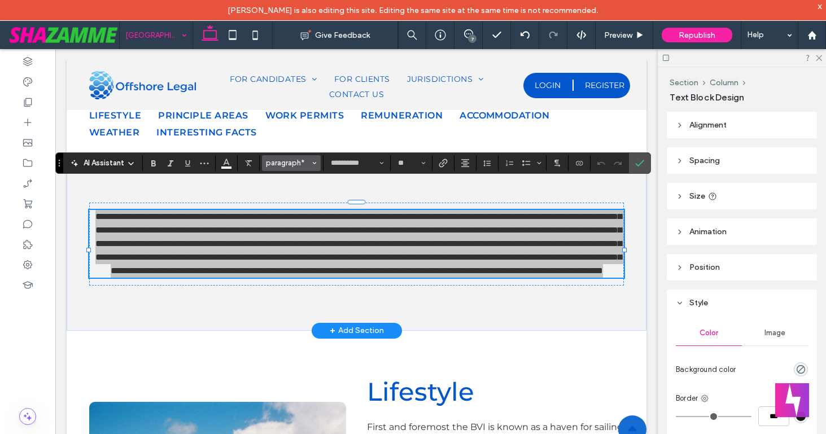
click at [307, 159] on span "paragraph*" at bounding box center [288, 163] width 44 height 8
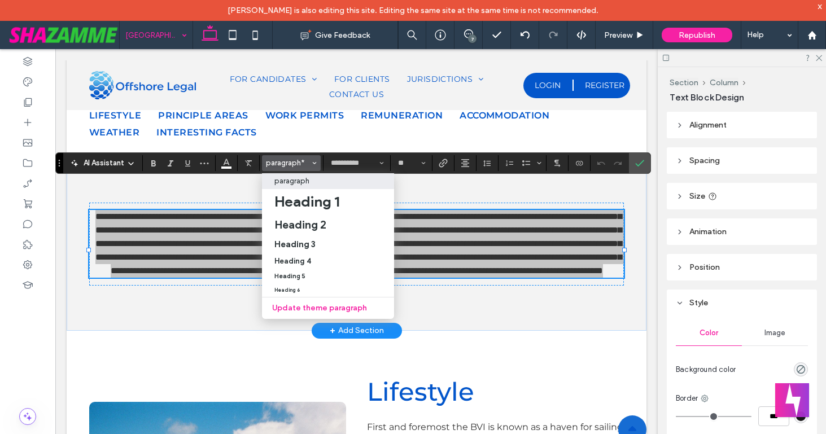
click at [312, 180] on div "paragraph" at bounding box center [328, 181] width 107 height 8
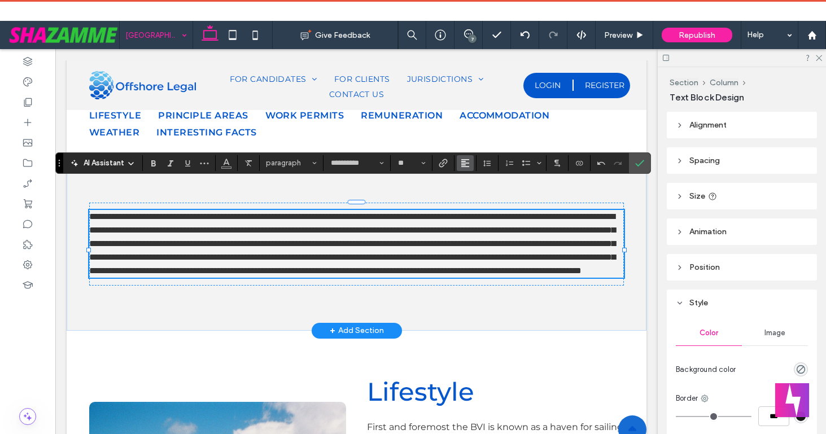
click at [469, 161] on icon "Alignment" at bounding box center [465, 163] width 9 height 9
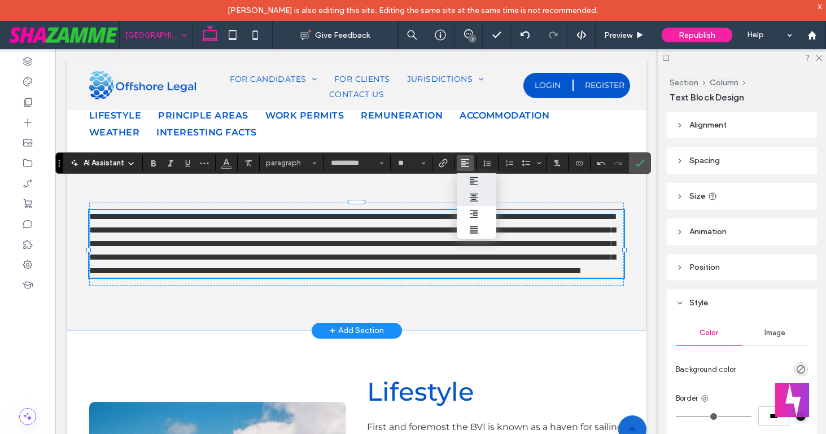
click at [474, 198] on use "ui.textEditor.alignment.center" at bounding box center [474, 198] width 8 height 8
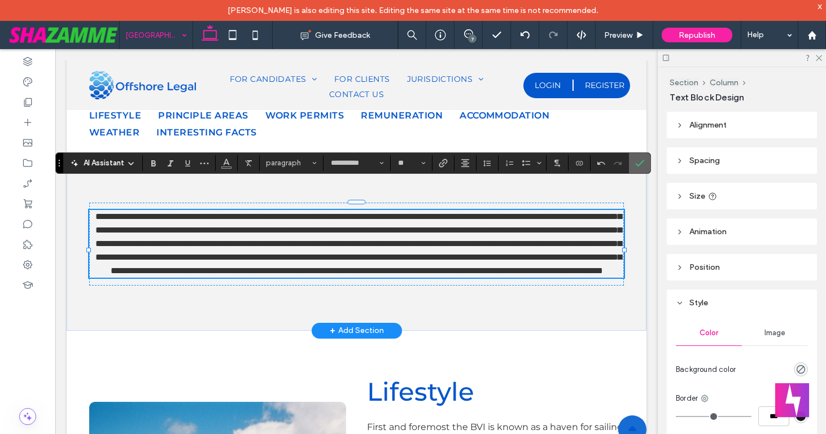
click at [642, 162] on use "Confirm" at bounding box center [640, 163] width 9 height 7
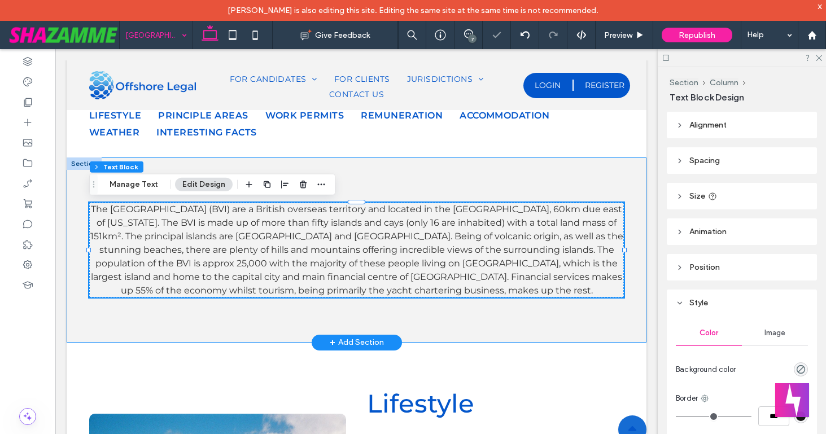
click at [554, 311] on div "The British Virgin Islands (BVI) are a British overseas territory and located i…" at bounding box center [357, 250] width 580 height 185
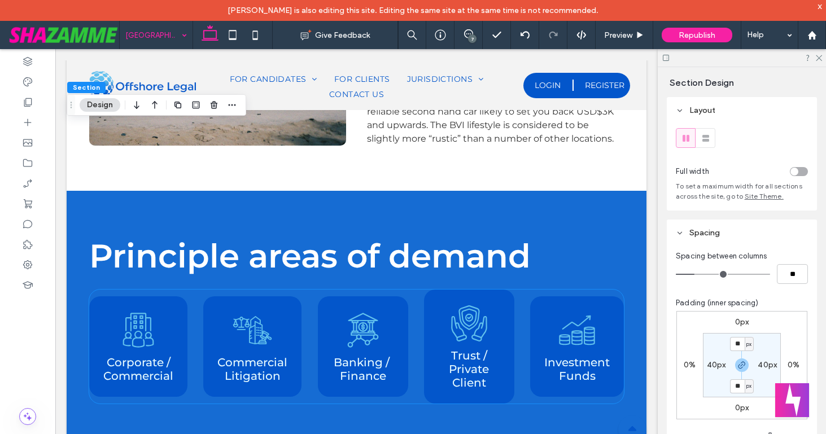
scroll to position [824, 0]
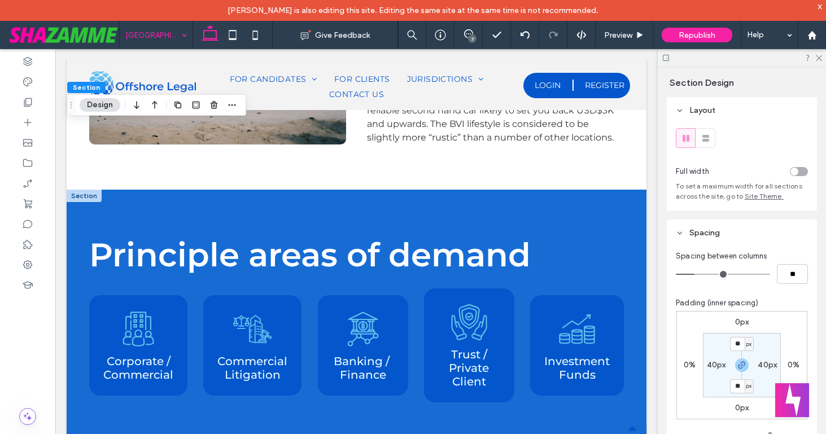
click at [86, 194] on div at bounding box center [84, 196] width 35 height 12
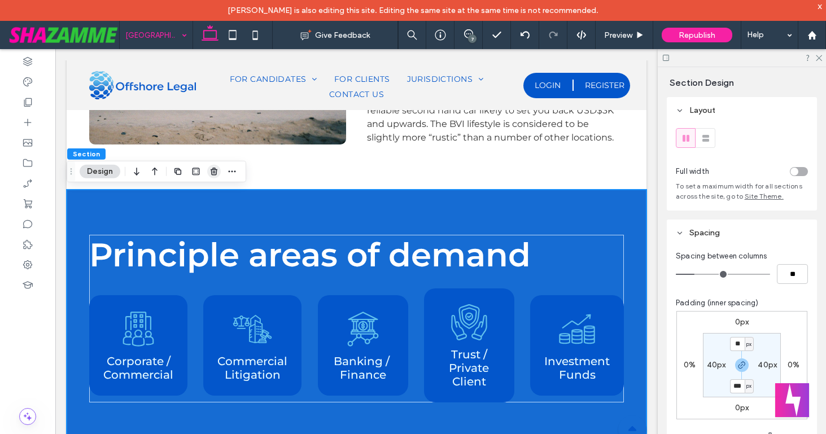
click at [212, 169] on icon "button" at bounding box center [214, 171] width 9 height 9
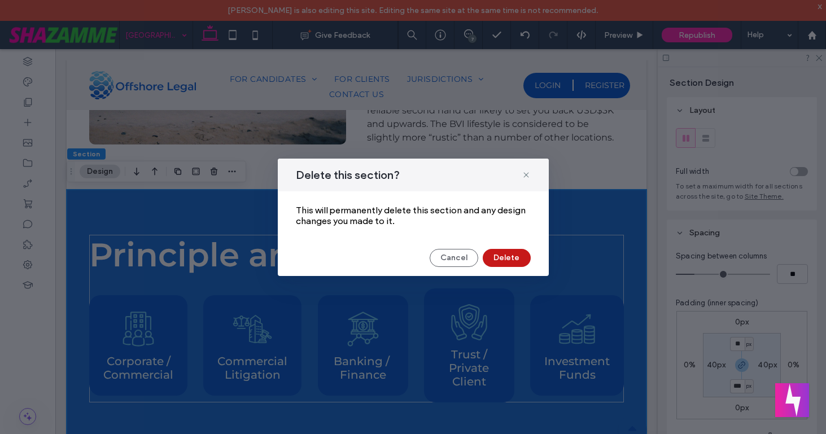
click at [495, 254] on button "Delete" at bounding box center [507, 258] width 48 height 18
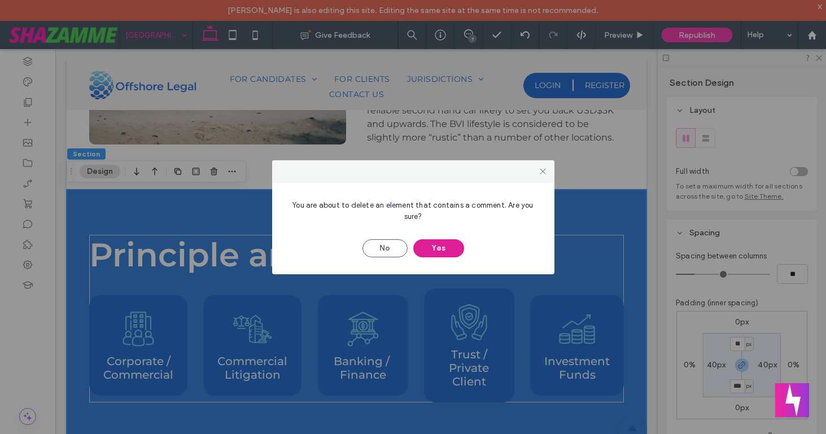
click at [431, 242] on button "Yes" at bounding box center [438, 248] width 51 height 18
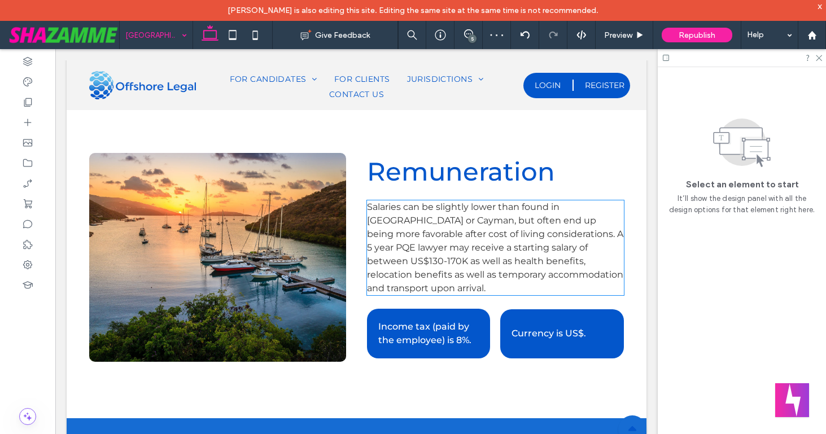
scroll to position [1186, 0]
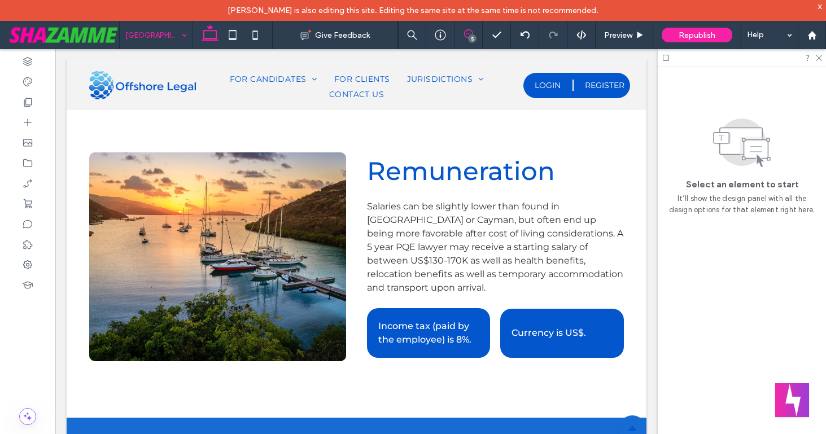
click at [463, 34] on span at bounding box center [469, 33] width 28 height 9
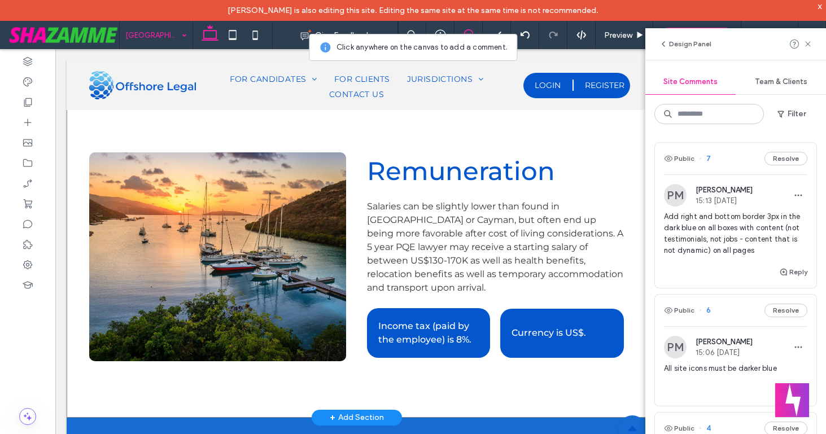
click at [373, 371] on div "Remuneration Salaries can be slightly lower than found in Bermuda or Cayman, bu…" at bounding box center [357, 257] width 580 height 322
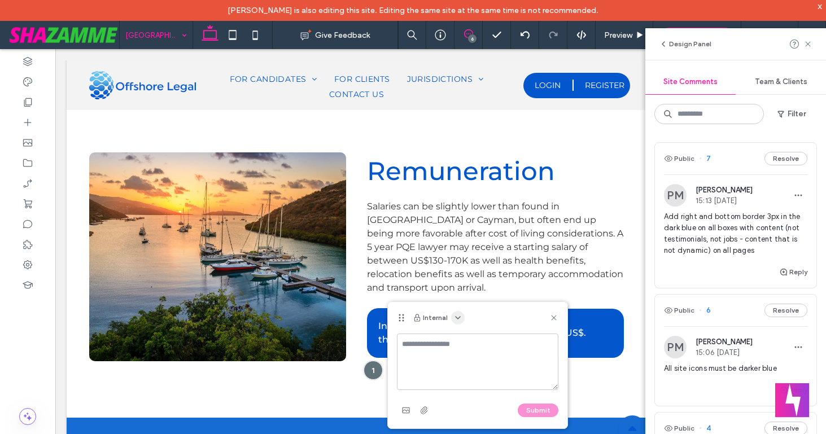
click at [456, 316] on icon "button" at bounding box center [458, 317] width 9 height 9
click at [465, 347] on span "Public - visible to clients & team" at bounding box center [513, 344] width 111 height 11
click at [450, 346] on textarea at bounding box center [478, 362] width 162 height 56
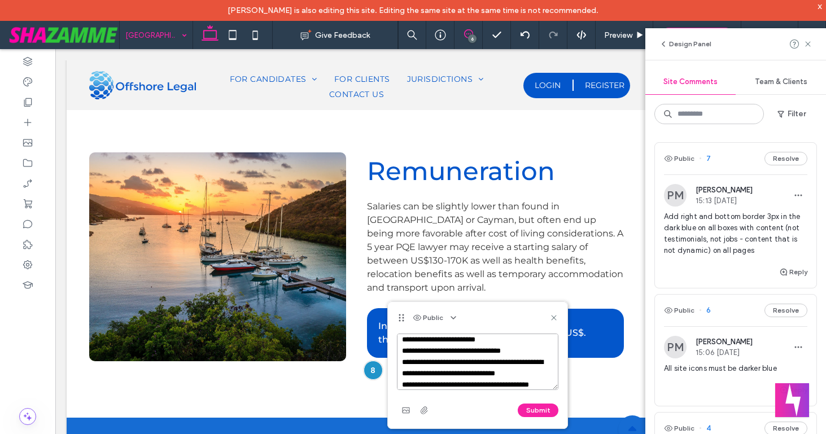
scroll to position [16, 0]
type textarea "**********"
click at [533, 412] on button "Submit" at bounding box center [538, 411] width 41 height 14
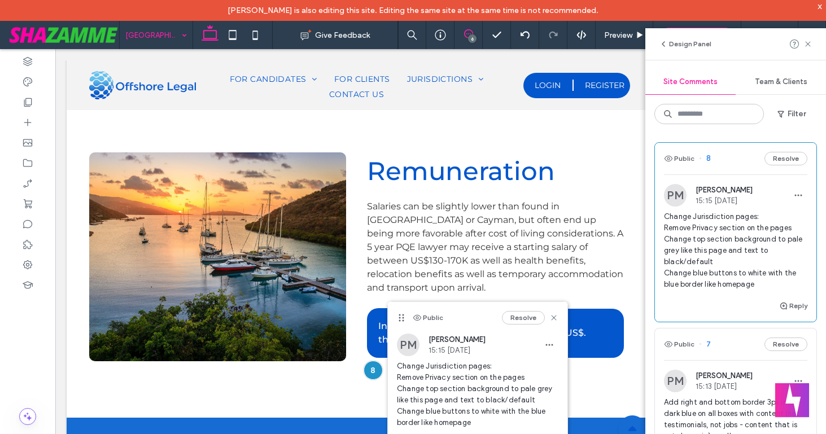
scroll to position [0, 0]
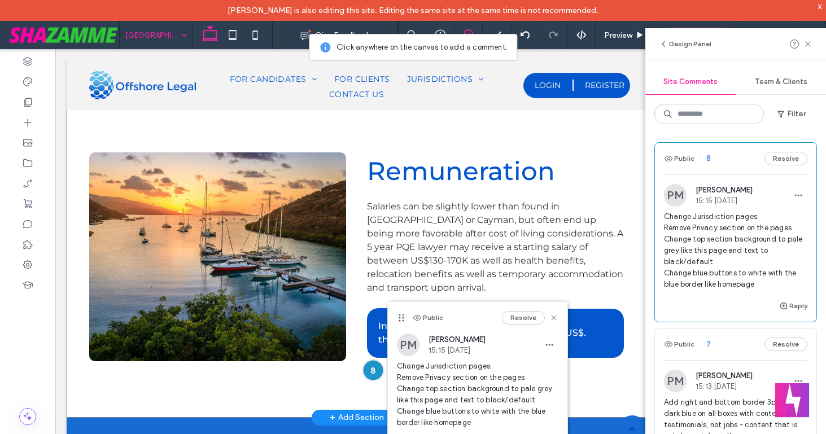
click at [374, 369] on div at bounding box center [373, 370] width 21 height 21
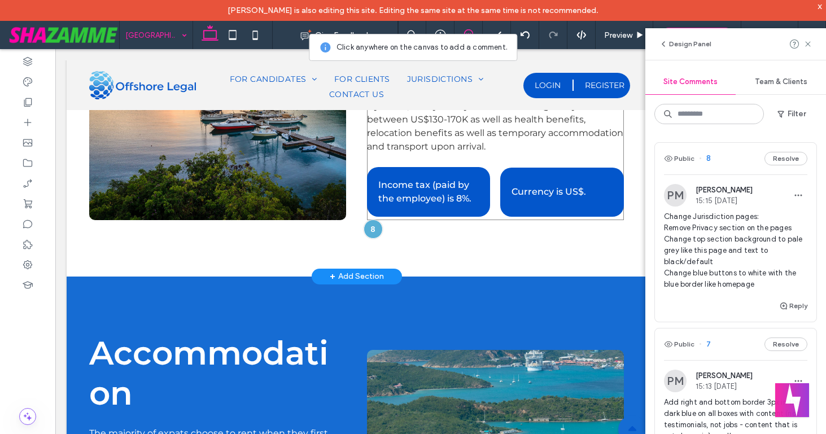
scroll to position [1328, 0]
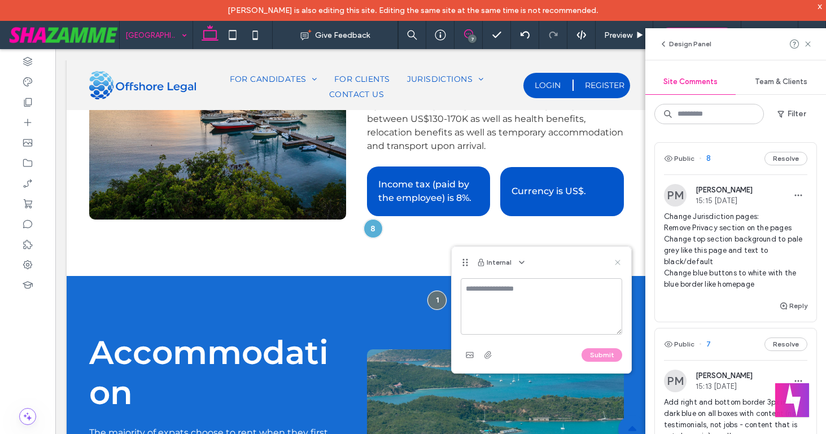
click at [613, 260] on icon at bounding box center [617, 262] width 9 height 9
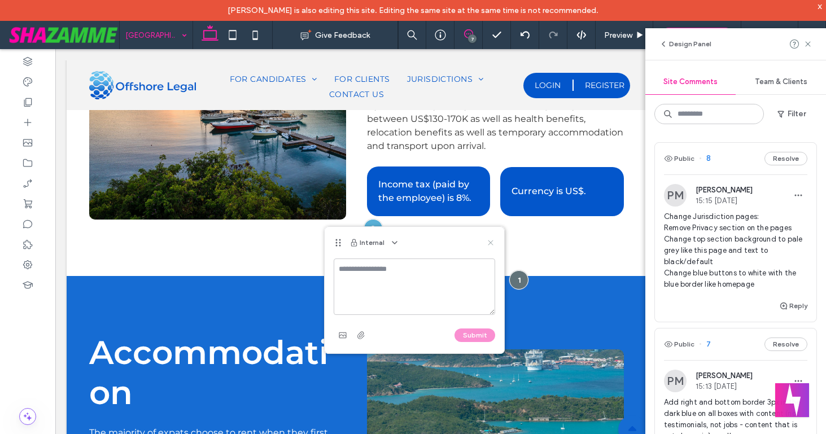
click at [489, 241] on use at bounding box center [490, 243] width 5 height 5
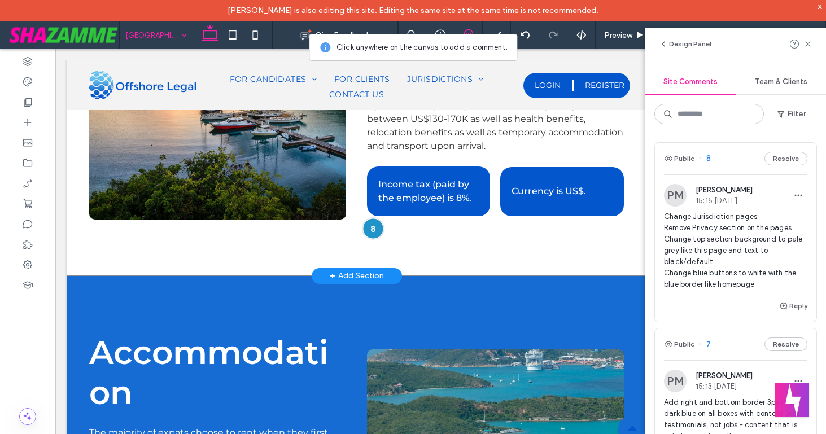
click at [375, 229] on div at bounding box center [373, 229] width 21 height 21
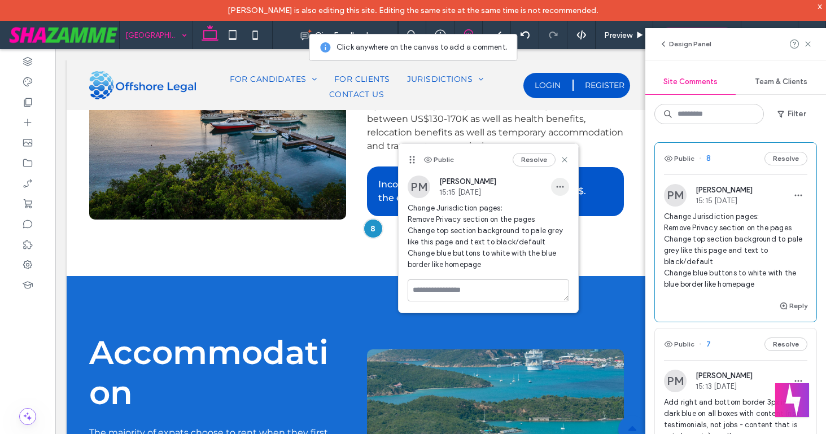
click at [563, 186] on use "button" at bounding box center [559, 187] width 7 height 2
click at [572, 217] on span "Edit" at bounding box center [568, 216] width 15 height 11
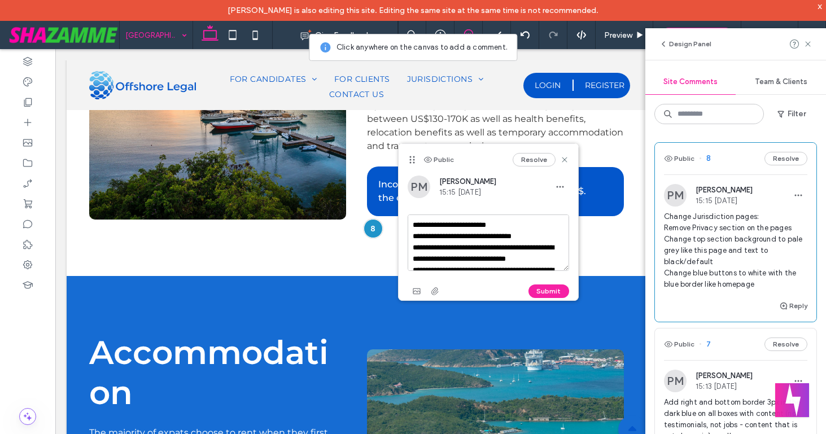
scroll to position [21, 0]
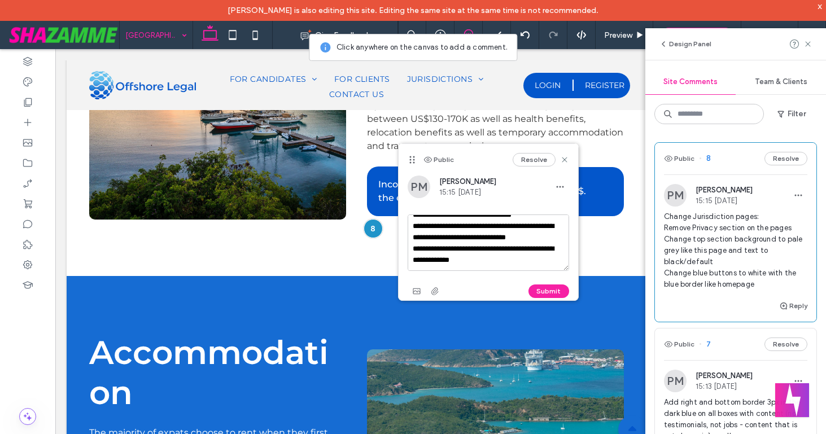
click at [525, 260] on textarea "**********" at bounding box center [489, 243] width 162 height 56
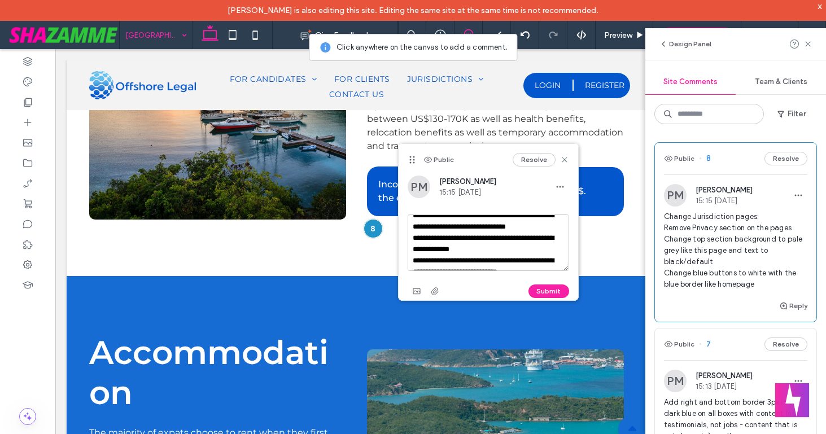
scroll to position [55, 0]
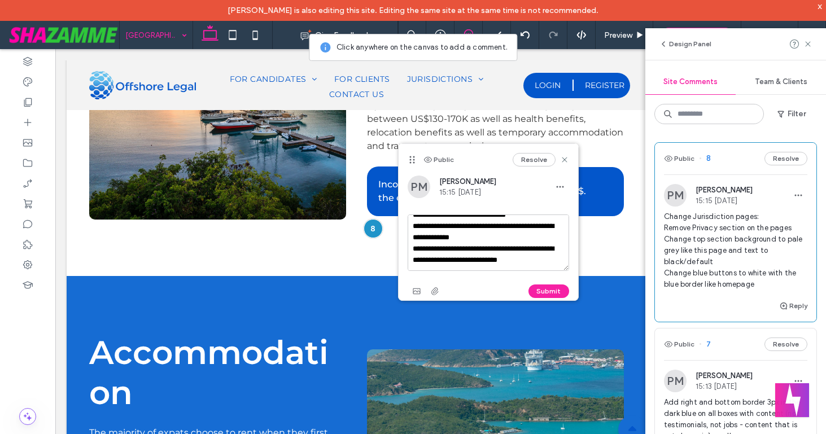
drag, startPoint x: 415, startPoint y: 234, endPoint x: 440, endPoint y: 269, distance: 43.4
click at [440, 271] on textarea "**********" at bounding box center [489, 243] width 162 height 56
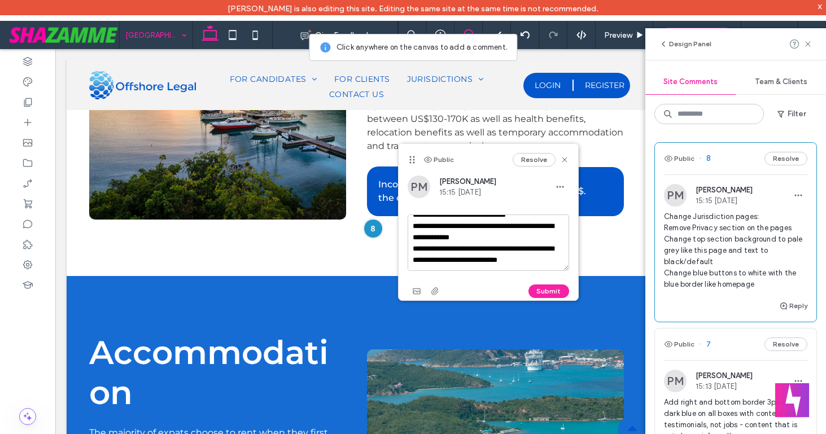
click at [486, 265] on textarea "**********" at bounding box center [489, 243] width 162 height 56
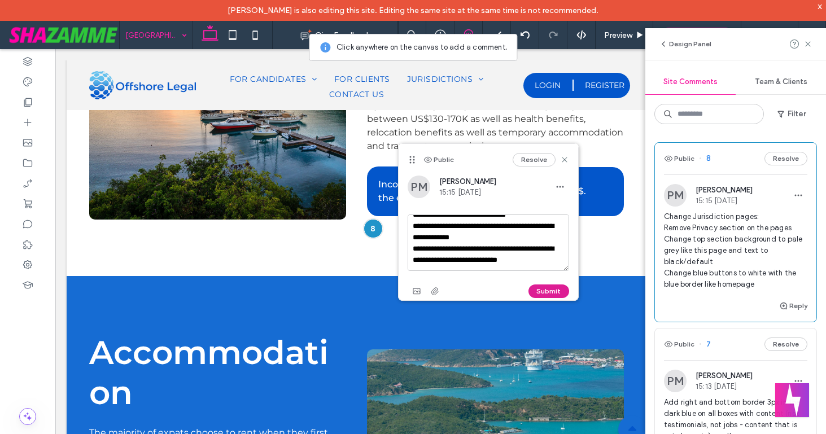
type textarea "**********"
click at [546, 289] on button "Submit" at bounding box center [549, 292] width 41 height 14
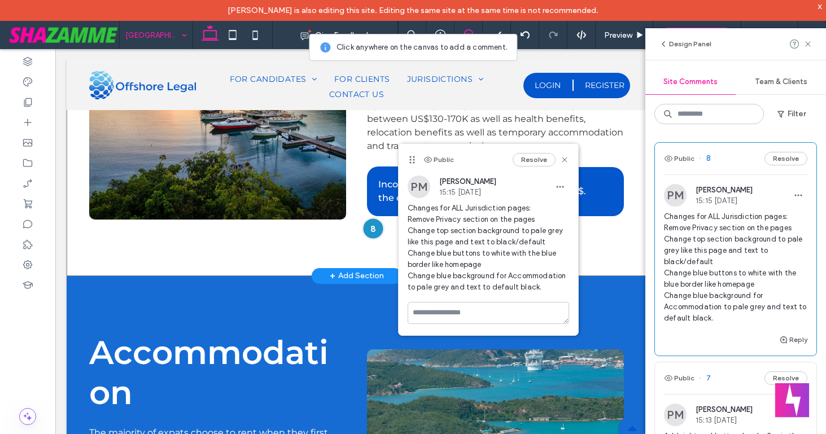
click at [370, 230] on div at bounding box center [373, 229] width 21 height 21
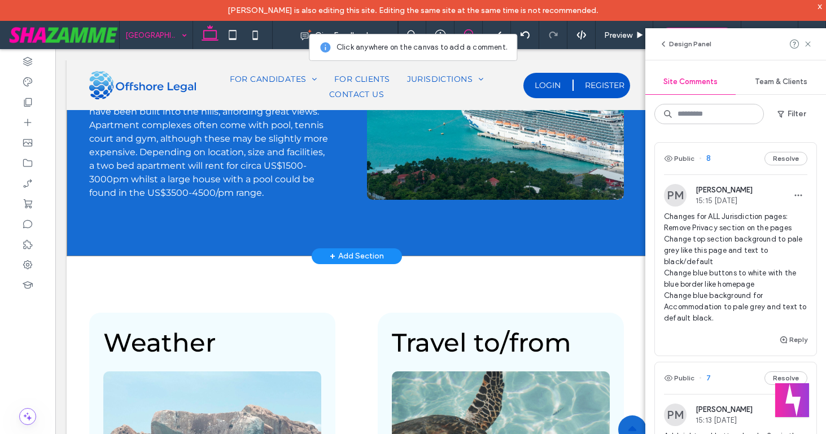
scroll to position [1706, 0]
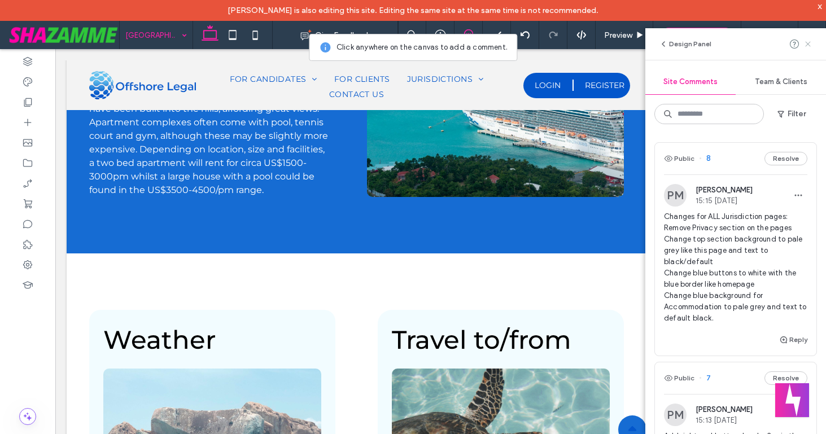
click at [811, 43] on icon at bounding box center [808, 44] width 9 height 9
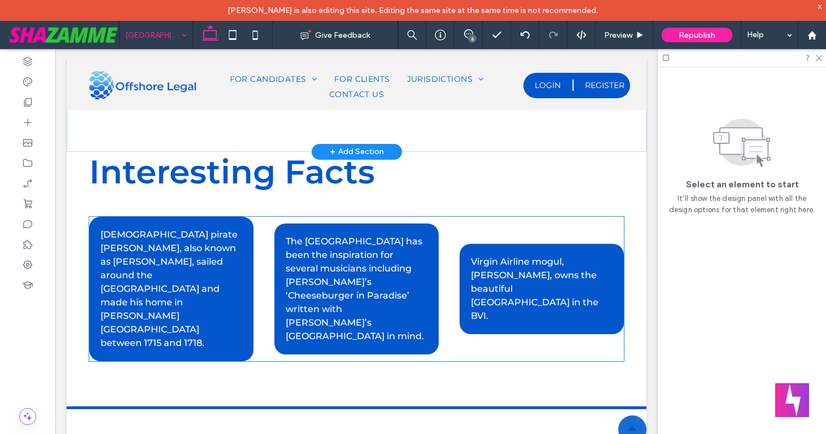
scroll to position [2419, 0]
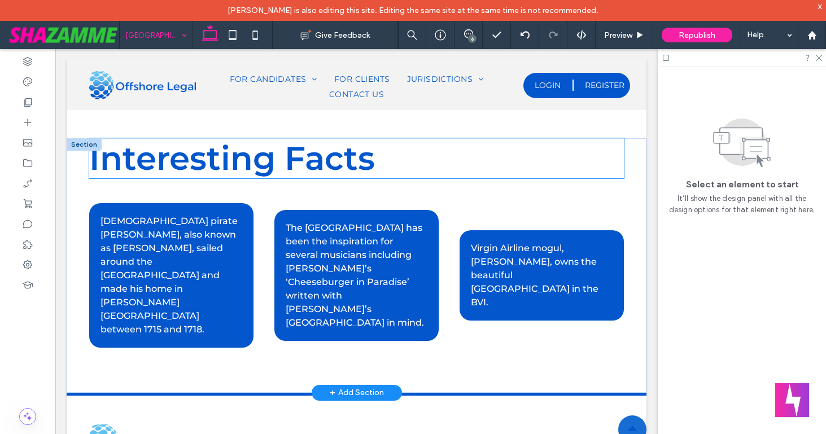
click at [357, 160] on span "Interesting Facts" at bounding box center [232, 158] width 286 height 40
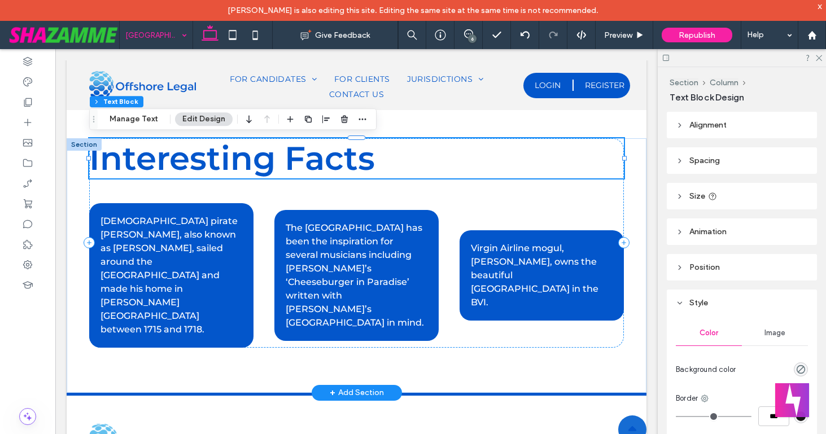
click at [357, 160] on span "Interesting Facts" at bounding box center [232, 158] width 286 height 40
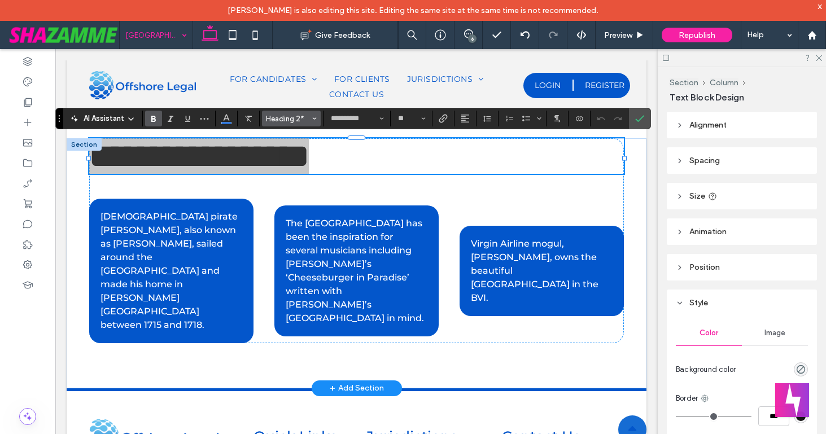
click at [293, 115] on span "Heading 2*" at bounding box center [288, 119] width 44 height 8
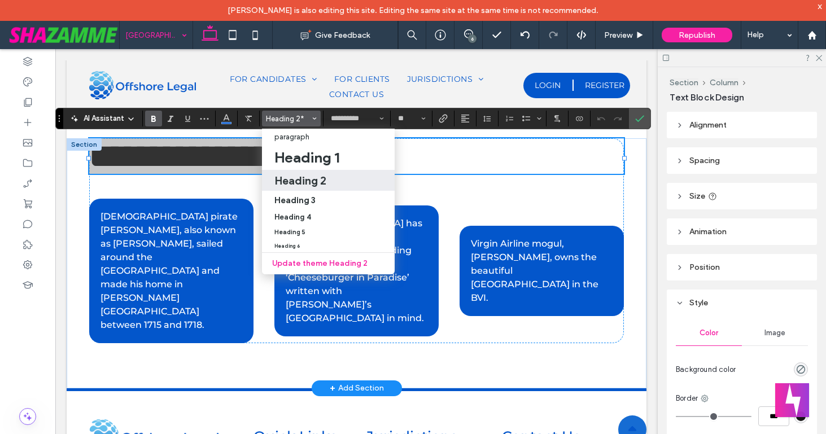
click at [294, 179] on h2 "Heading 2" at bounding box center [301, 181] width 52 height 14
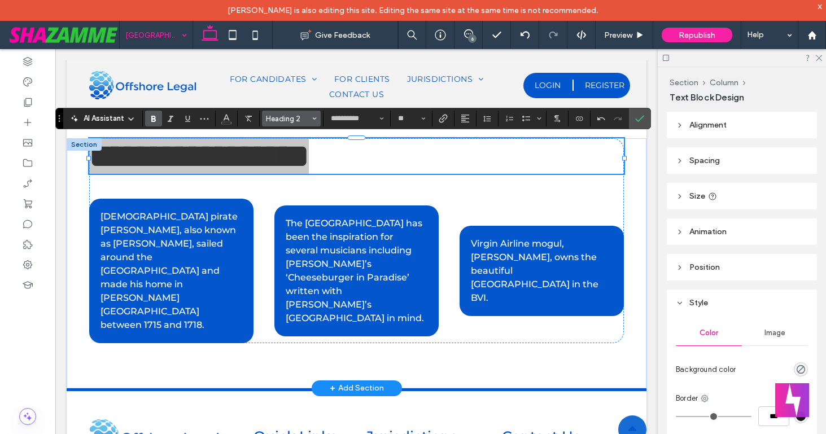
click at [306, 115] on span "Heading 2" at bounding box center [288, 119] width 44 height 8
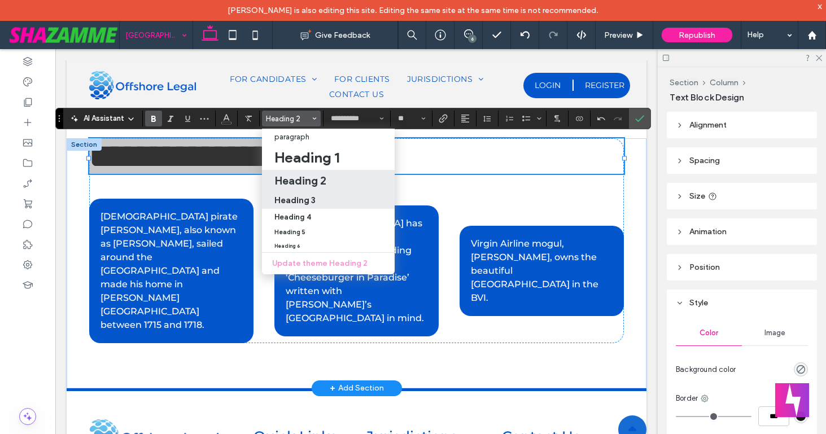
click at [303, 202] on h3 "Heading 3" at bounding box center [295, 200] width 41 height 11
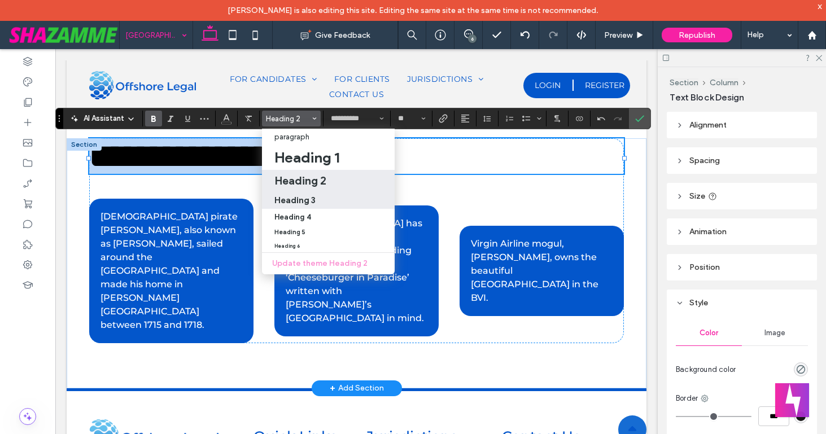
type input "**"
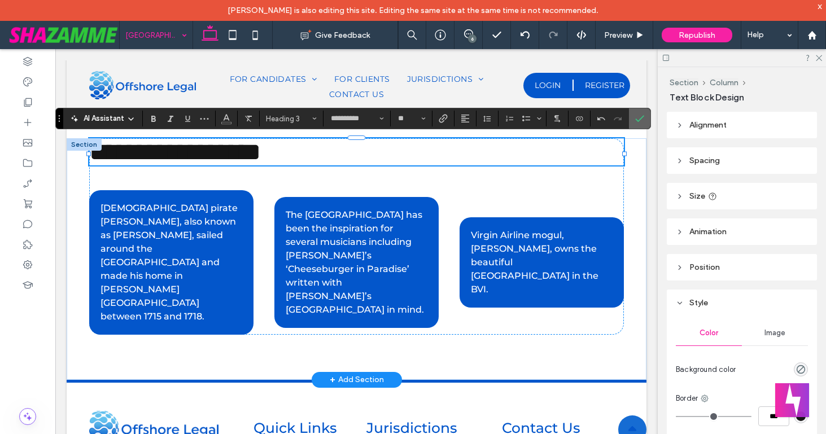
click at [638, 117] on icon "Confirm" at bounding box center [639, 118] width 9 height 9
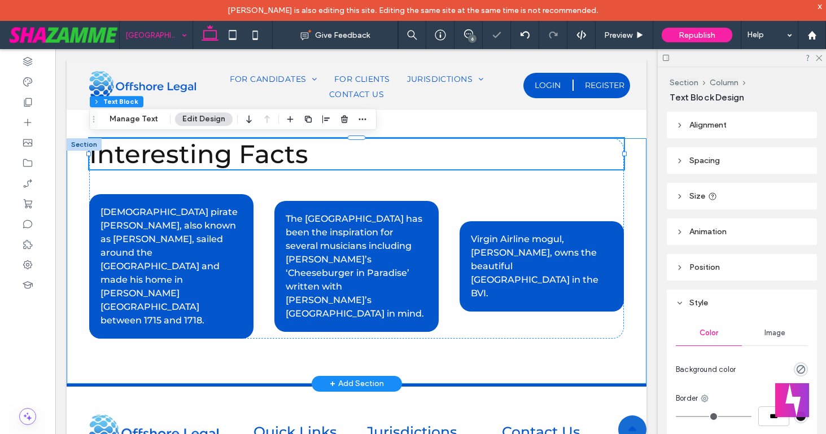
click at [631, 184] on div "Interesting Facts British pirate Edward Teach, also known as Blackbeard, sailed…" at bounding box center [357, 261] width 580 height 246
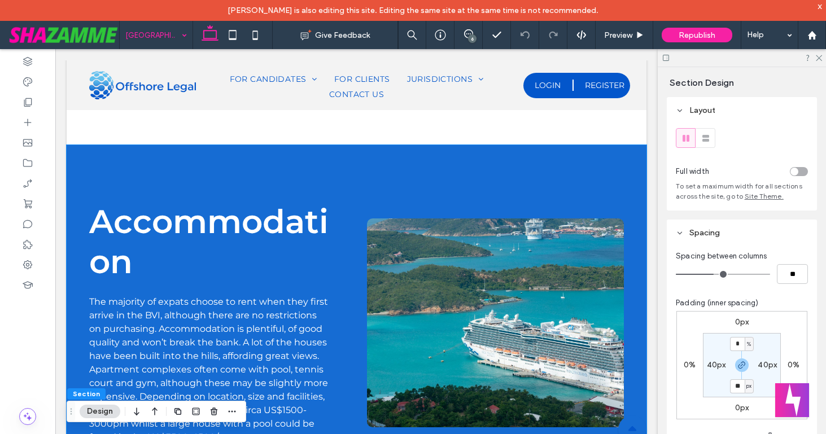
scroll to position [1450, 0]
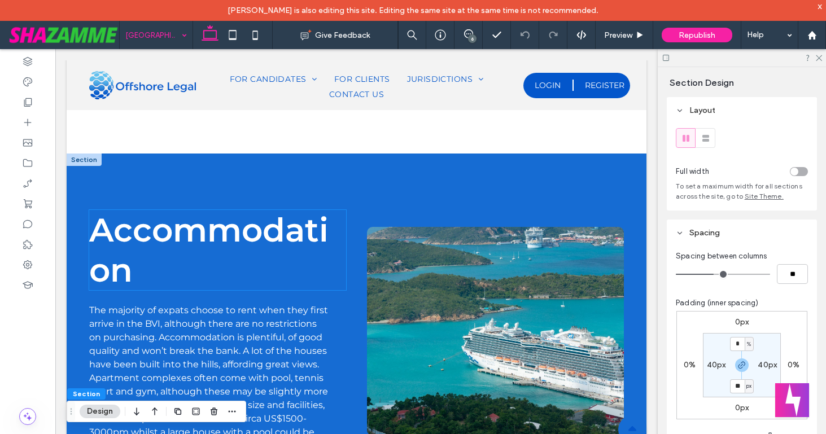
click at [262, 229] on span "Accommodation" at bounding box center [208, 250] width 239 height 80
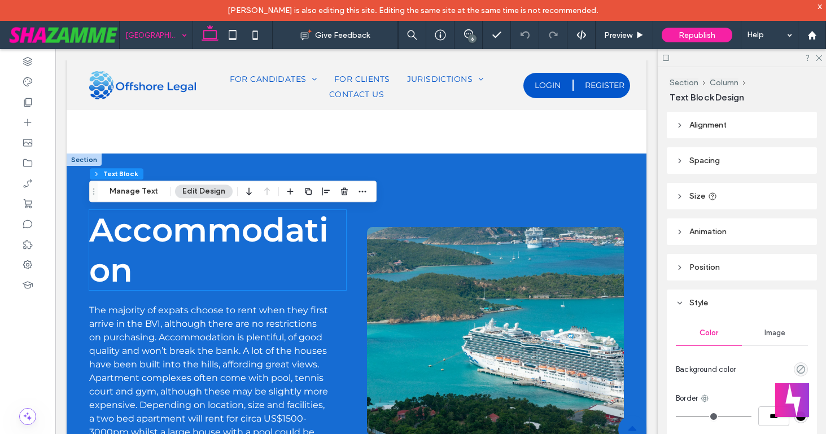
click at [262, 229] on span "Accommodation" at bounding box center [208, 250] width 239 height 80
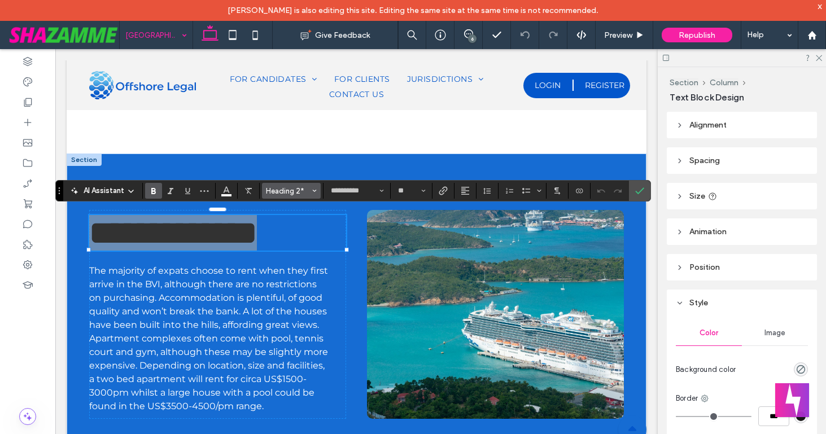
click at [283, 189] on span "Heading 2*" at bounding box center [288, 191] width 44 height 8
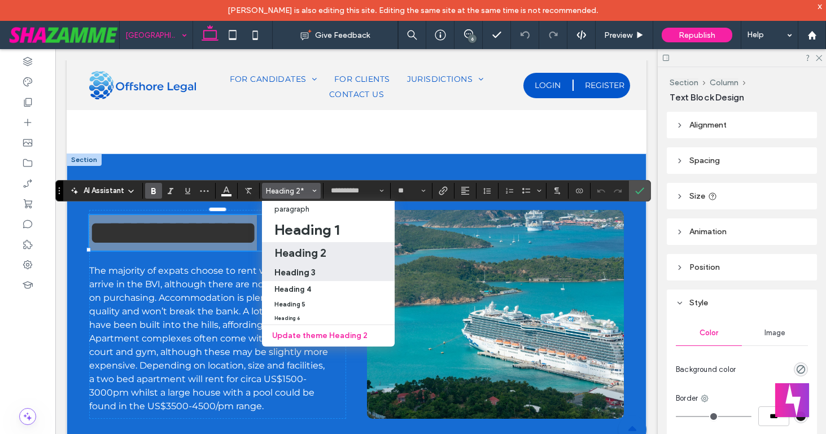
click at [295, 273] on h3 "Heading 3" at bounding box center [295, 272] width 41 height 11
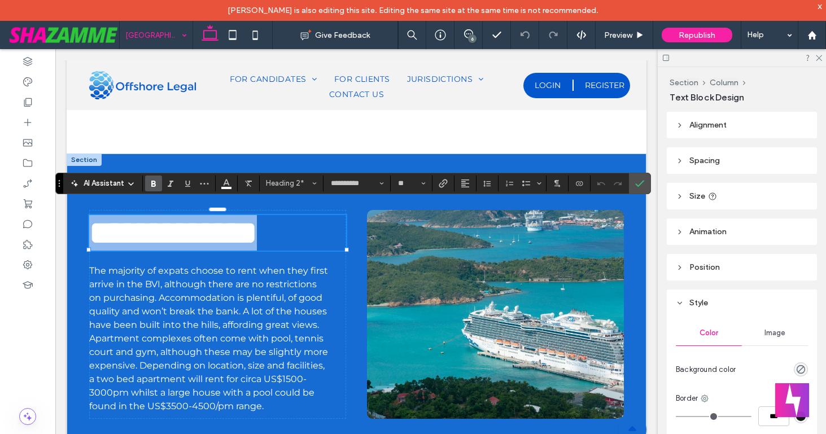
type input "**"
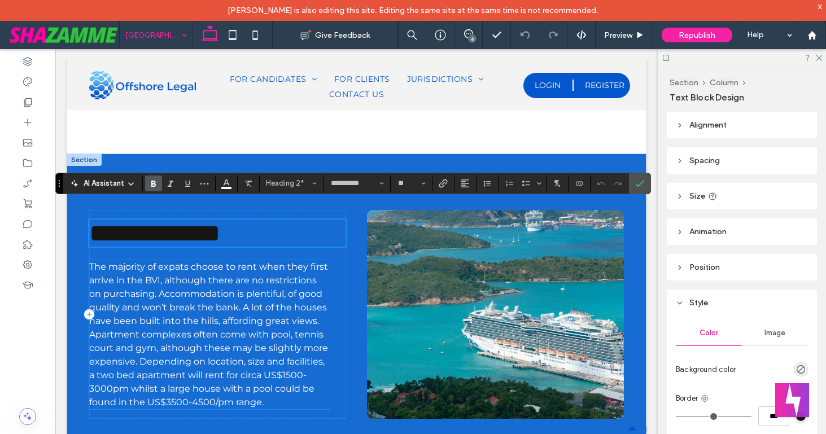
scroll to position [1458, 0]
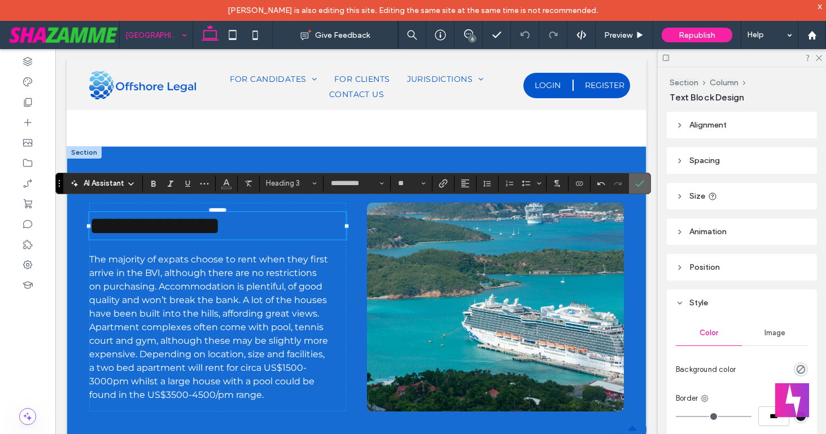
click at [638, 184] on icon "Confirm" at bounding box center [639, 183] width 9 height 9
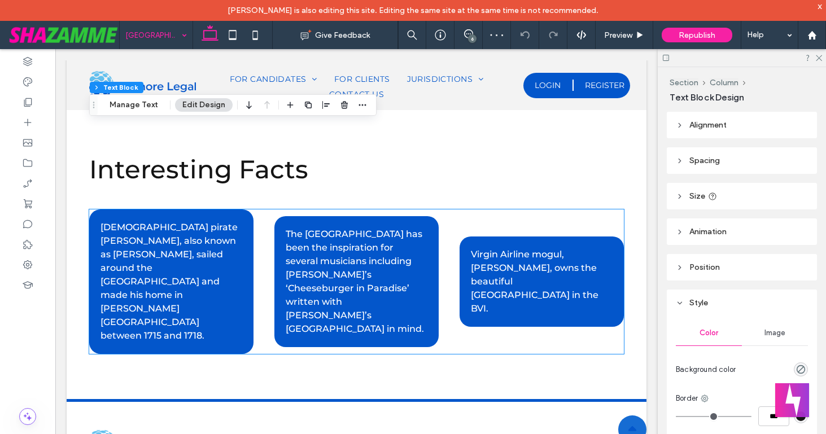
scroll to position [2379, 0]
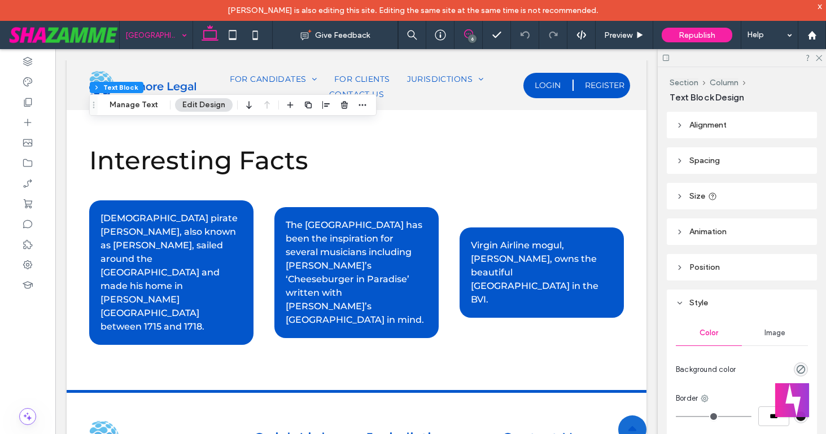
click at [467, 35] on icon at bounding box center [468, 33] width 9 height 9
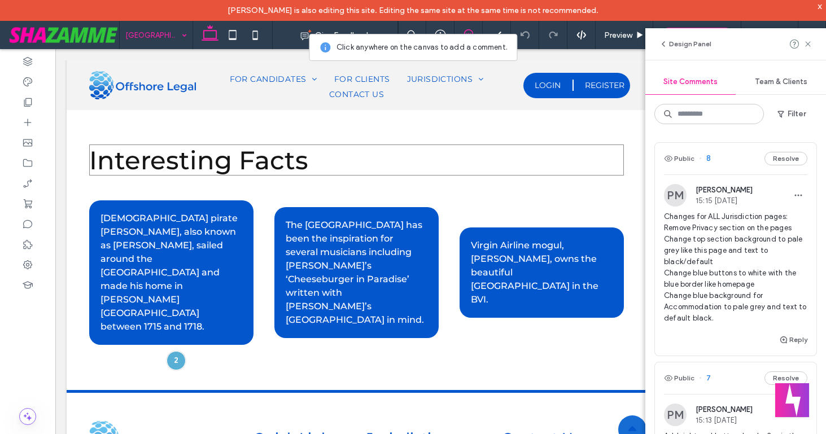
click at [356, 164] on h3 "Interesting Facts" at bounding box center [356, 160] width 535 height 31
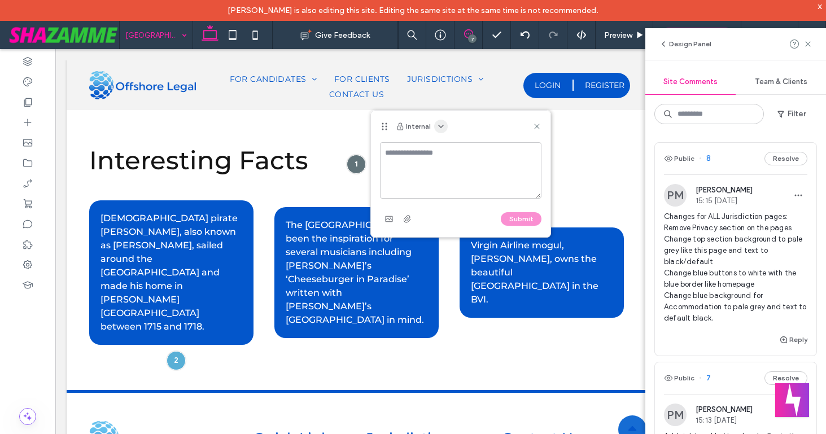
click at [441, 125] on icon "button" at bounding box center [441, 126] width 9 height 9
click at [446, 156] on span "Public - visible to clients & team" at bounding box center [496, 153] width 111 height 11
click at [440, 156] on textarea at bounding box center [461, 170] width 162 height 56
type textarea "**********"
click at [524, 217] on button "Submit" at bounding box center [521, 219] width 41 height 14
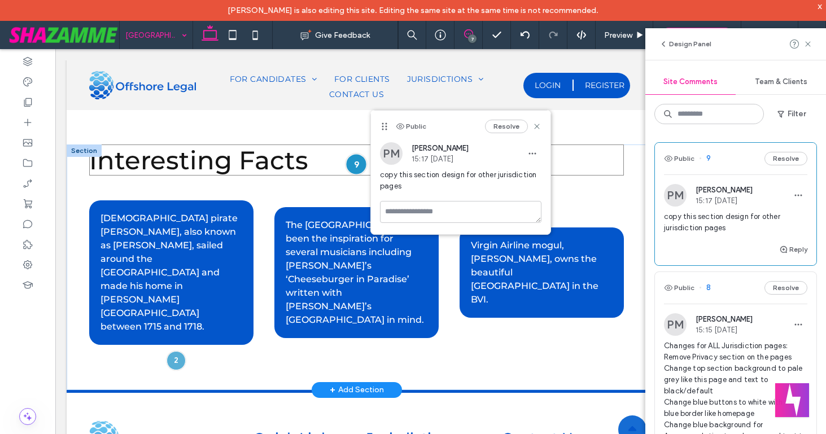
click at [357, 164] on div at bounding box center [356, 164] width 21 height 21
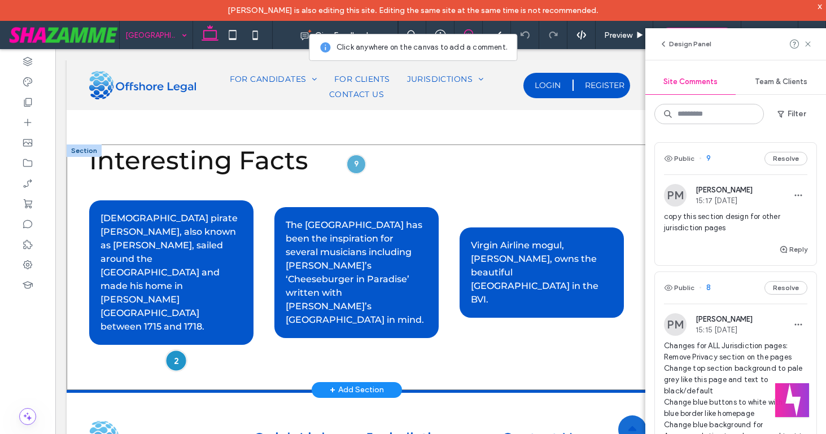
click at [179, 350] on div at bounding box center [175, 360] width 21 height 21
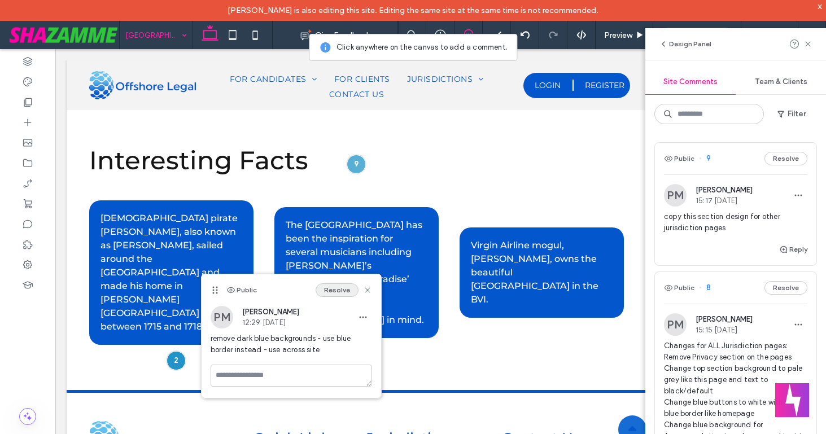
click at [335, 293] on button "Resolve" at bounding box center [337, 291] width 43 height 14
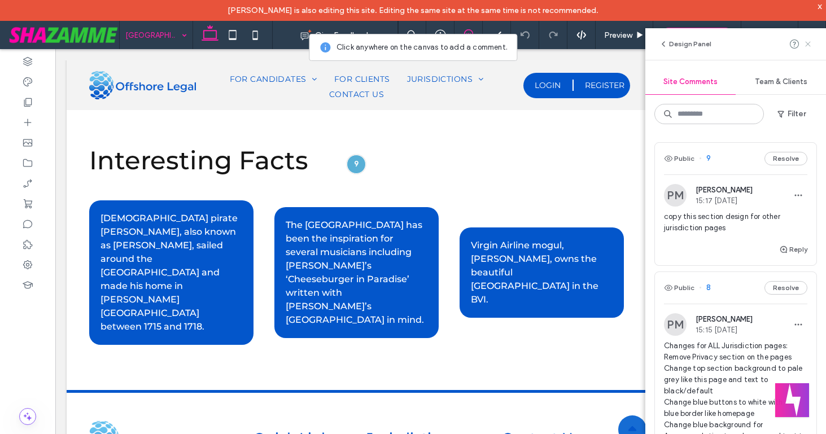
click at [807, 43] on icon at bounding box center [808, 44] width 9 height 9
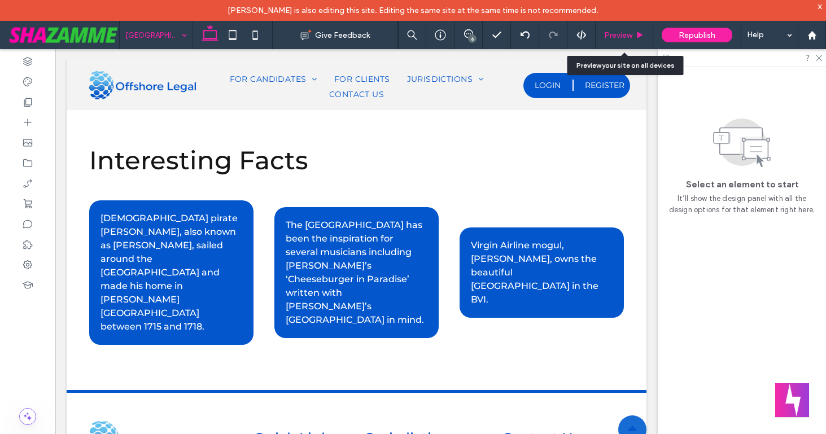
click at [621, 41] on div "Preview" at bounding box center [625, 35] width 58 height 28
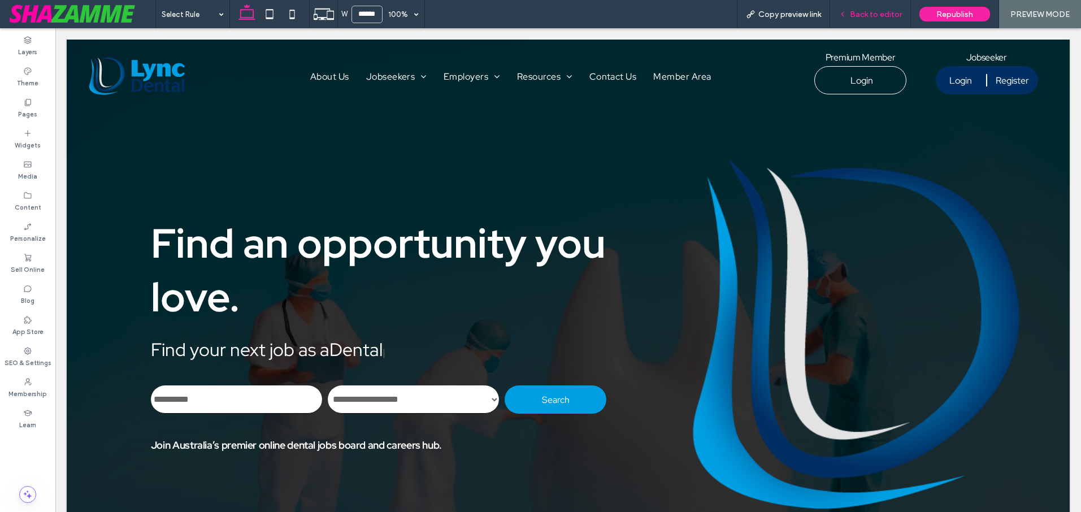
click at [881, 12] on span "Back to editor" at bounding box center [876, 15] width 52 height 10
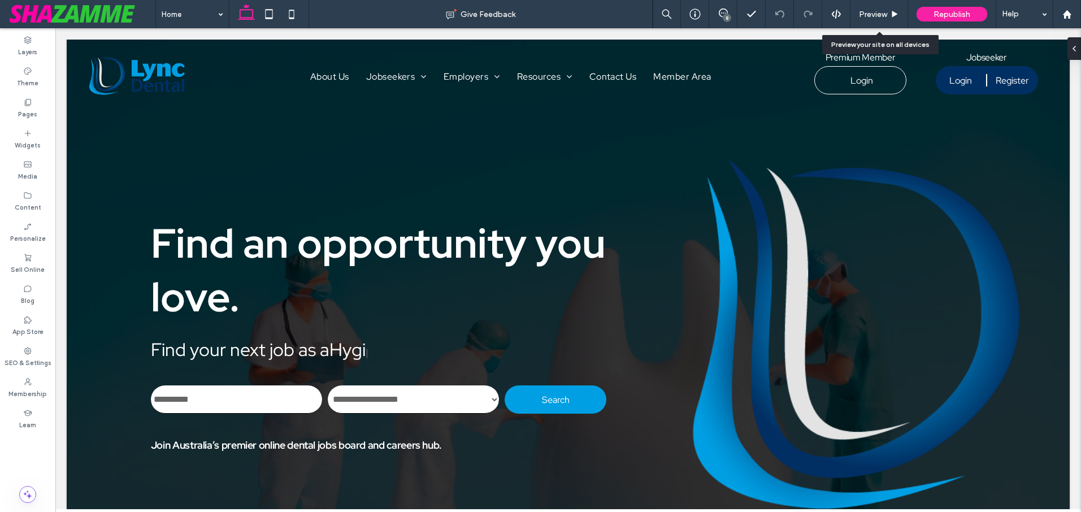
click at [881, 12] on span "Preview" at bounding box center [873, 15] width 28 height 10
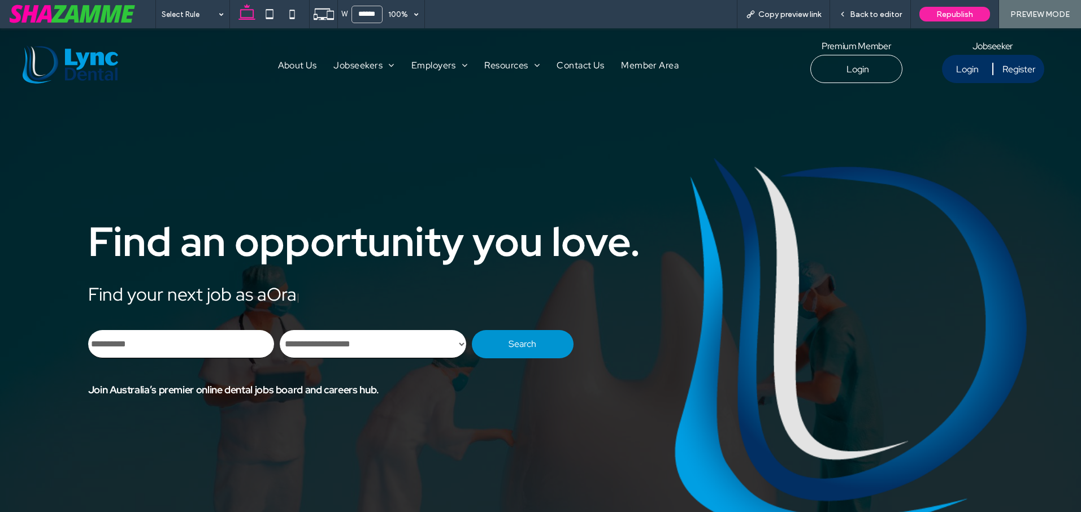
click at [534, 341] on span "Search" at bounding box center [522, 344] width 28 height 12
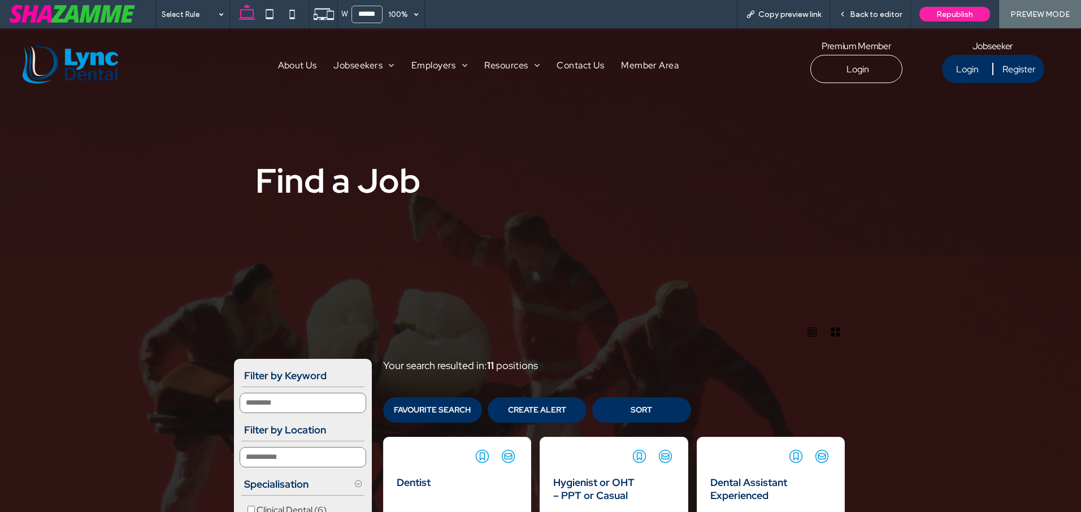
click at [102, 67] on img at bounding box center [70, 64] width 95 height 38
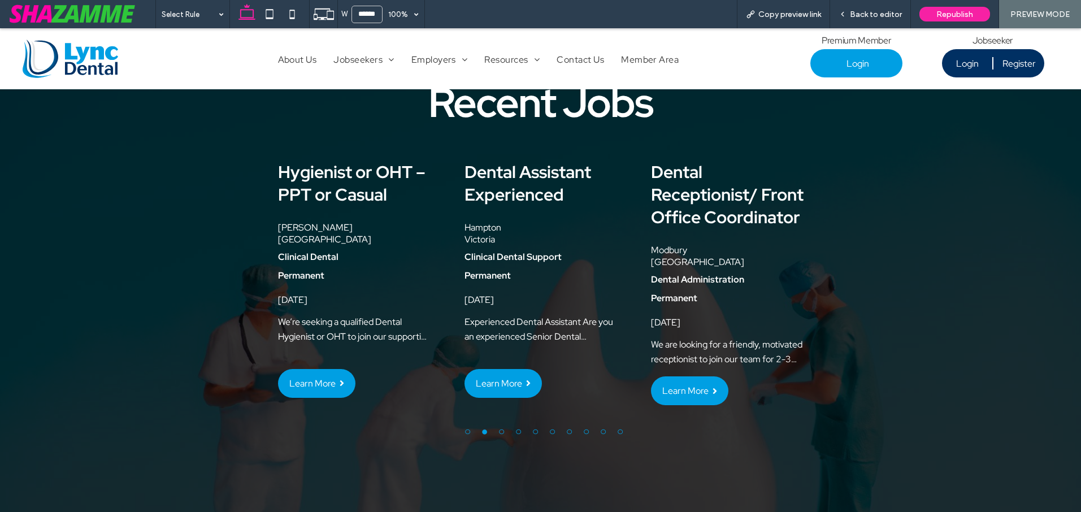
scroll to position [1321, 0]
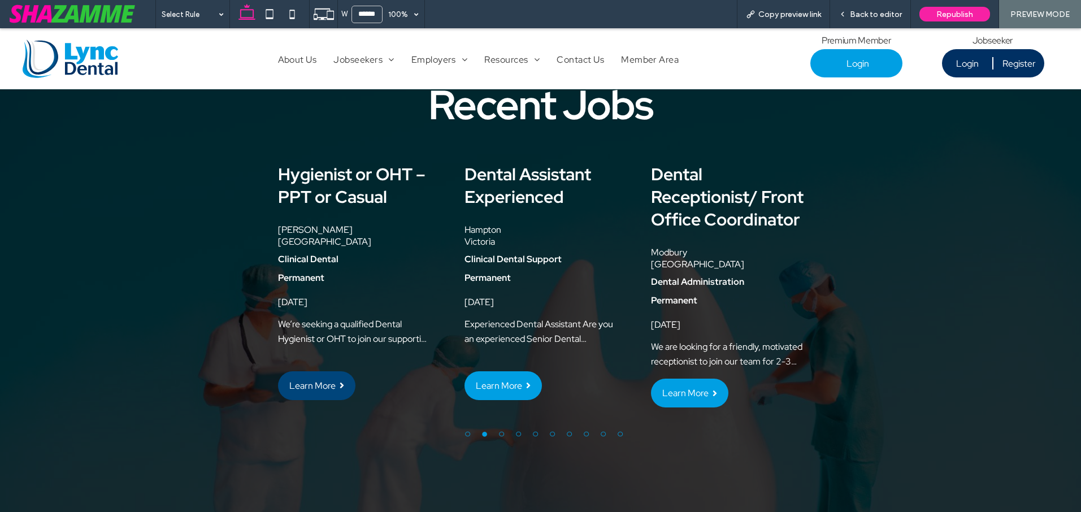
click at [323, 380] on span "Learn More" at bounding box center [312, 386] width 46 height 12
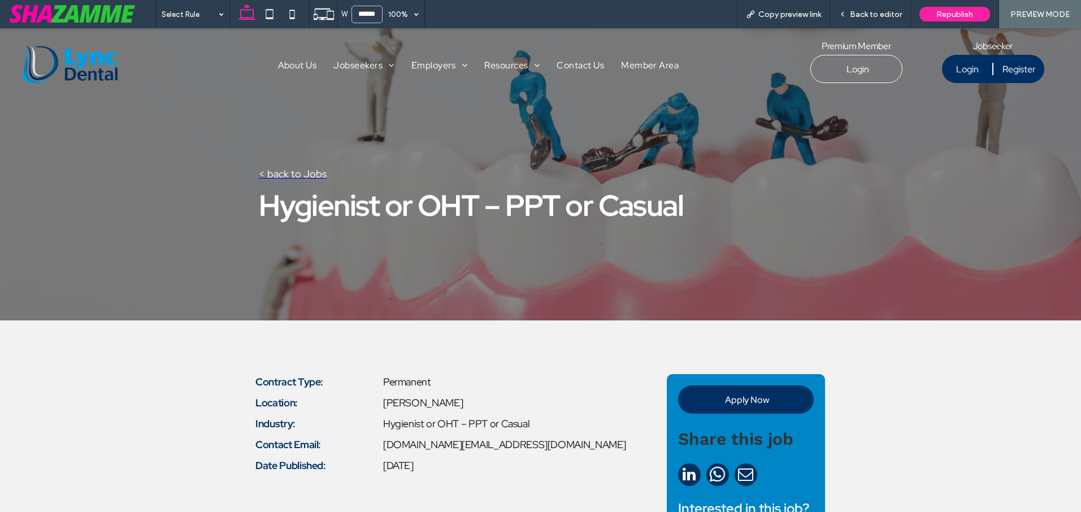
scroll to position [0, 0]
click at [320, 176] on span "< back to Jobs" at bounding box center [293, 173] width 68 height 13
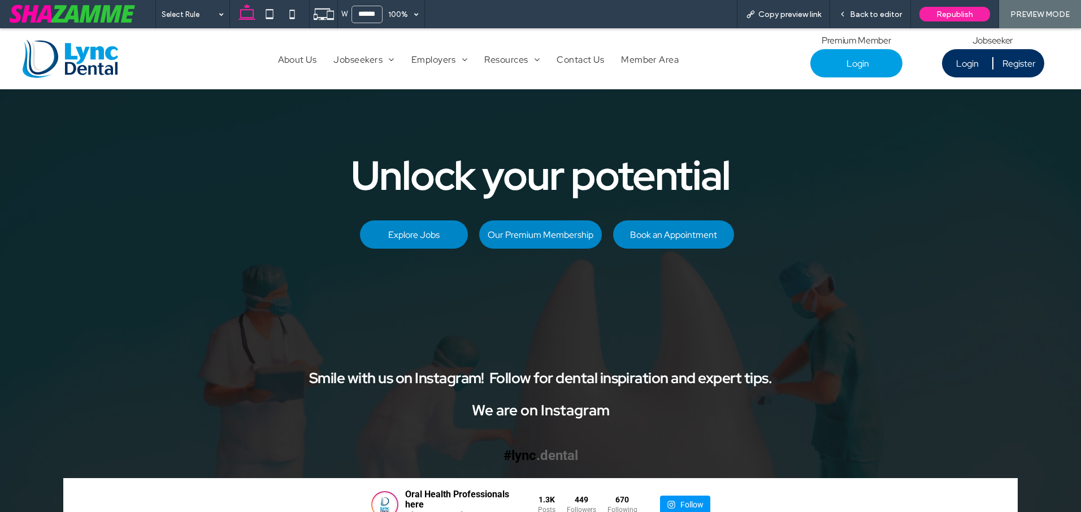
scroll to position [3129, 0]
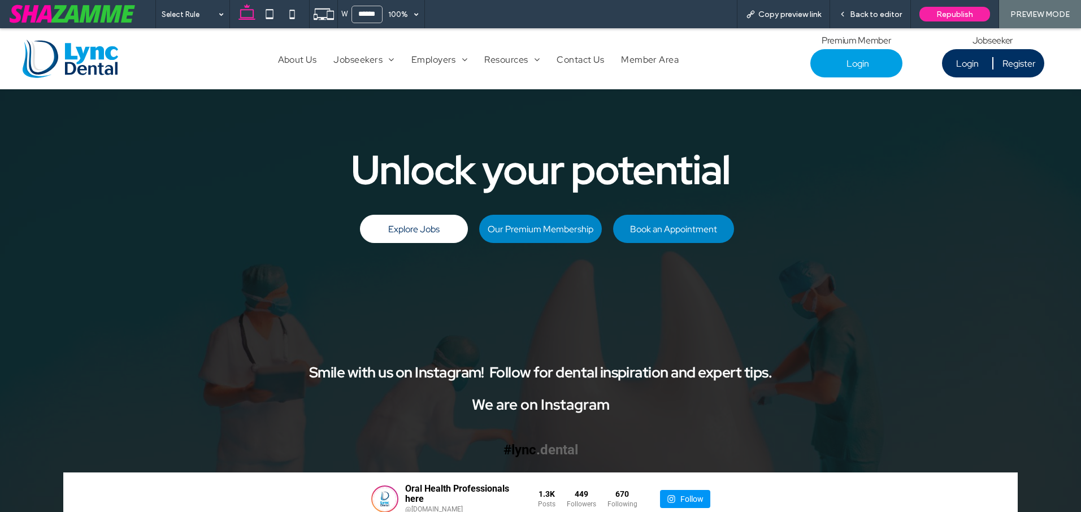
click at [393, 235] on span "Explore Jobs" at bounding box center [413, 229] width 51 height 12
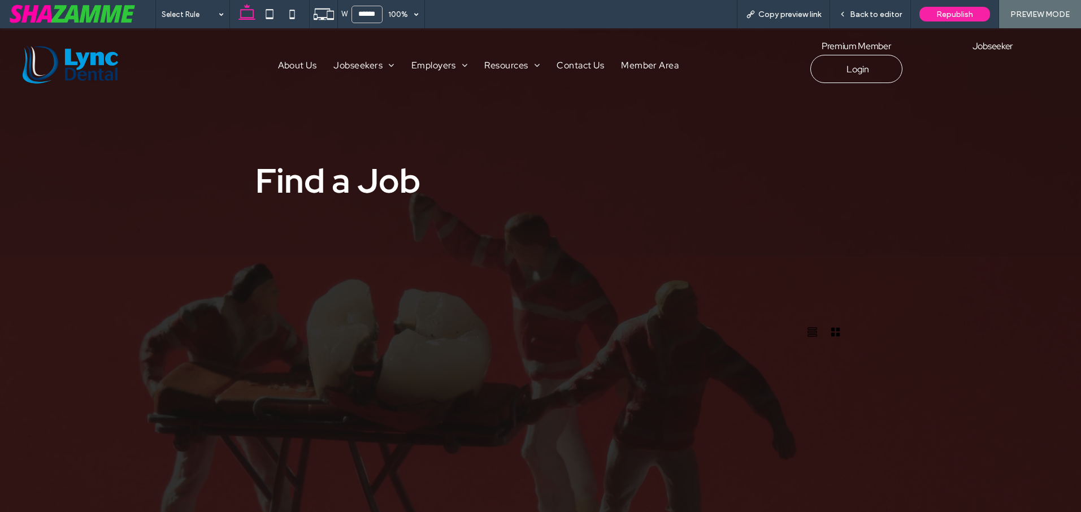
scroll to position [0, 0]
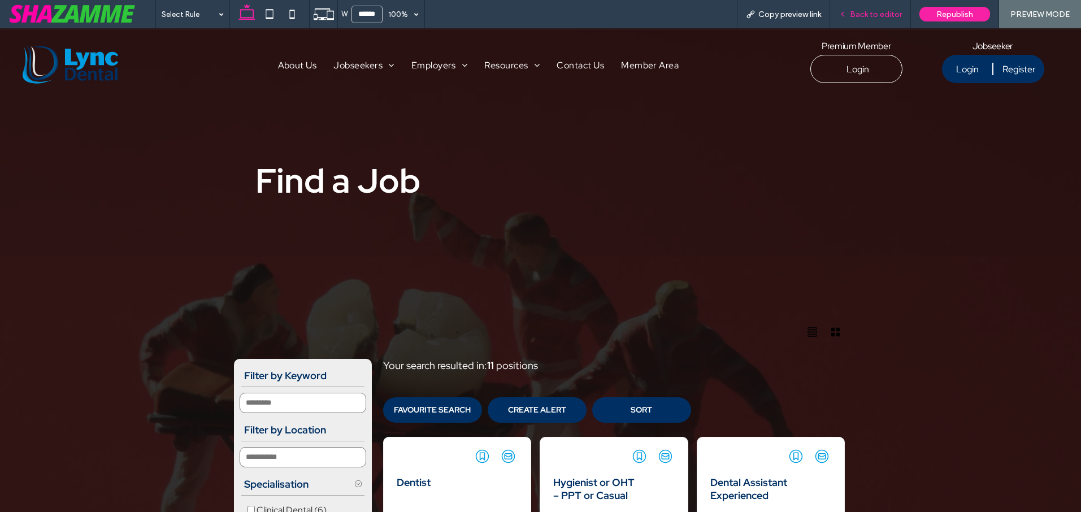
click at [861, 11] on span "Back to editor" at bounding box center [876, 15] width 52 height 10
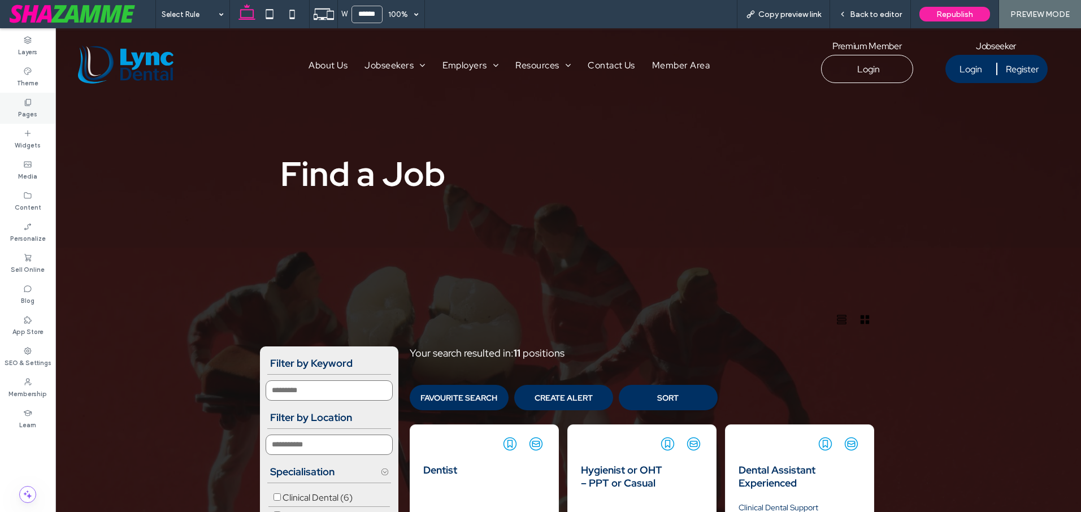
click at [23, 99] on icon at bounding box center [27, 102] width 9 height 9
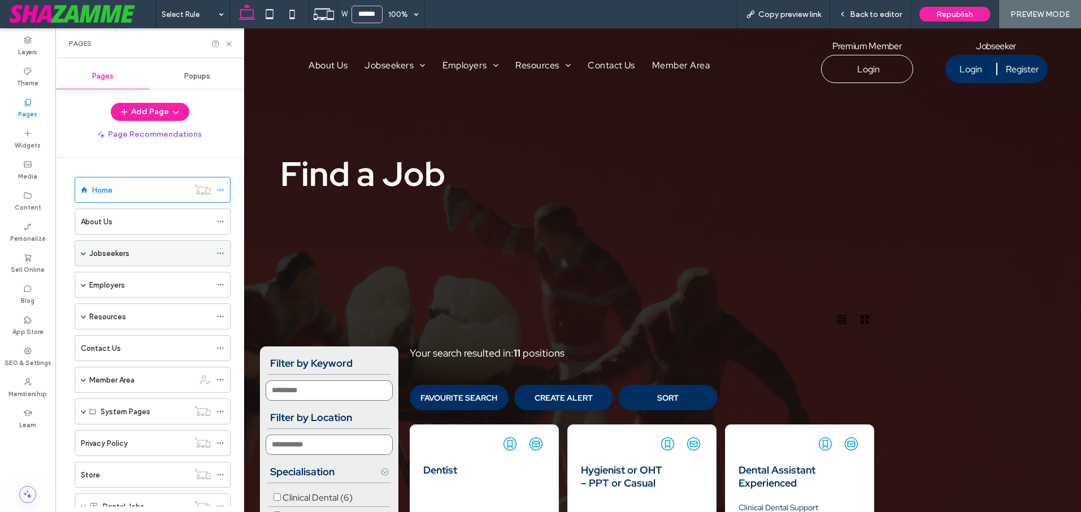
click at [84, 253] on span at bounding box center [84, 253] width 6 height 6
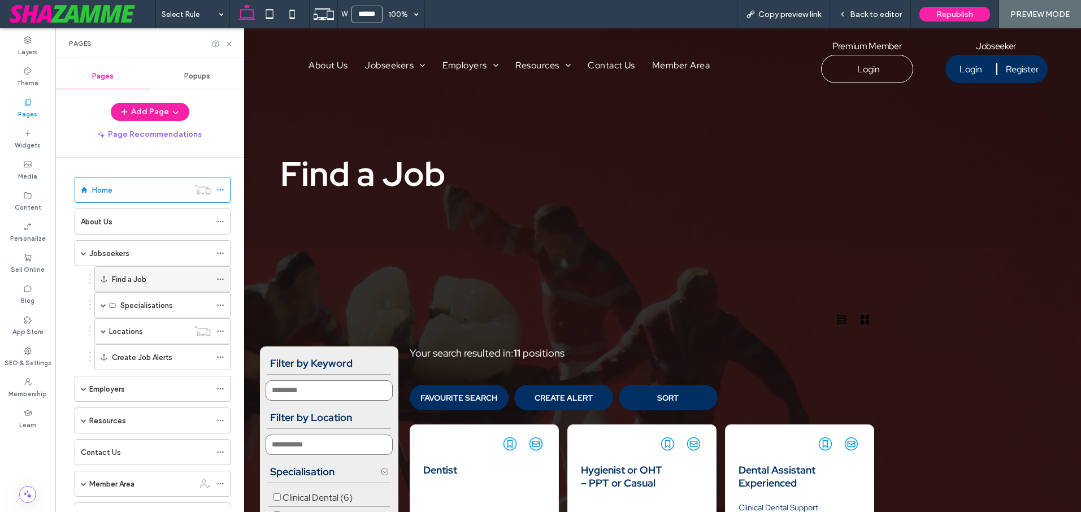
click at [221, 278] on icon at bounding box center [220, 279] width 8 height 8
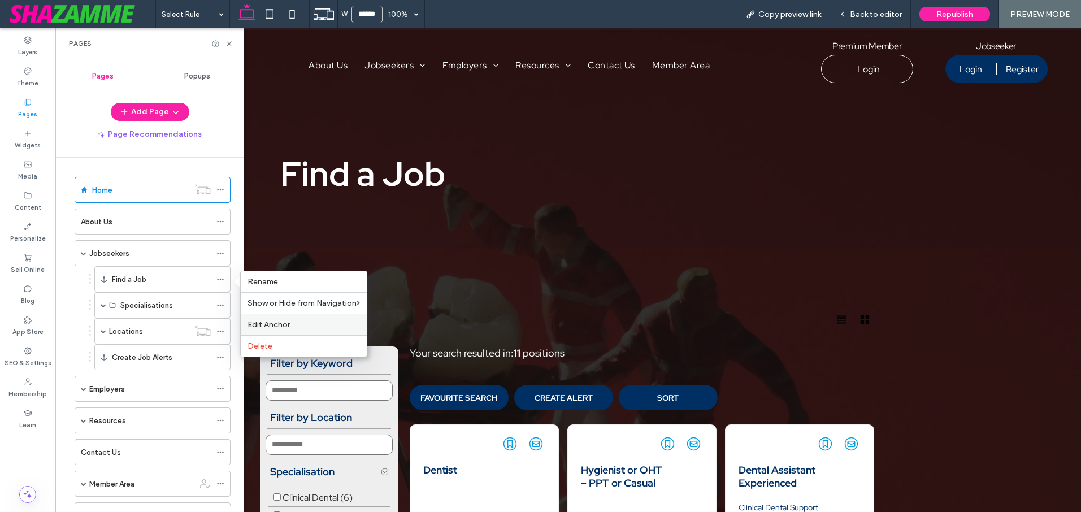
click at [260, 324] on span "Edit Anchor" at bounding box center [268, 325] width 42 height 10
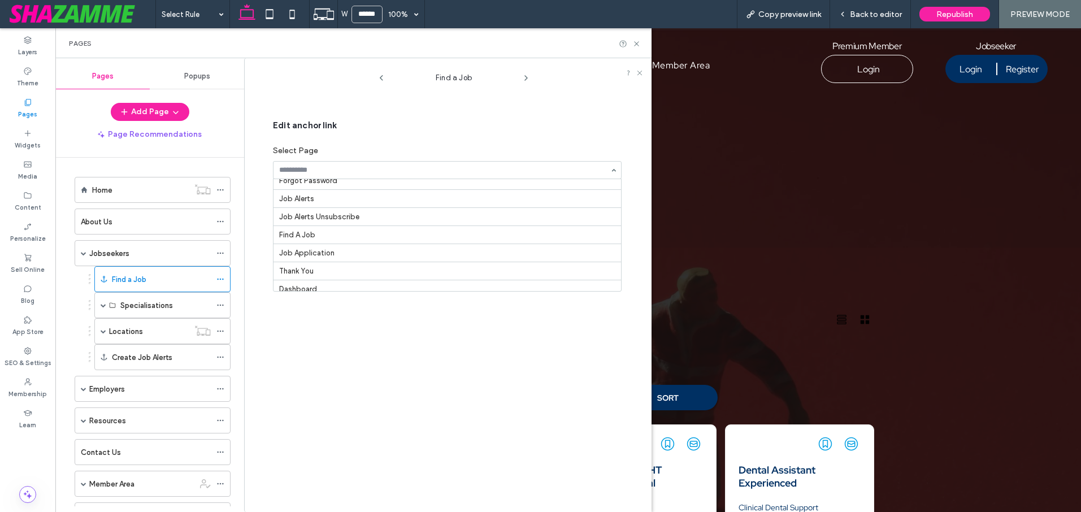
scroll to position [858, 0]
click at [342, 245] on div "Save" at bounding box center [447, 241] width 349 height 24
click at [338, 264] on div "Edit anchor link Select Page Find A Job Select anchor point No results Save" at bounding box center [447, 186] width 349 height 158
click at [641, 71] on use at bounding box center [639, 73] width 5 height 5
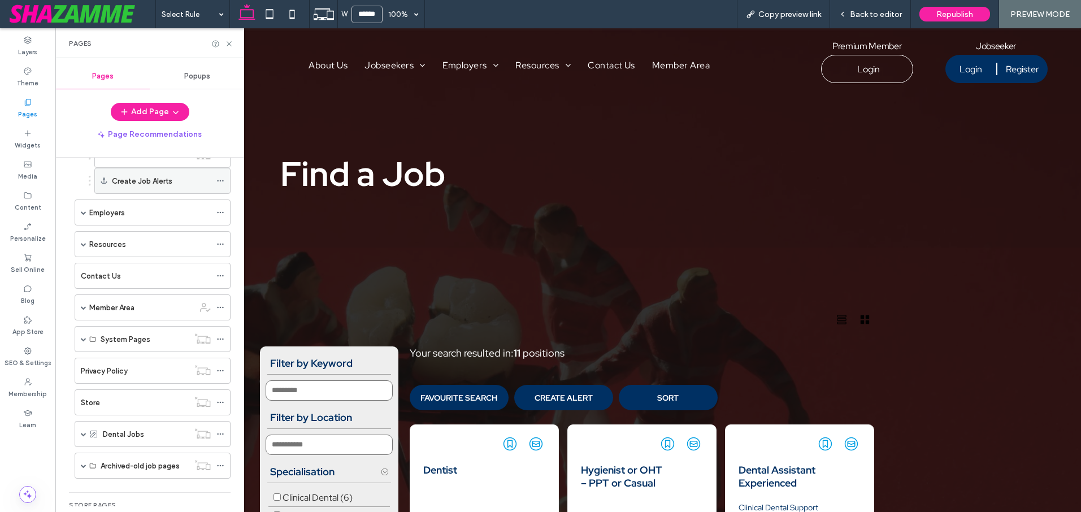
scroll to position [180, 0]
click at [83, 332] on span at bounding box center [84, 335] width 6 height 6
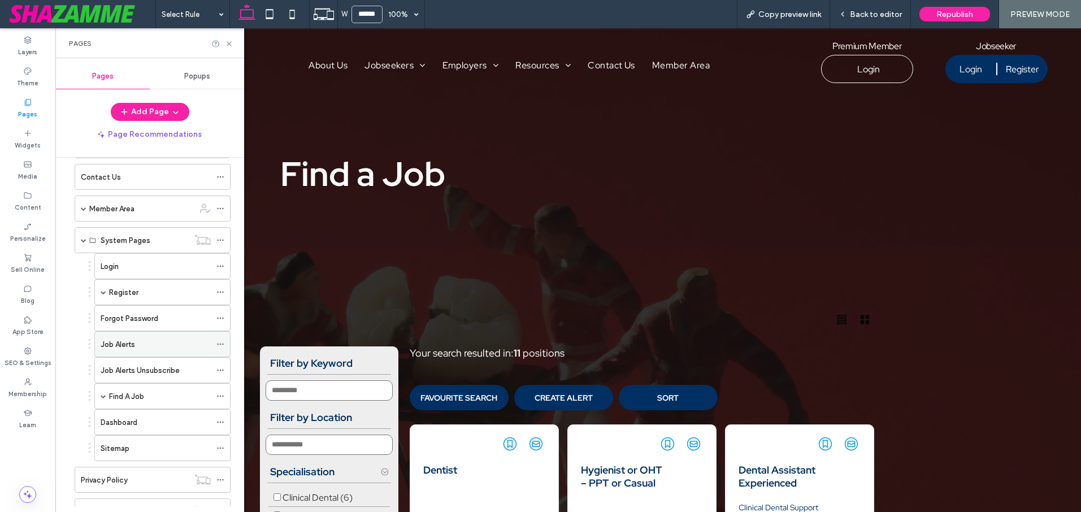
scroll to position [276, 0]
click at [104, 397] on span at bounding box center [104, 396] width 6 height 6
click at [155, 401] on div "Find A Job" at bounding box center [160, 395] width 102 height 25
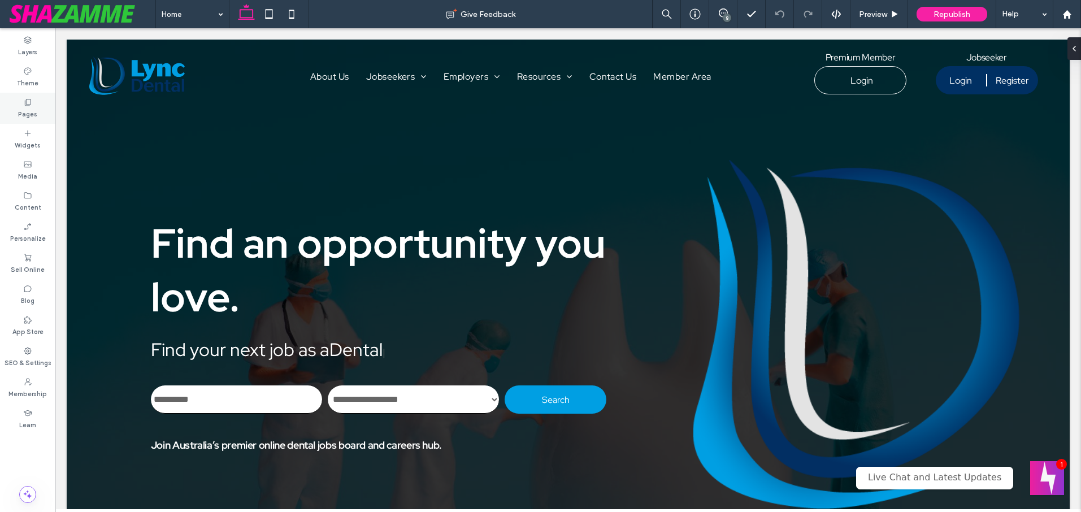
click at [19, 108] on label "Pages" at bounding box center [27, 113] width 19 height 12
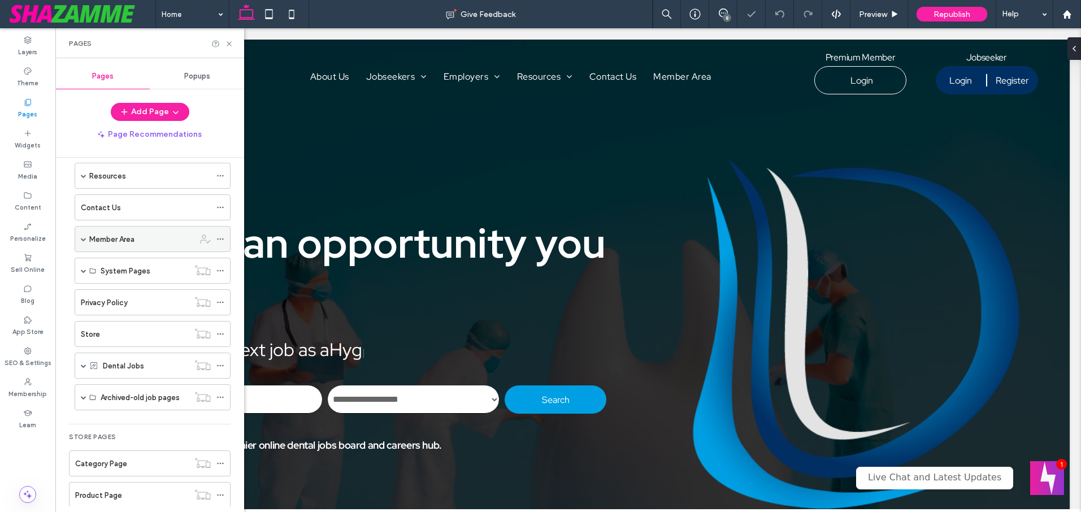
scroll to position [140, 0]
click at [85, 271] on span at bounding box center [84, 272] width 6 height 6
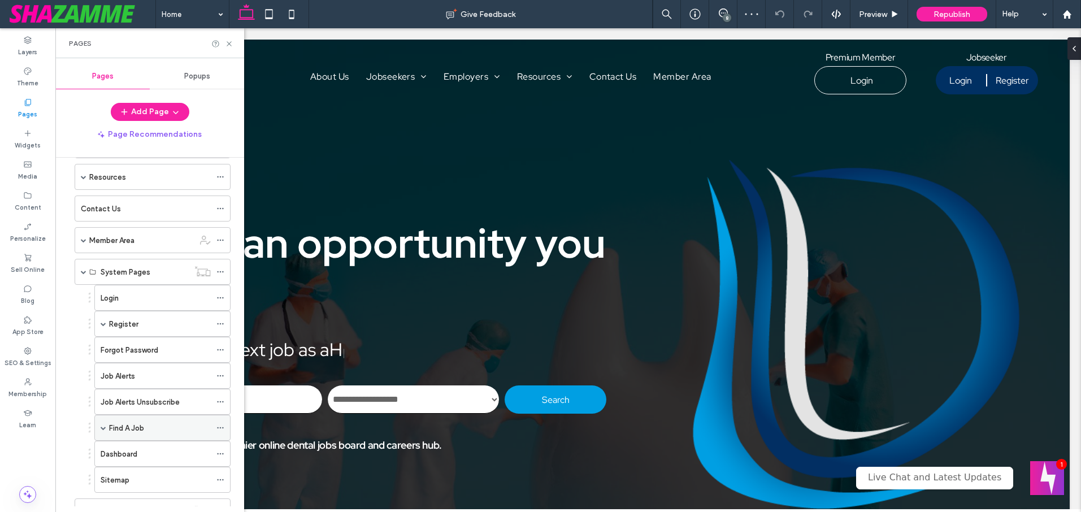
click at [128, 424] on label "Find A Job" at bounding box center [126, 428] width 35 height 20
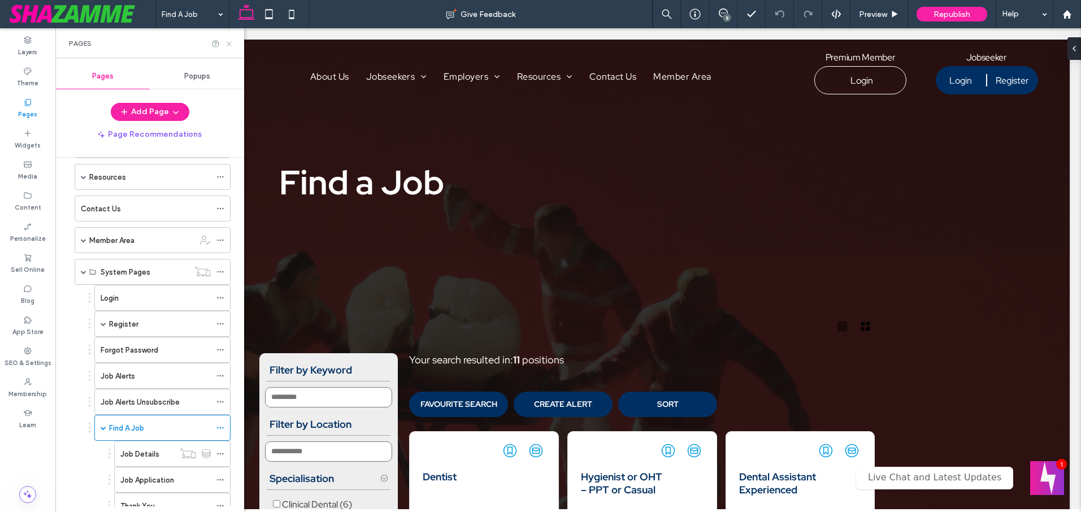
click at [230, 41] on icon at bounding box center [229, 44] width 8 height 8
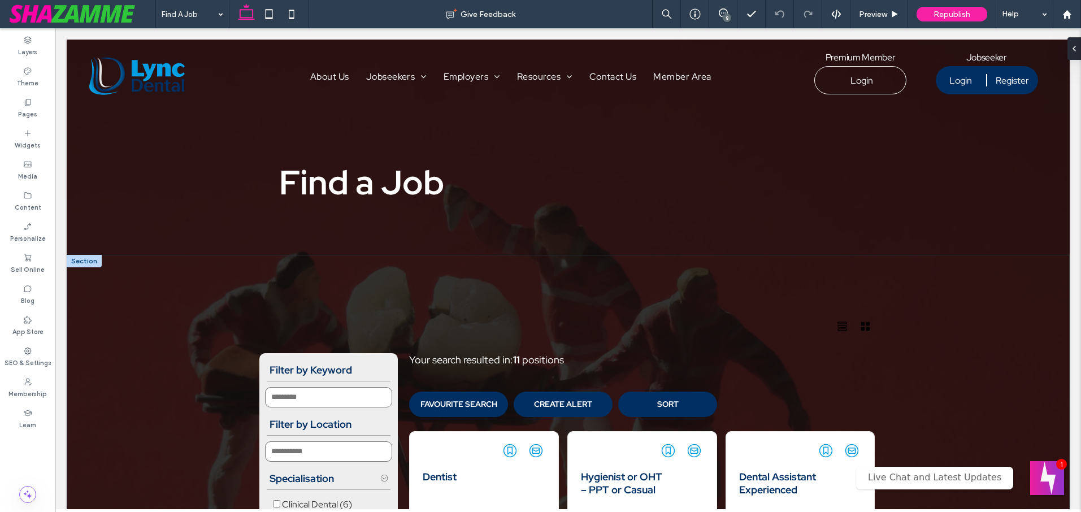
click at [89, 258] on div at bounding box center [84, 261] width 35 height 12
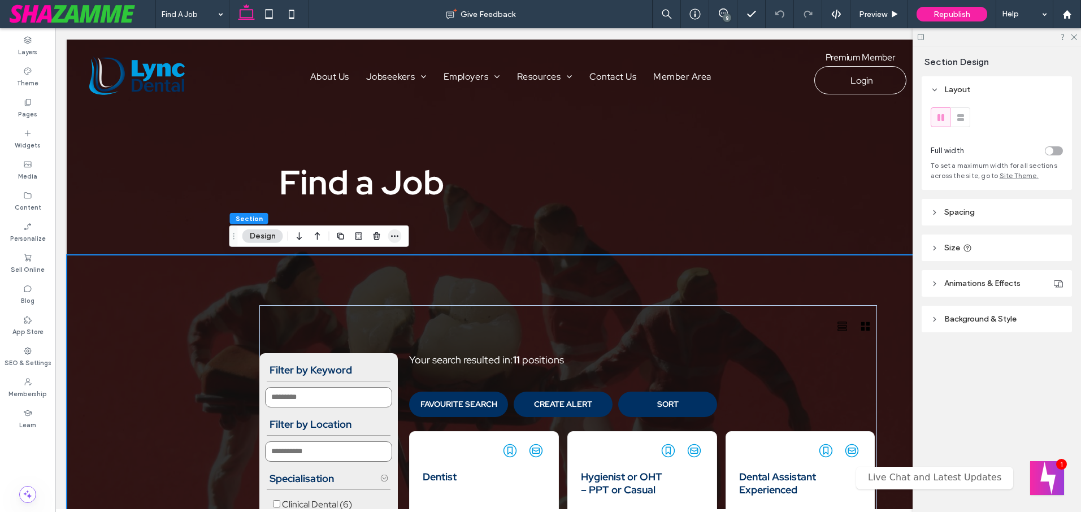
click at [393, 233] on icon "button" at bounding box center [394, 236] width 9 height 9
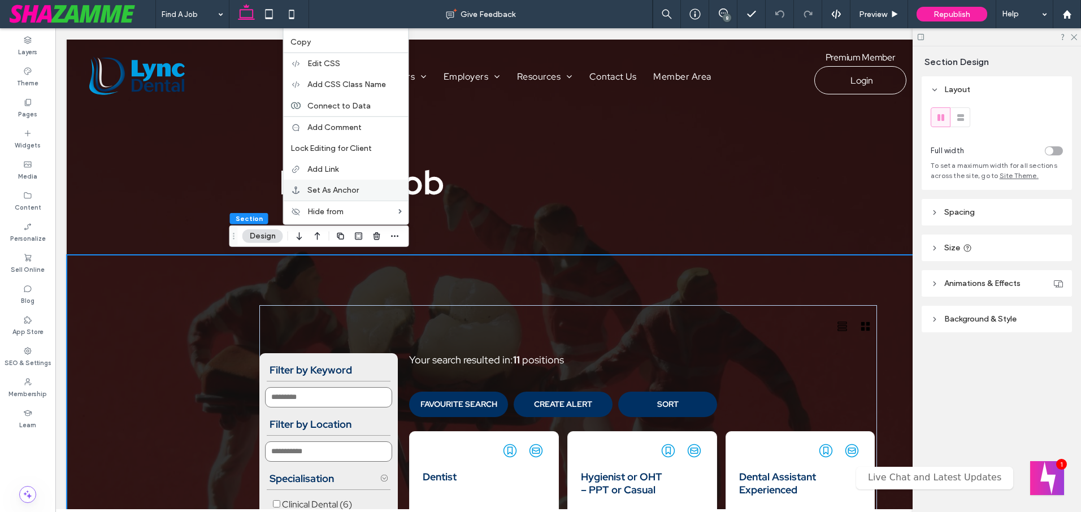
click at [344, 188] on span "Set As Anchor" at bounding box center [332, 190] width 51 height 10
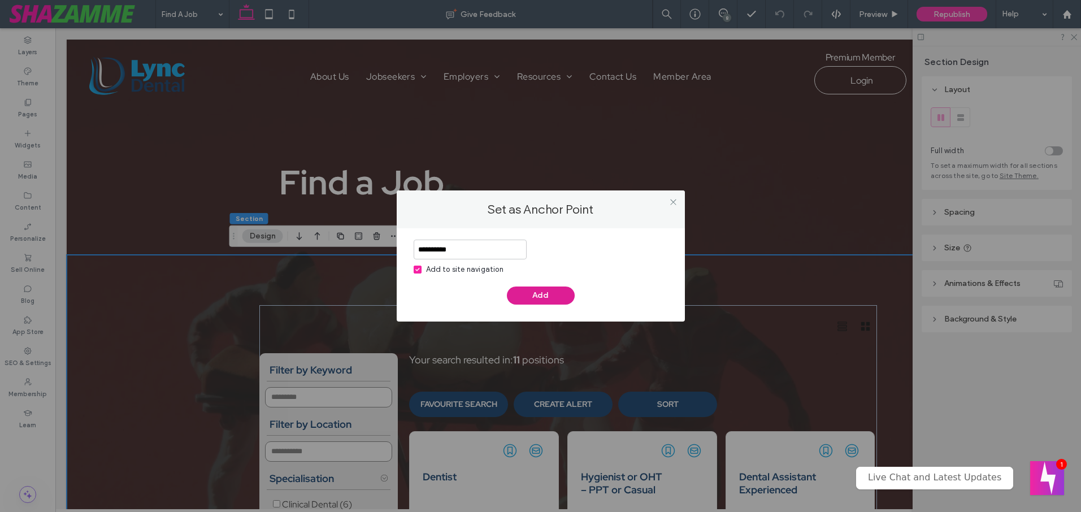
type input "**********"
click at [539, 294] on button "Add" at bounding box center [541, 295] width 68 height 18
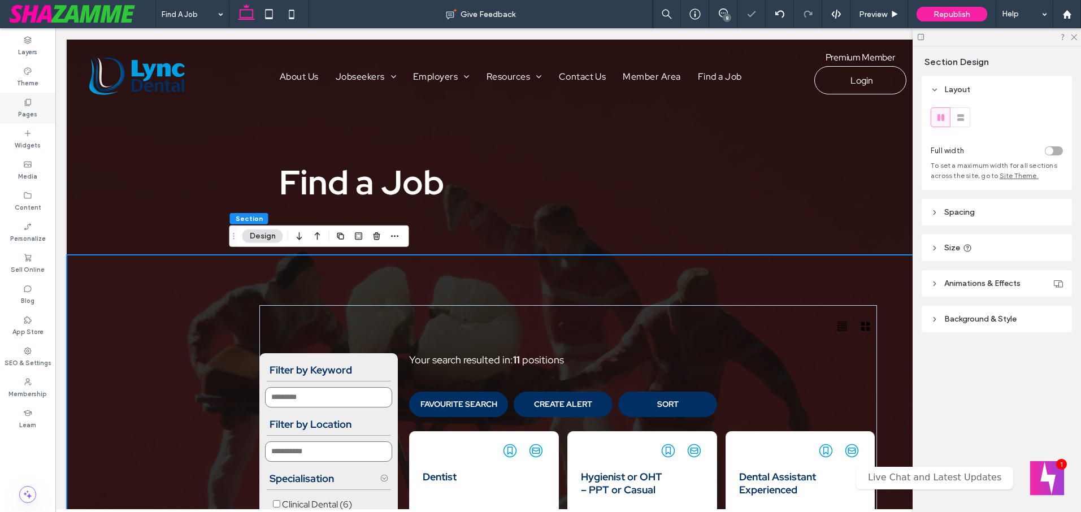
click at [36, 107] on label "Pages" at bounding box center [27, 113] width 19 height 12
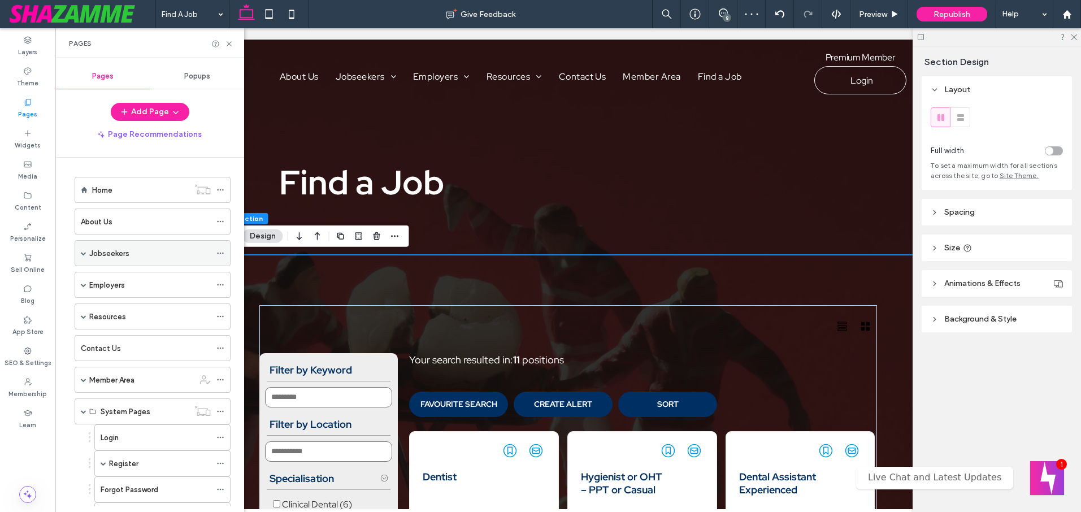
click at [83, 251] on span at bounding box center [84, 253] width 6 height 6
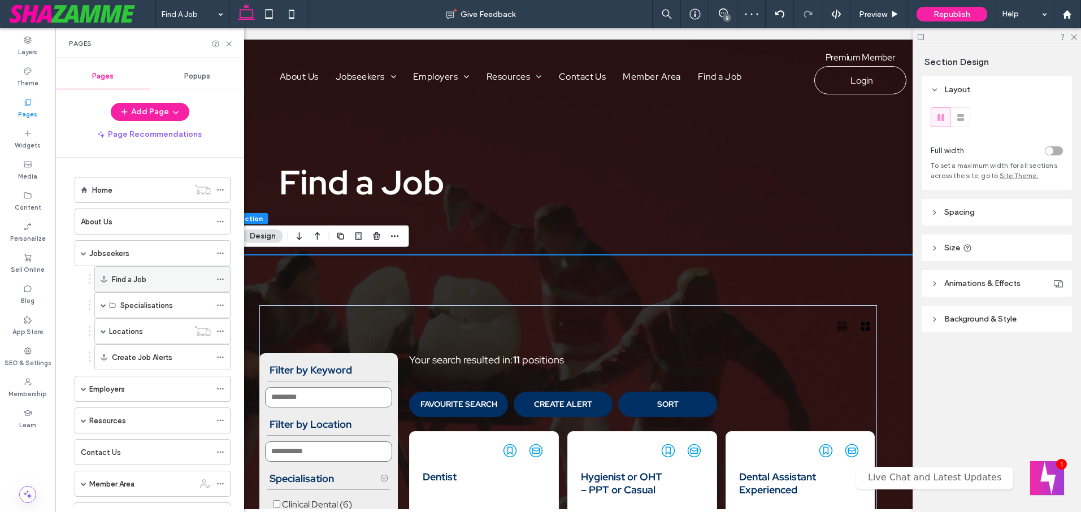
click at [221, 279] on use at bounding box center [220, 279] width 6 height 2
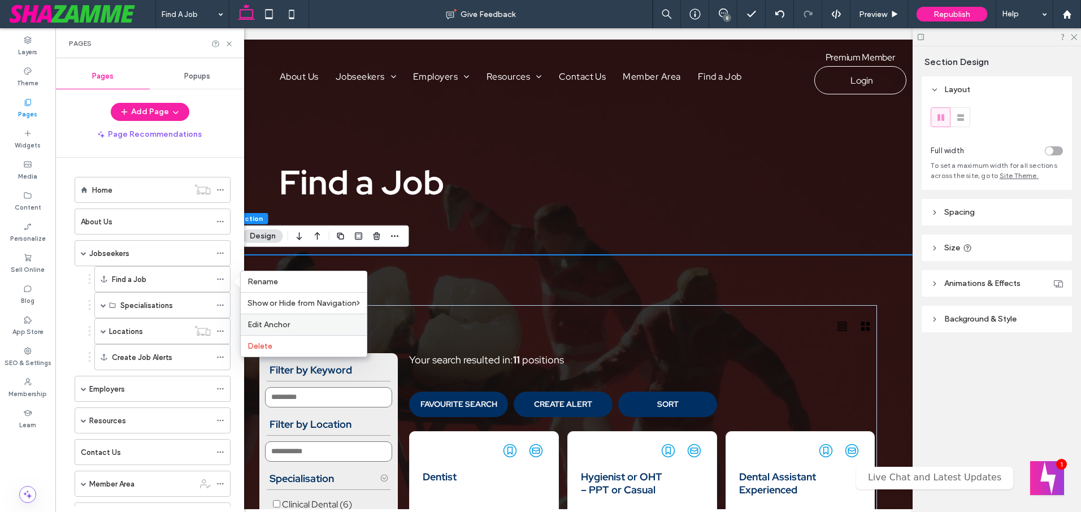
click at [258, 320] on span "Edit Anchor" at bounding box center [268, 325] width 42 height 10
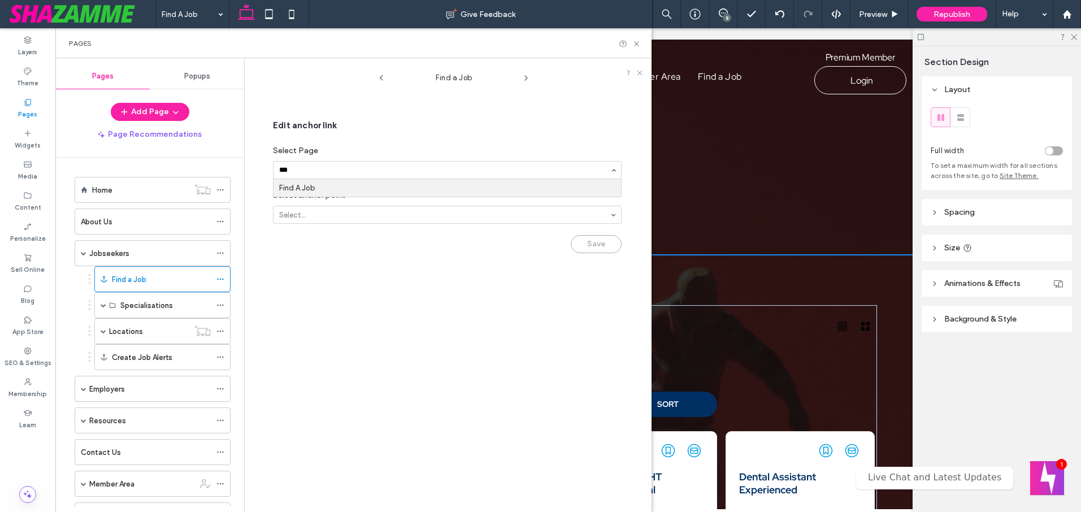
type input "****"
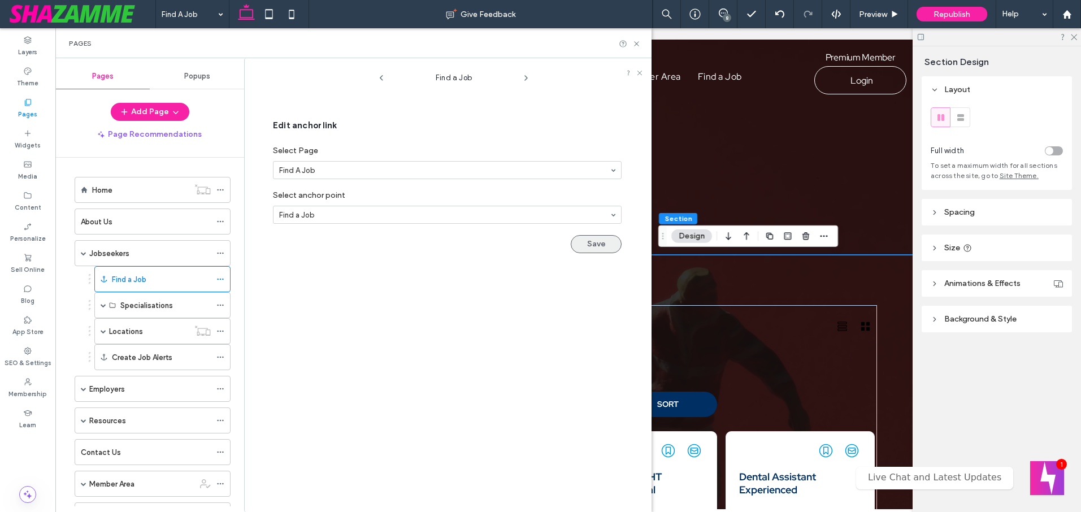
click at [591, 242] on button "Save" at bounding box center [595, 244] width 51 height 18
click at [586, 242] on button "Save" at bounding box center [595, 244] width 51 height 18
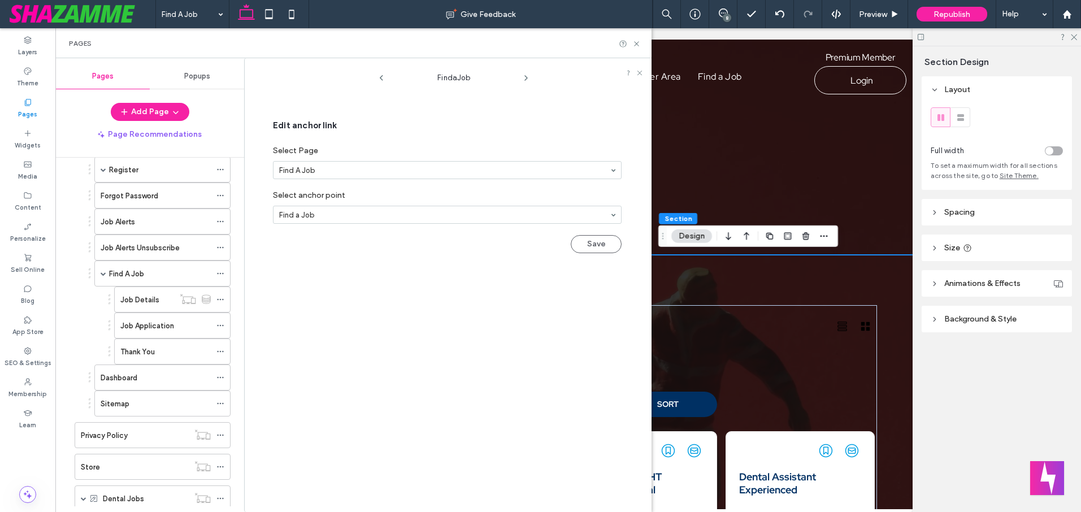
scroll to position [399, 0]
click at [145, 267] on div "Find A Job" at bounding box center [160, 273] width 102 height 12
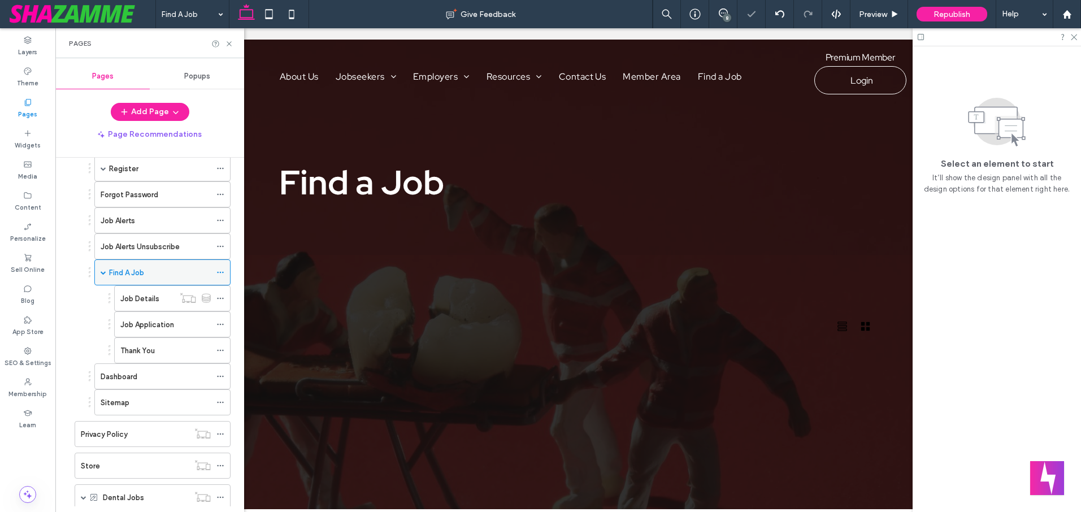
scroll to position [0, 0]
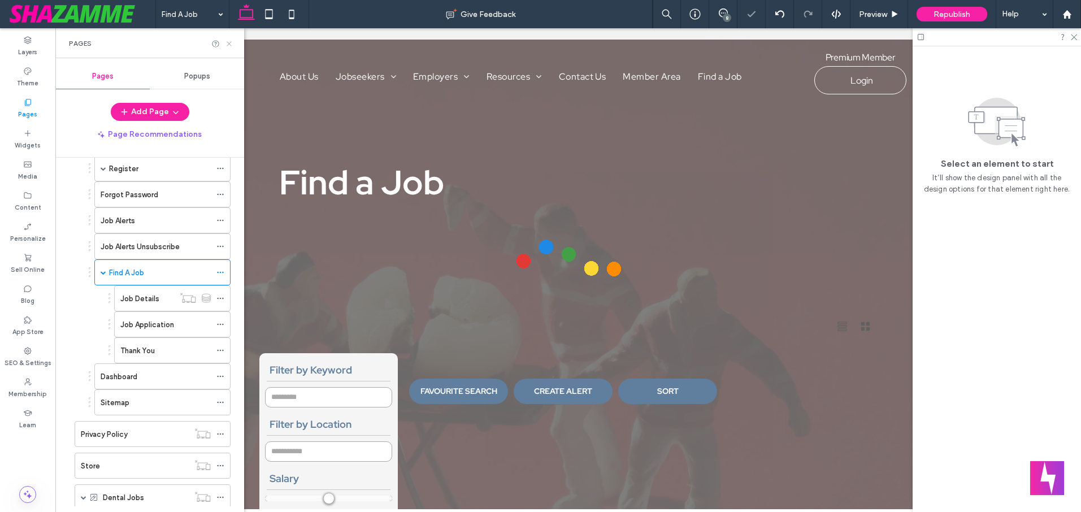
click at [230, 42] on icon at bounding box center [229, 44] width 8 height 8
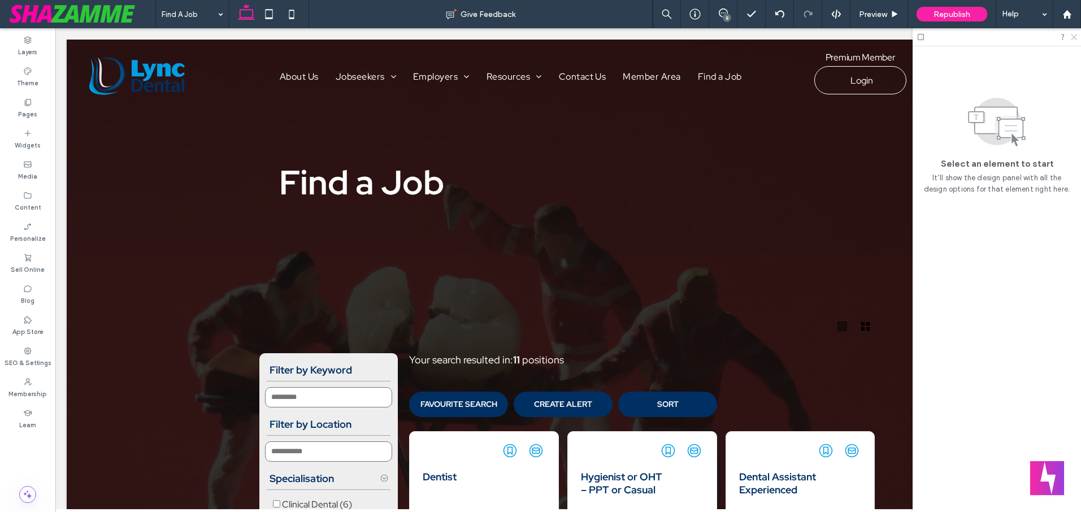
click at [1073, 36] on icon at bounding box center [1072, 36] width 7 height 7
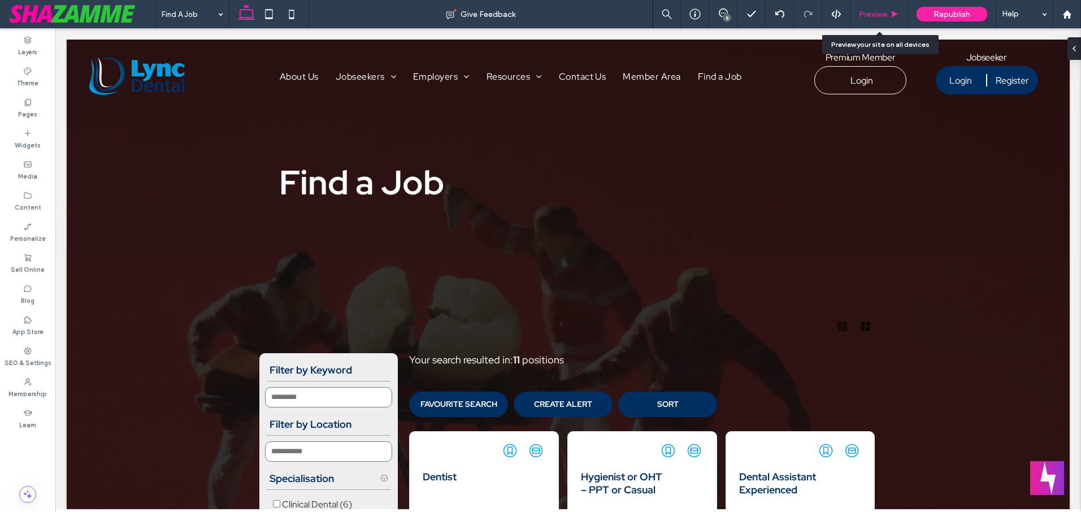
click at [874, 12] on span "Preview" at bounding box center [873, 15] width 28 height 10
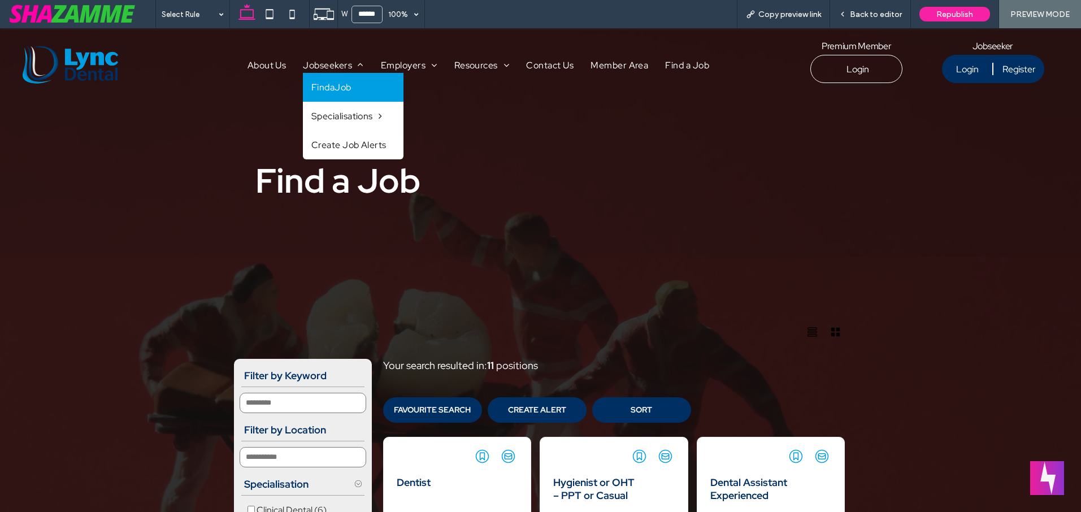
click at [325, 84] on span "FindaJob" at bounding box center [331, 87] width 40 height 12
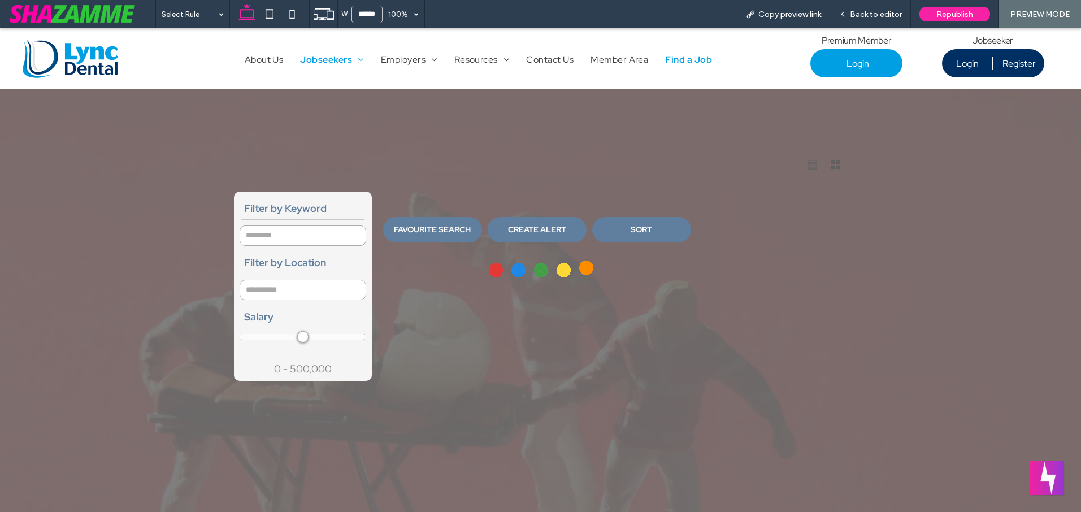
scroll to position [228, 0]
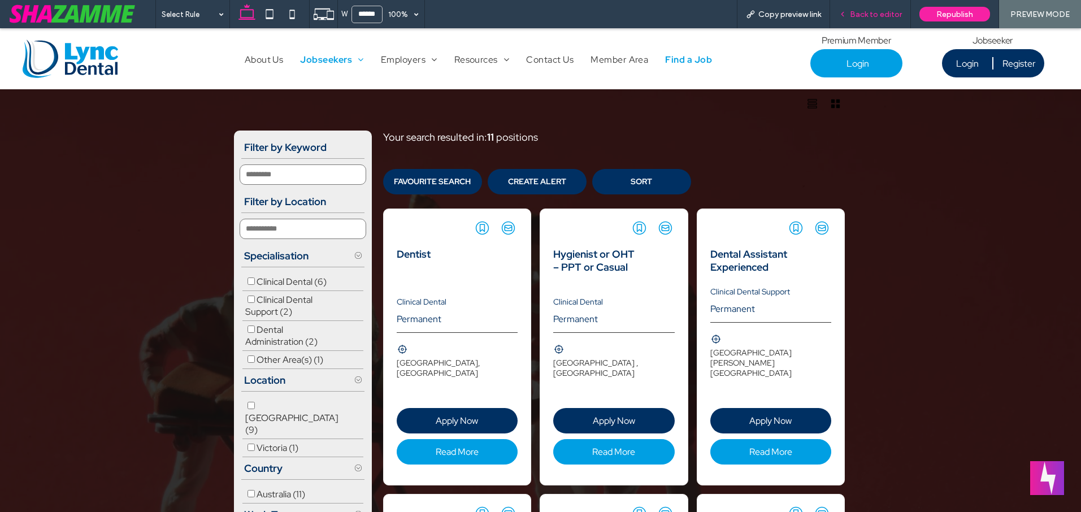
click at [868, 10] on span "Back to editor" at bounding box center [876, 15] width 52 height 10
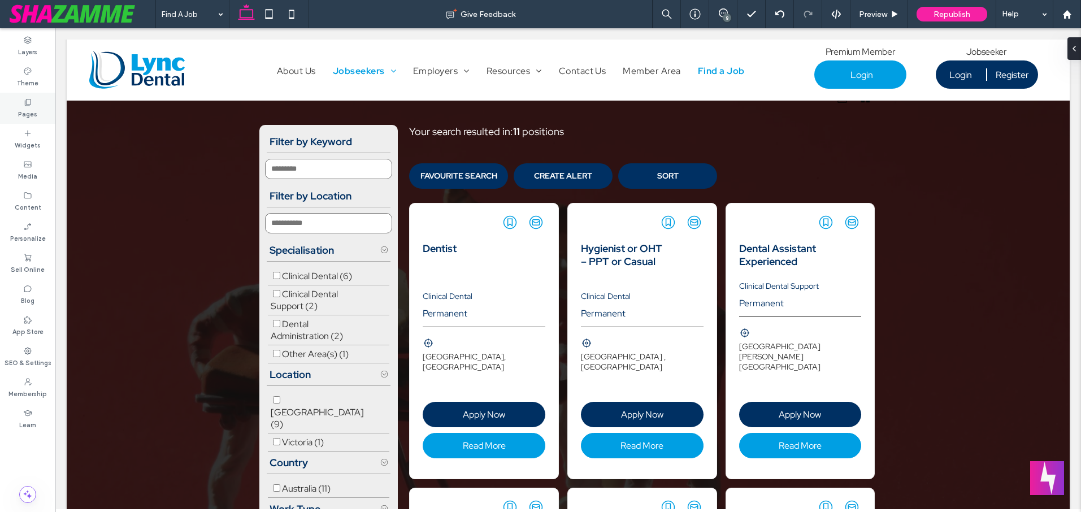
click at [34, 103] on div "Pages" at bounding box center [27, 108] width 55 height 31
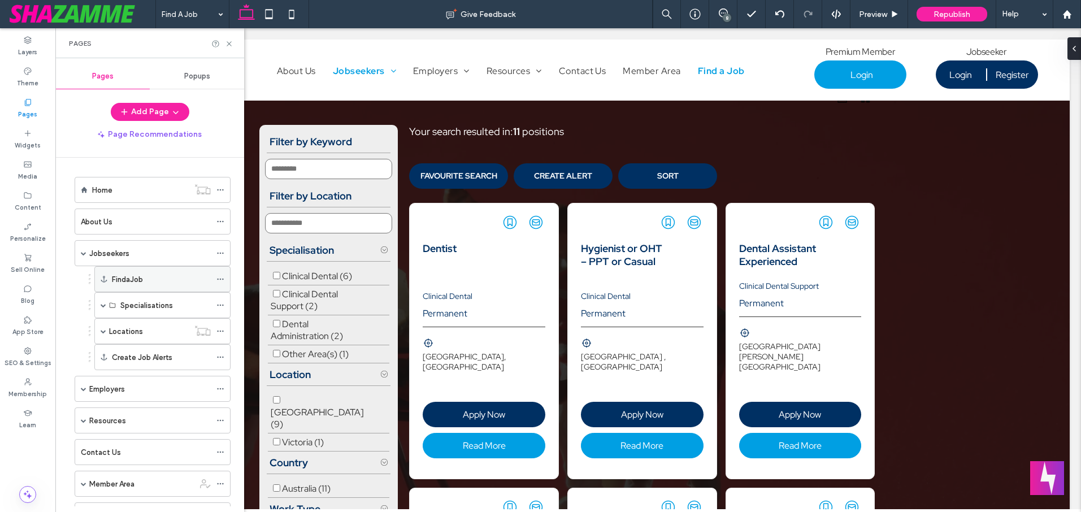
click at [218, 276] on icon at bounding box center [220, 279] width 8 height 8
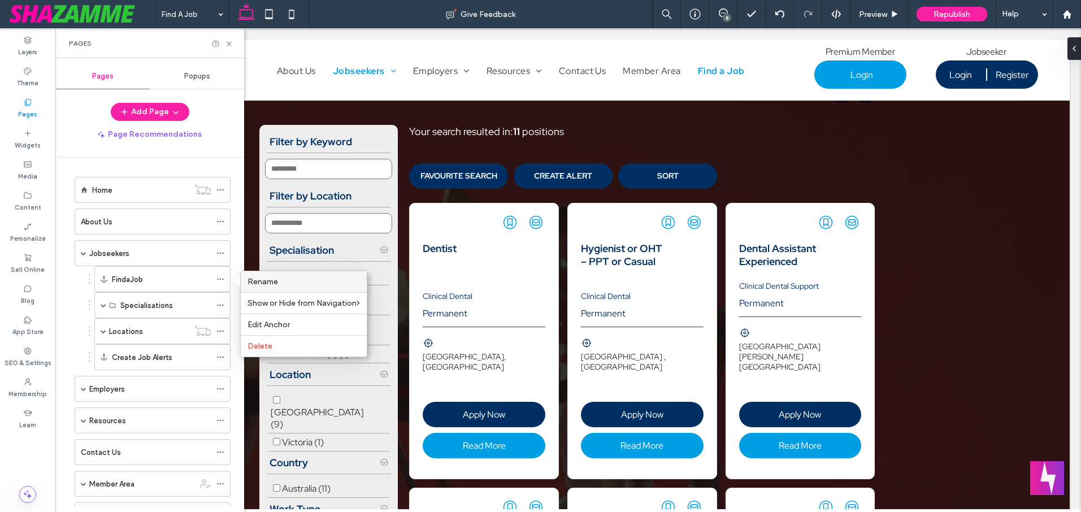
click at [269, 279] on span "Rename" at bounding box center [262, 282] width 31 height 10
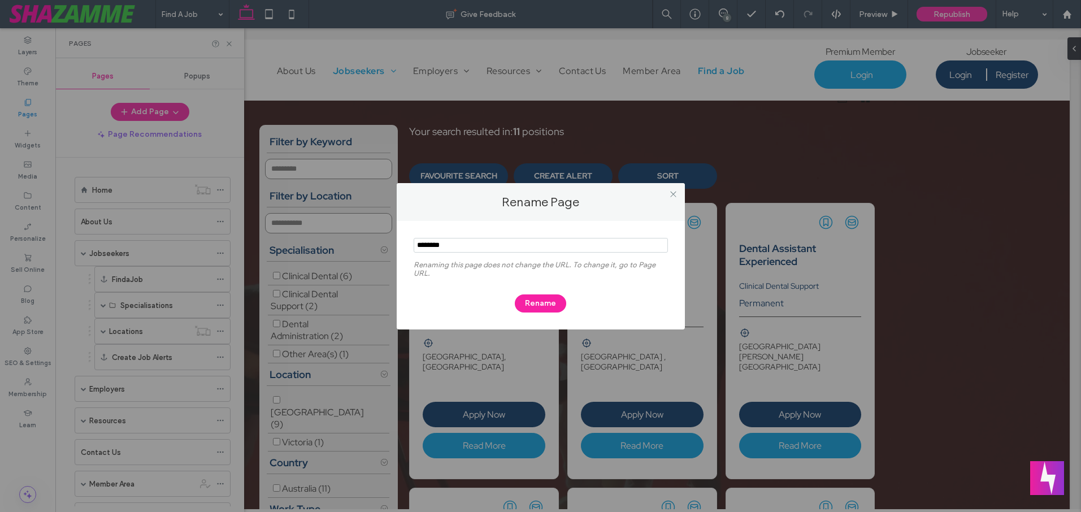
click at [431, 247] on input "notEmpty" at bounding box center [540, 245] width 254 height 15
type input "**********"
click at [550, 299] on button "Rename" at bounding box center [540, 303] width 51 height 18
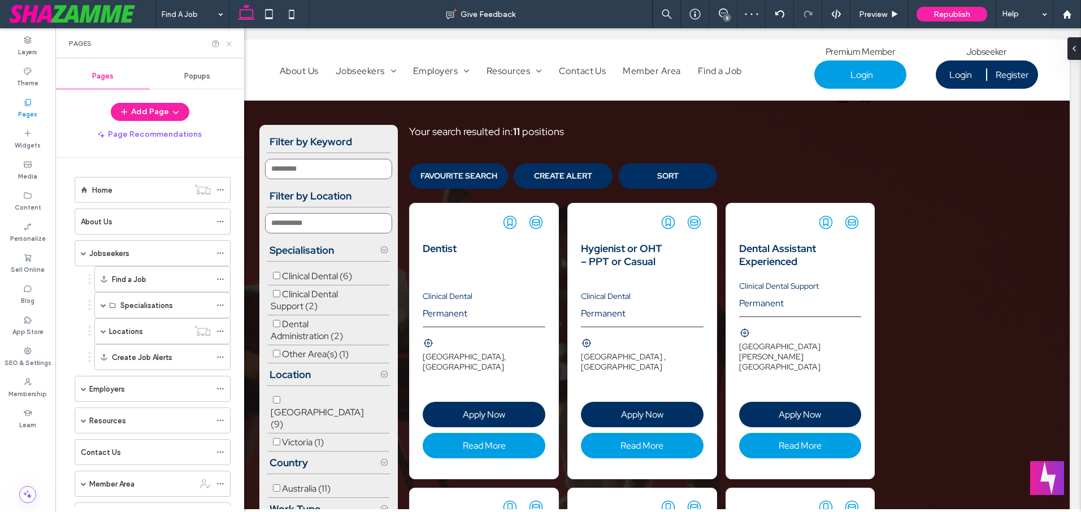
click at [229, 40] on icon at bounding box center [229, 44] width 8 height 8
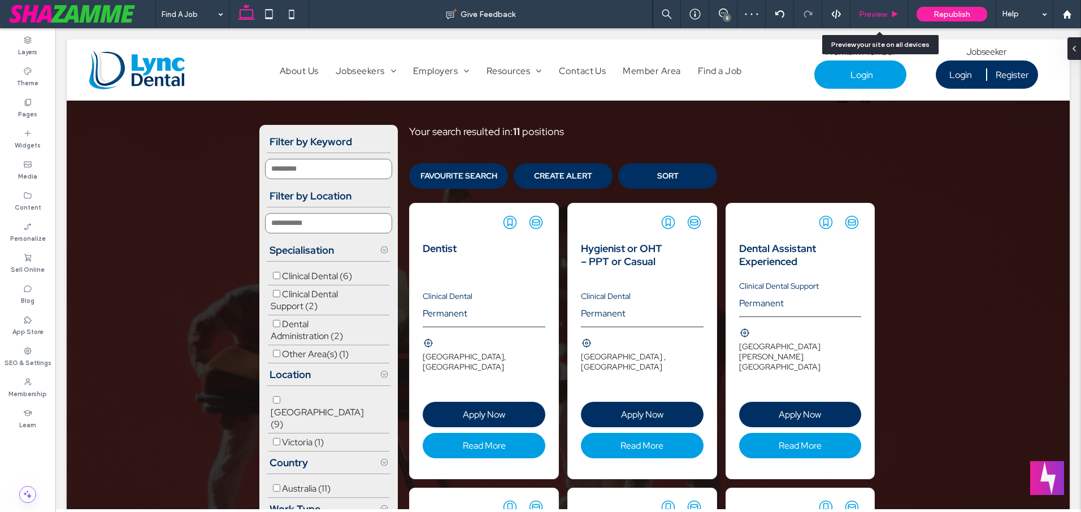
click at [886, 10] on span "Preview" at bounding box center [873, 15] width 28 height 10
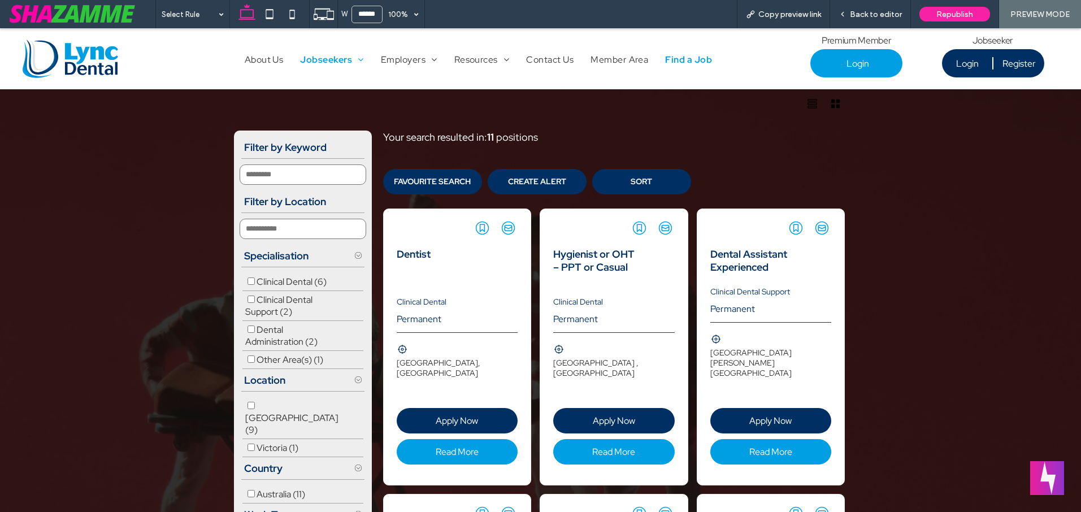
scroll to position [241, 0]
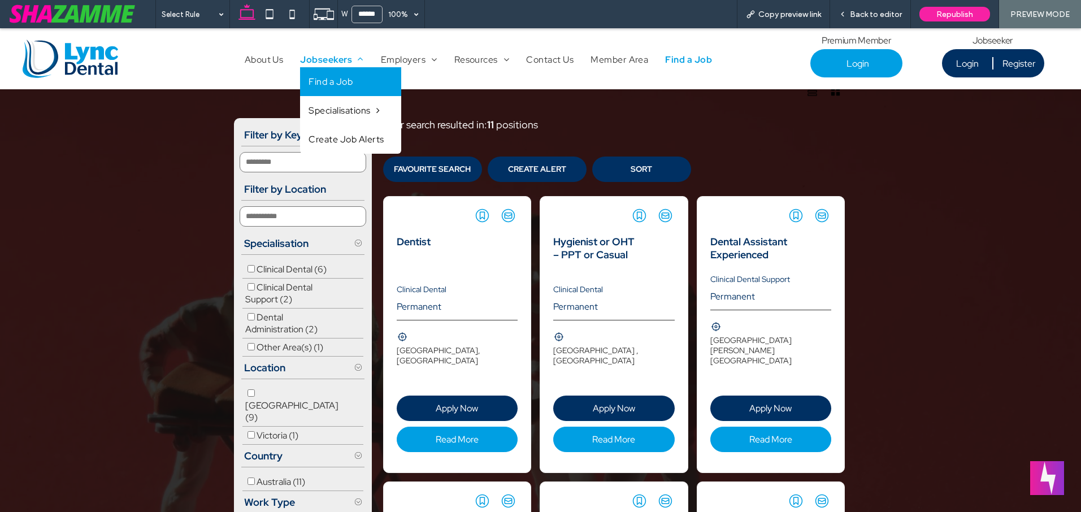
click at [338, 80] on span "Find a Job" at bounding box center [330, 82] width 44 height 12
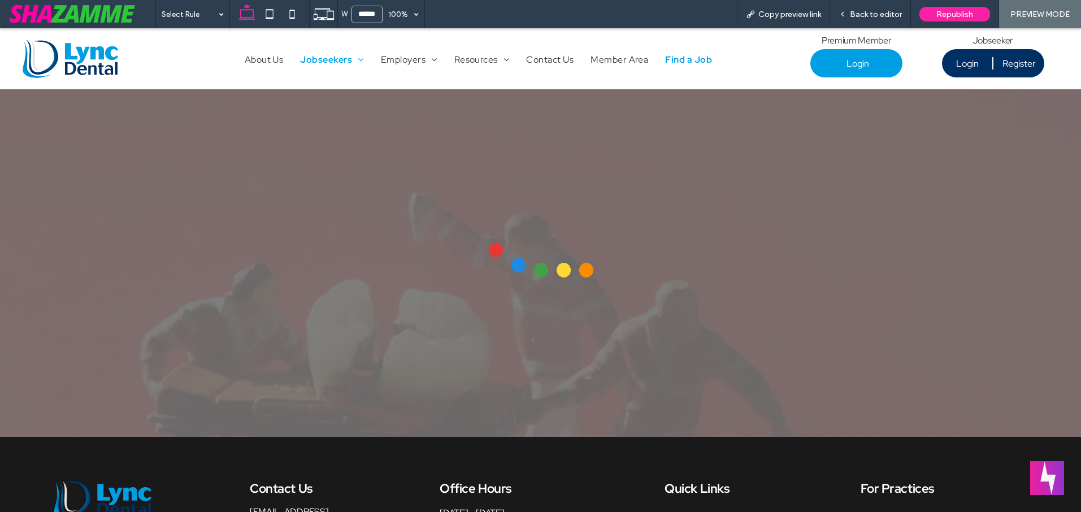
scroll to position [228, 0]
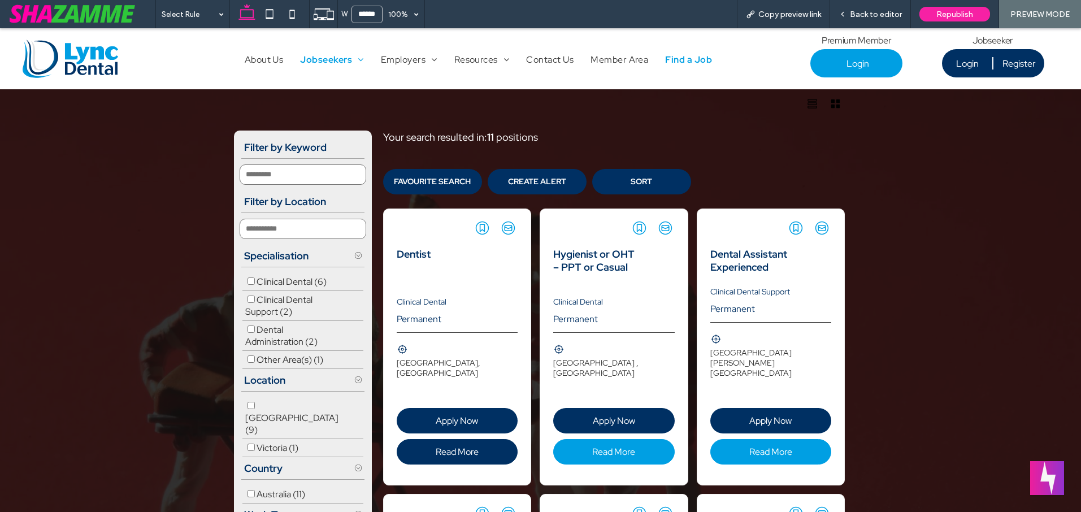
click at [469, 446] on span "Read More" at bounding box center [457, 452] width 111 height 12
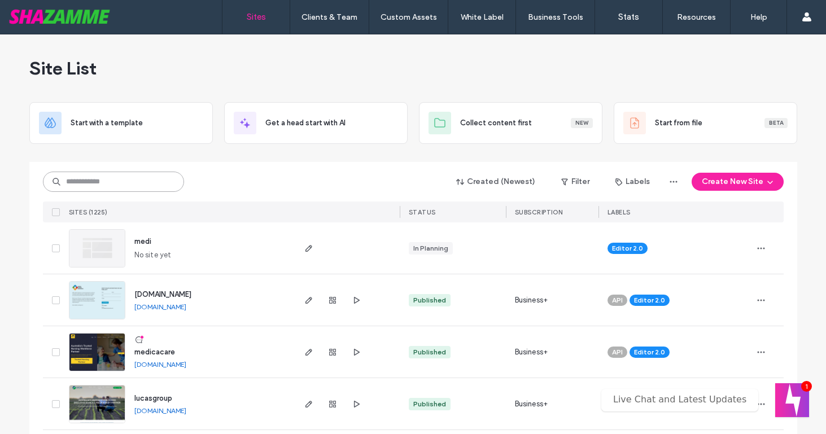
click at [150, 186] on input at bounding box center [113, 182] width 141 height 20
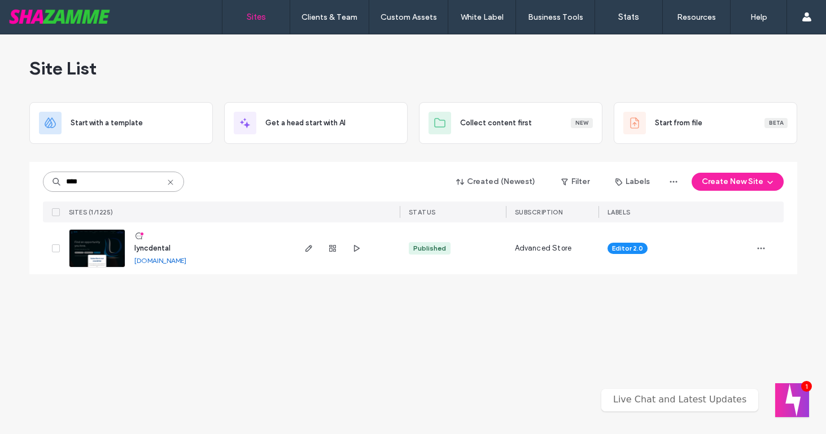
type input "****"
click at [164, 249] on span "lyncdental" at bounding box center [152, 248] width 36 height 8
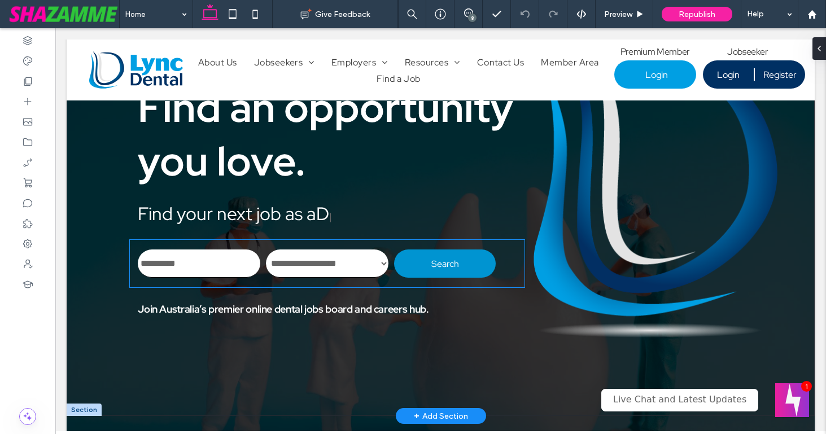
click at [396, 259] on button "Search" at bounding box center [445, 264] width 102 height 28
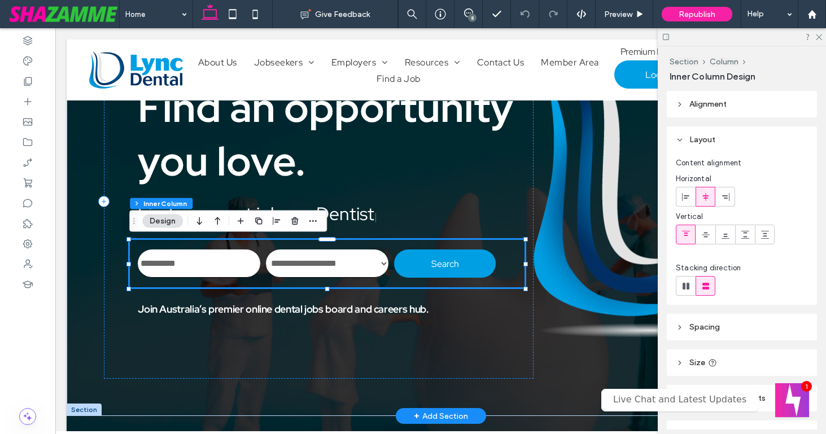
click at [196, 262] on input "text" at bounding box center [199, 264] width 123 height 28
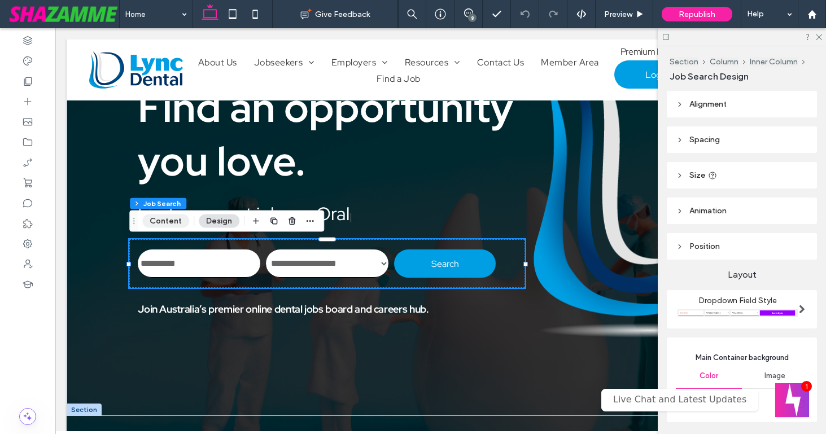
click at [160, 224] on button "Content" at bounding box center [165, 222] width 47 height 14
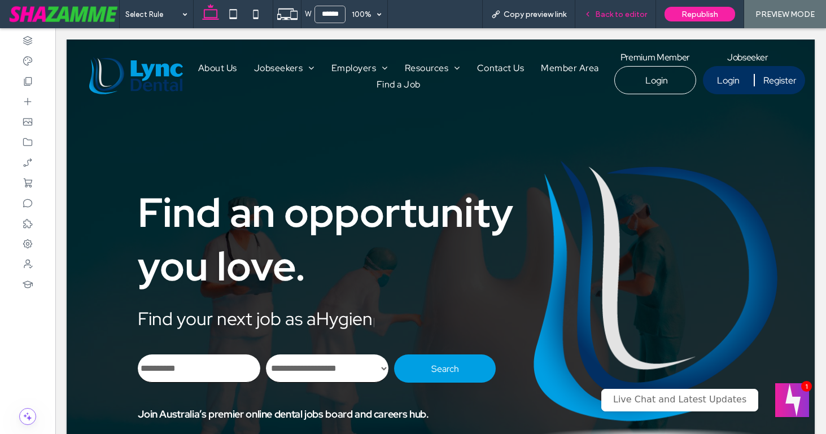
click at [598, 15] on span "Back to editor" at bounding box center [621, 15] width 52 height 10
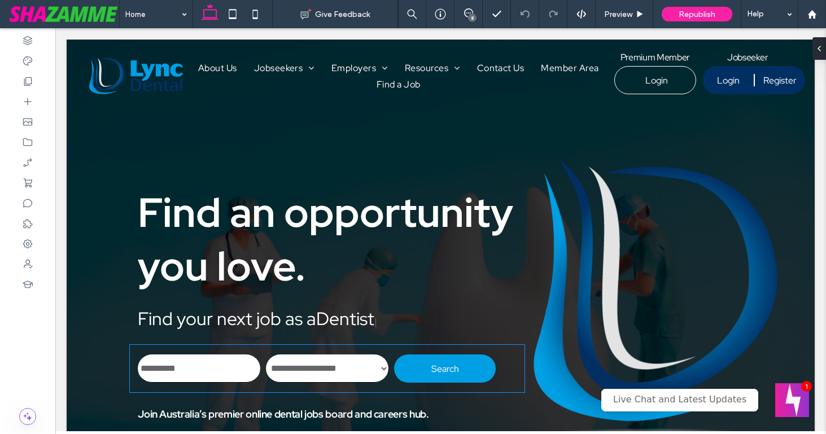
click at [265, 382] on div "**********" at bounding box center [327, 369] width 396 height 49
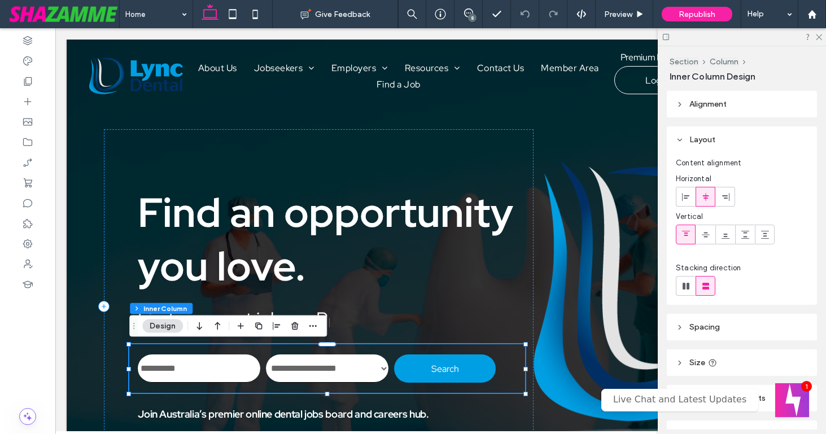
click at [265, 379] on div "**********" at bounding box center [327, 369] width 396 height 49
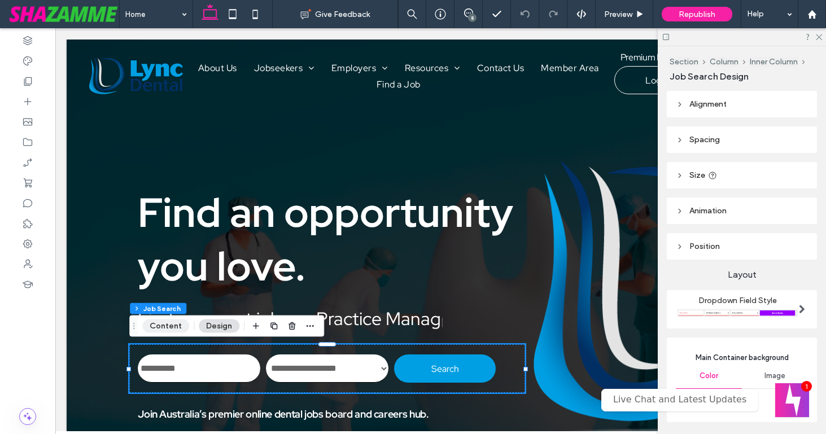
click at [168, 323] on button "Content" at bounding box center [165, 327] width 47 height 14
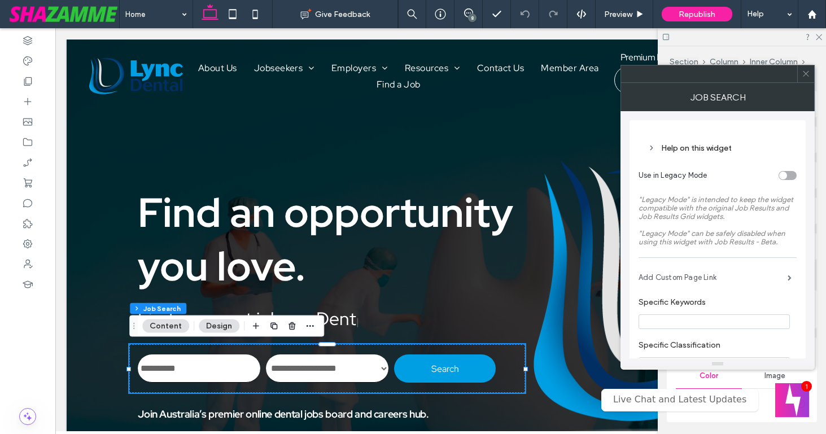
click at [655, 281] on label "Add Custom Page Link" at bounding box center [713, 278] width 149 height 23
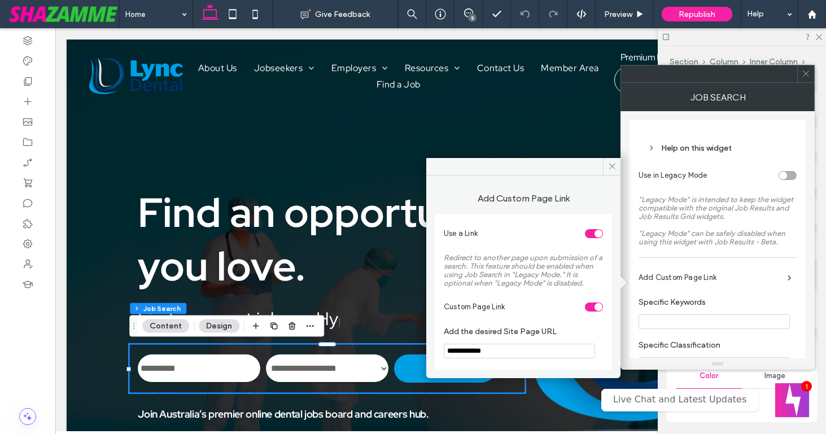
click at [592, 230] on div "toggle" at bounding box center [594, 233] width 18 height 9
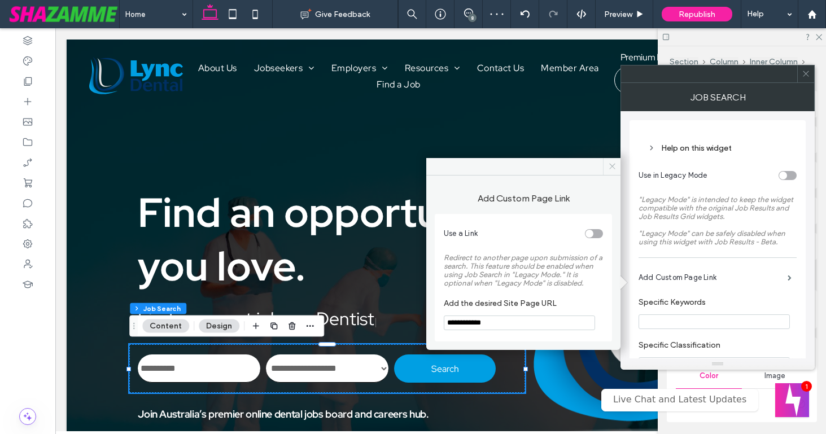
click at [608, 170] on icon at bounding box center [612, 166] width 8 height 8
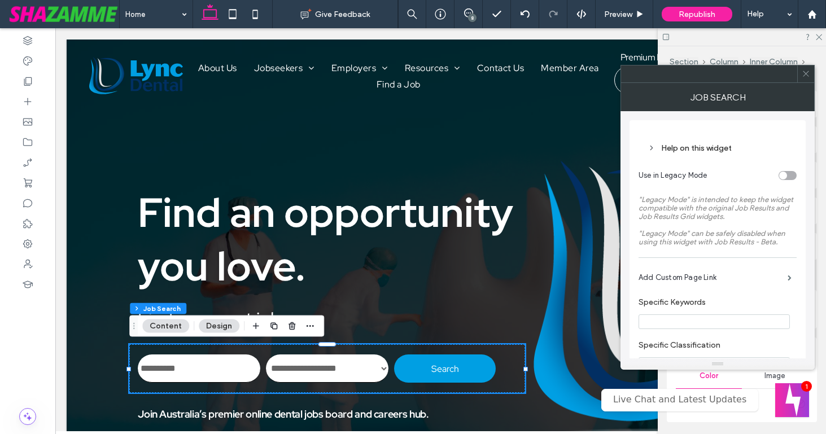
click at [806, 73] on use at bounding box center [806, 74] width 6 height 6
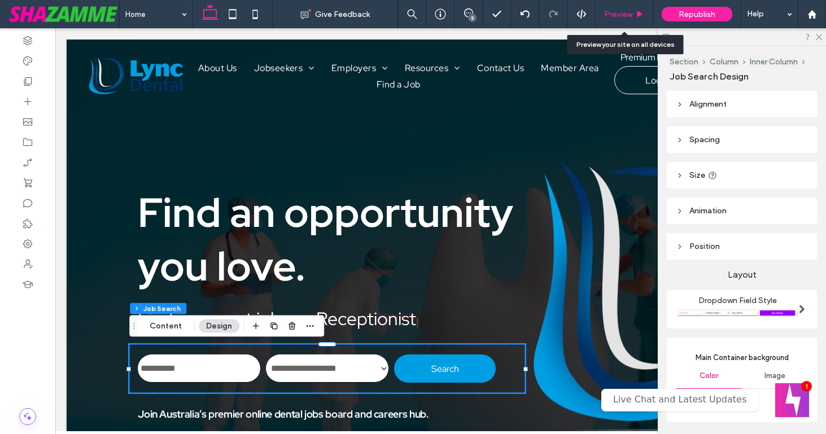
click at [621, 18] on span "Preview" at bounding box center [618, 15] width 28 height 10
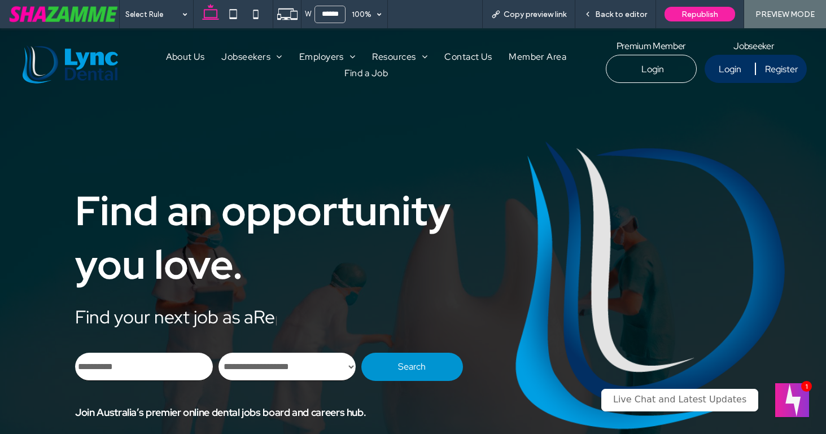
click at [405, 361] on span "Search" at bounding box center [412, 367] width 28 height 12
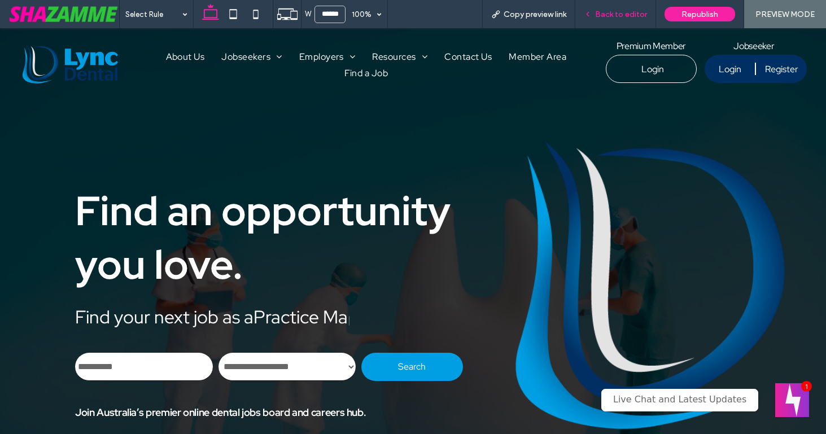
click at [602, 14] on span "Back to editor" at bounding box center [621, 15] width 52 height 10
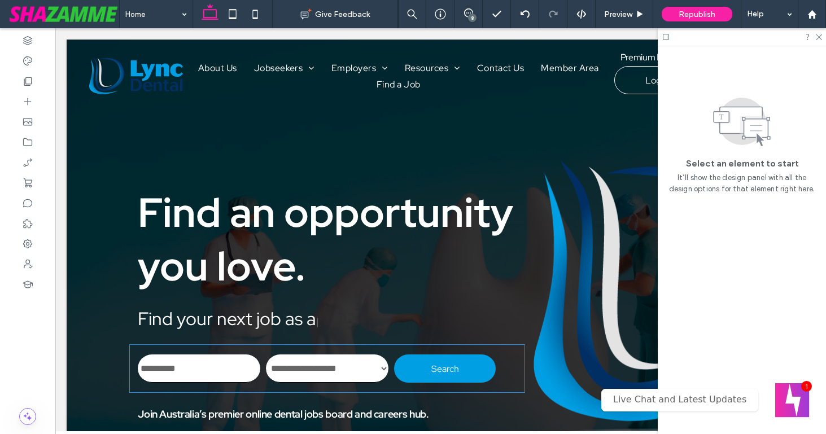
click at [364, 366] on select "**********" at bounding box center [327, 369] width 123 height 28
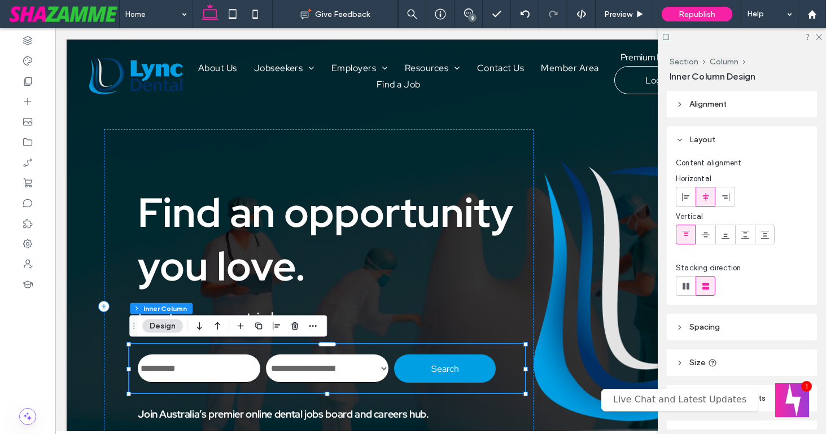
click at [364, 366] on select "**********" at bounding box center [327, 369] width 123 height 28
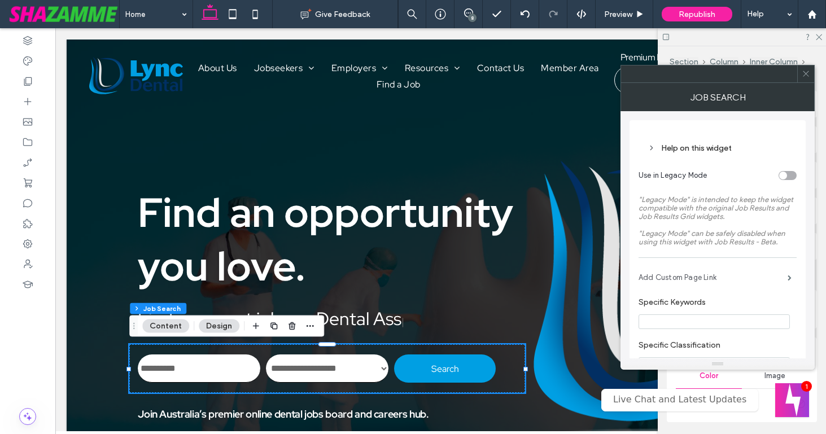
click at [709, 280] on label "Add Custom Page Link" at bounding box center [713, 278] width 149 height 23
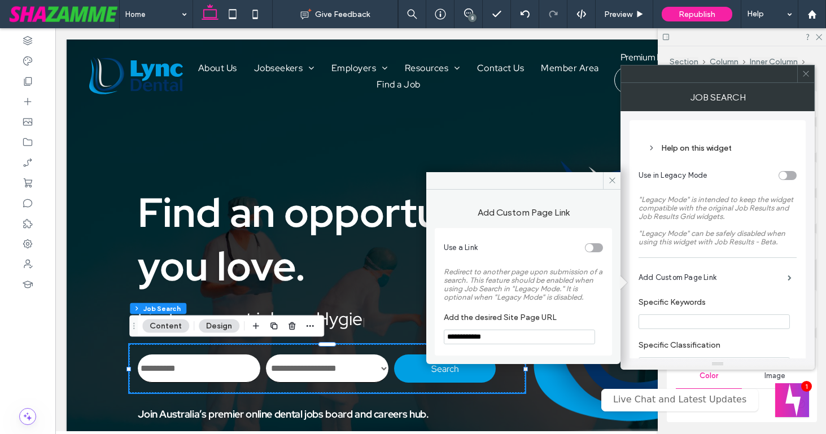
click at [594, 248] on div "toggle" at bounding box center [594, 247] width 18 height 9
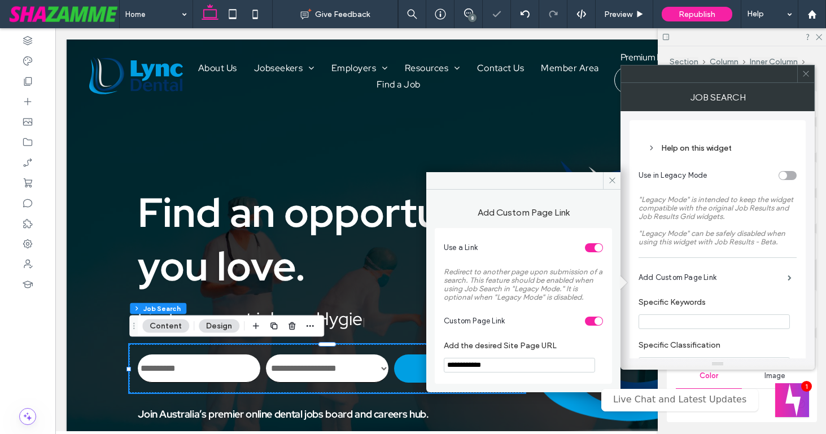
click at [449, 371] on input "**********" at bounding box center [519, 365] width 151 height 15
type input "**********"
click at [477, 273] on span "Redirect to another page upon submission of a search. This feature should be en…" at bounding box center [523, 285] width 159 height 34
click at [608, 176] on span at bounding box center [612, 180] width 18 height 17
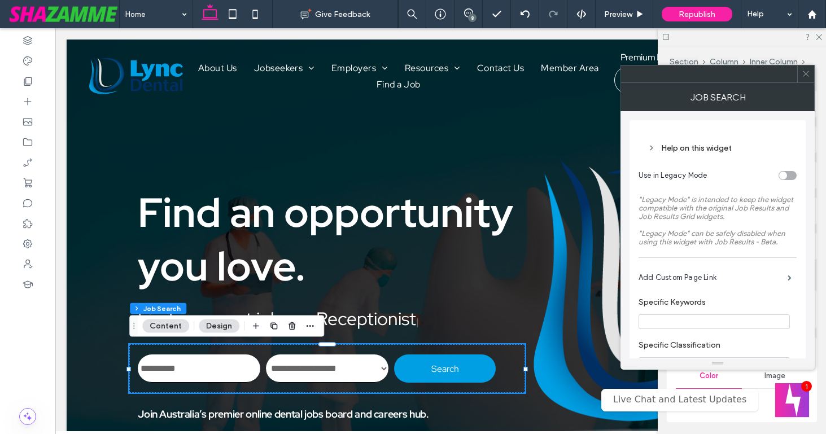
click at [807, 76] on icon at bounding box center [806, 73] width 8 height 8
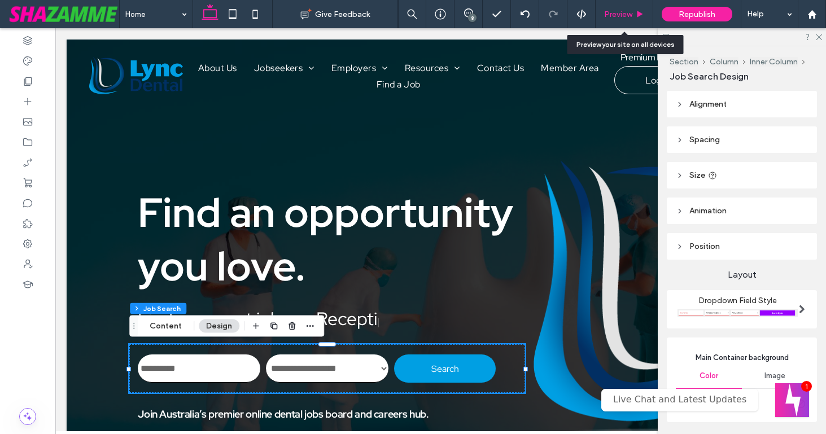
click at [629, 18] on span "Preview" at bounding box center [618, 15] width 28 height 10
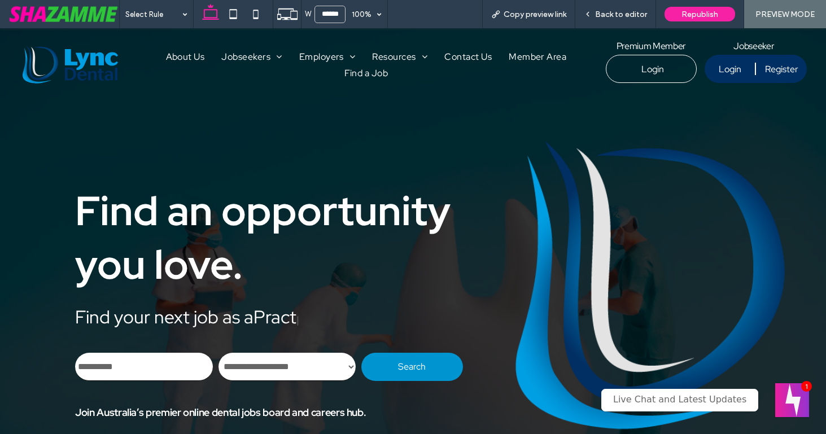
click at [421, 367] on span "Search" at bounding box center [412, 367] width 28 height 12
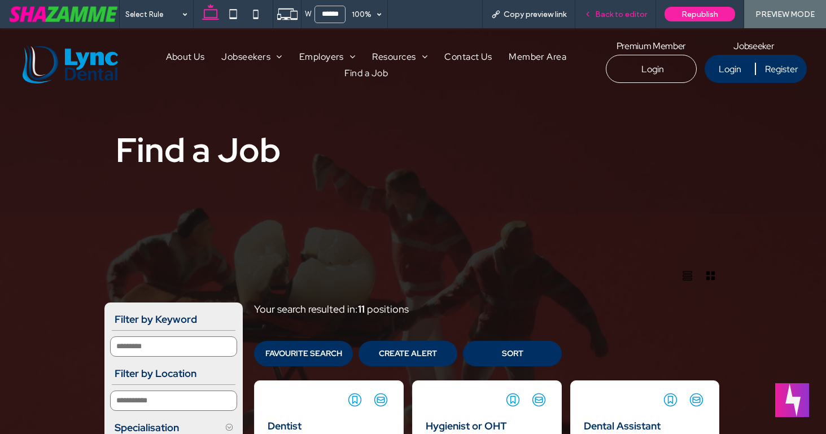
click at [620, 10] on span "Back to editor" at bounding box center [621, 15] width 52 height 10
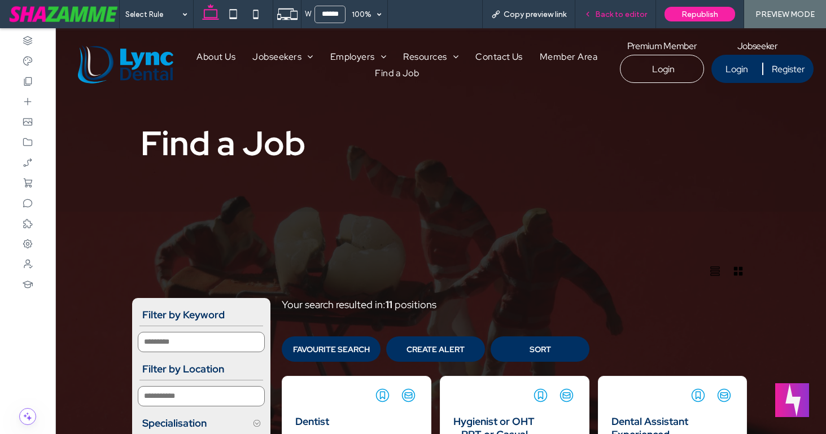
click at [617, 12] on span "Back to editor" at bounding box center [621, 15] width 52 height 10
click at [167, 59] on img at bounding box center [125, 64] width 95 height 38
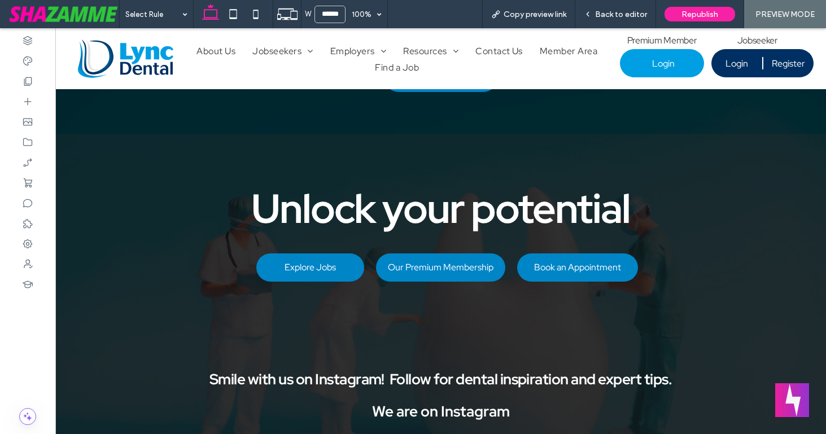
scroll to position [2769, 0]
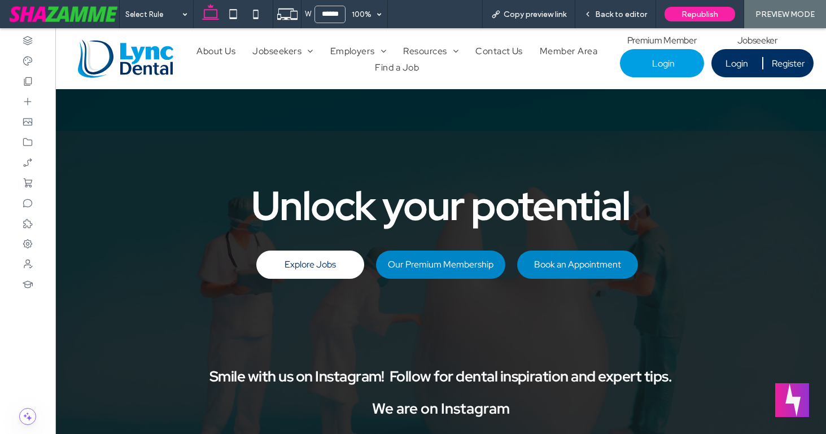
click at [303, 259] on span "Explore Jobs" at bounding box center [310, 265] width 51 height 12
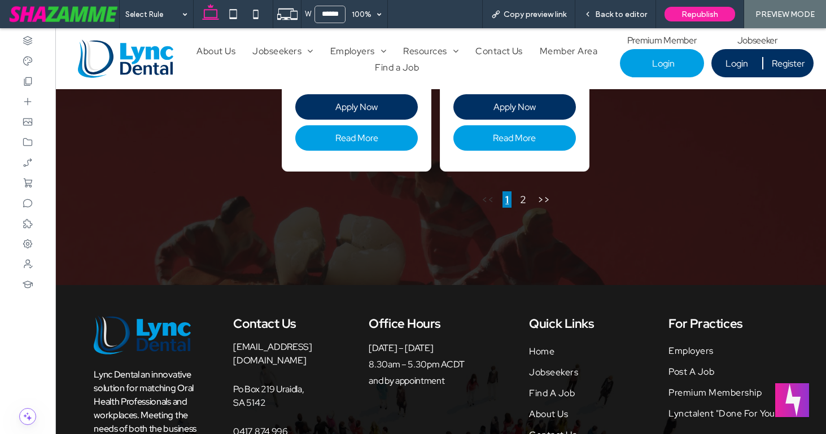
scroll to position [1055, 0]
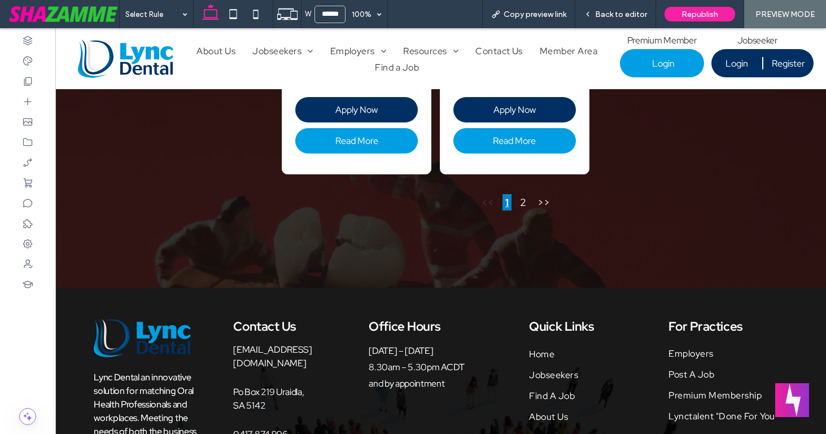
click at [137, 50] on img at bounding box center [125, 59] width 95 height 38
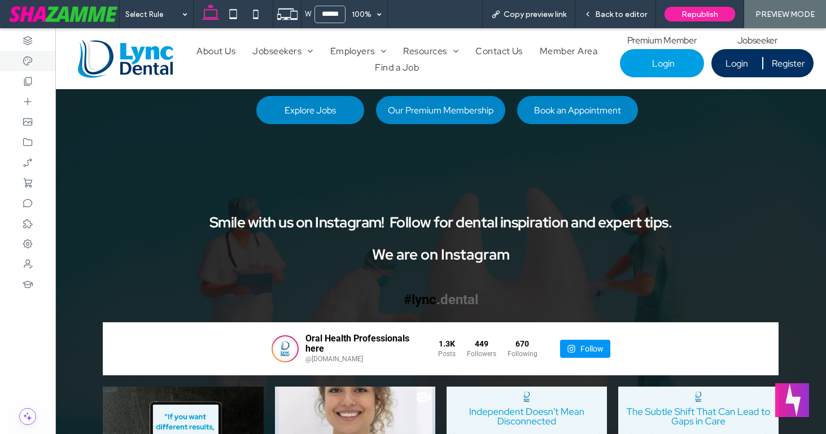
scroll to position [2924, 0]
